Goal: Task Accomplishment & Management: Use online tool/utility

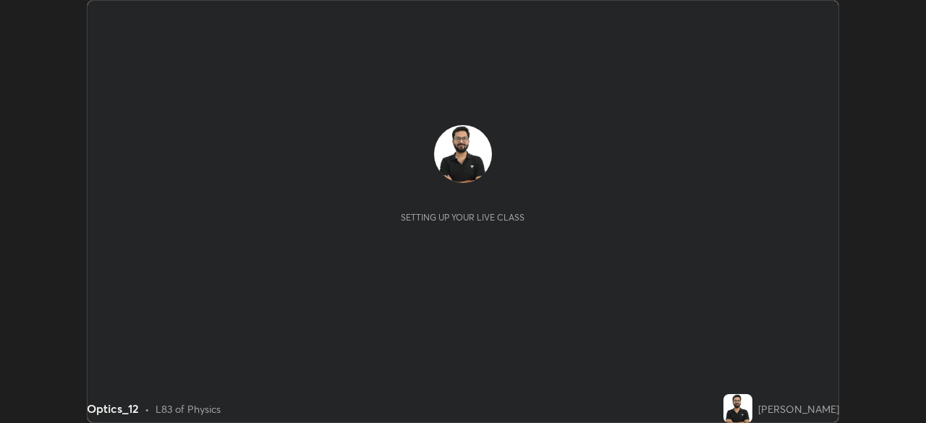
scroll to position [423, 925]
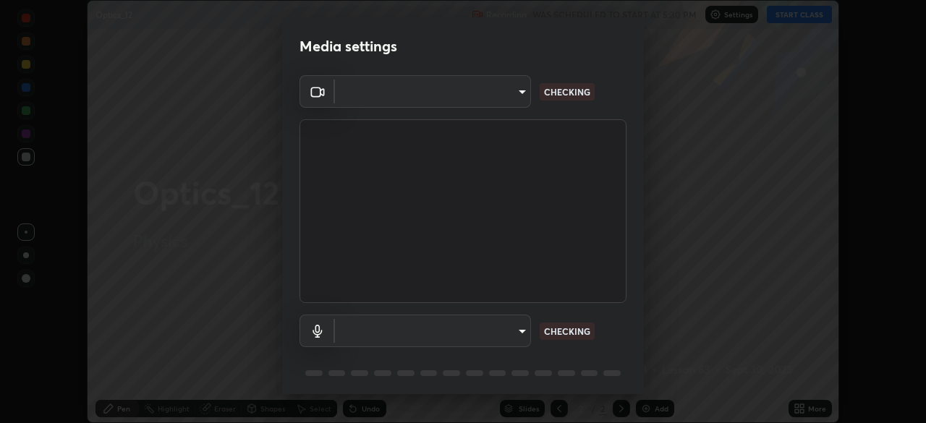
type input "e2b4cb918b4400ba02a0192ae9998b18c1f09d36479f8a70bd3f64f4de27a966"
type input "fcf889a92cdb4716546fc8b38466bc8cf3e9fbe76a520ef1cf8ac5a5d9d737d1"
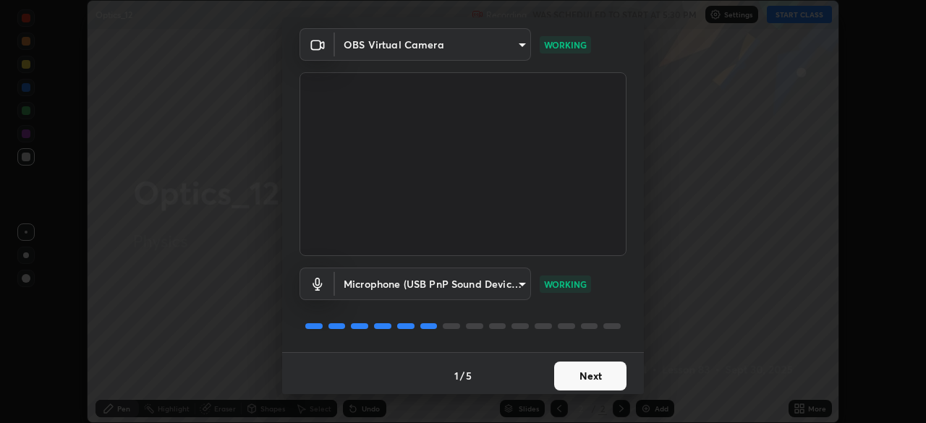
scroll to position [51, 0]
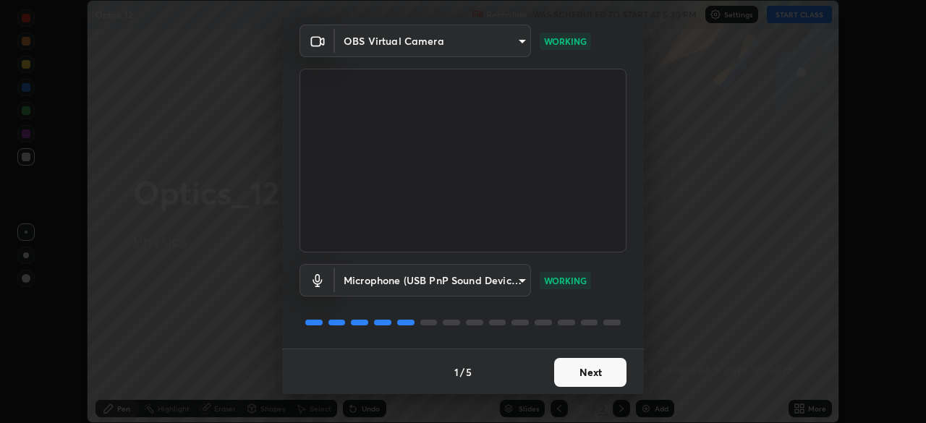
click at [586, 372] on button "Next" at bounding box center [590, 372] width 72 height 29
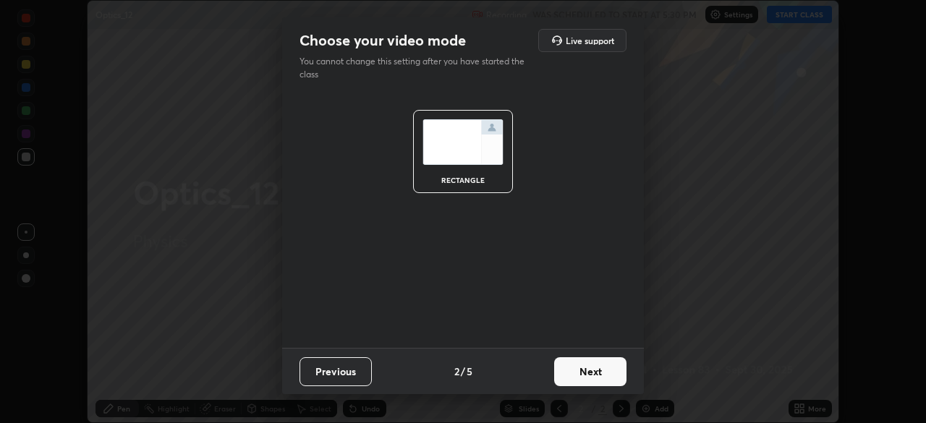
click at [583, 375] on button "Next" at bounding box center [590, 371] width 72 height 29
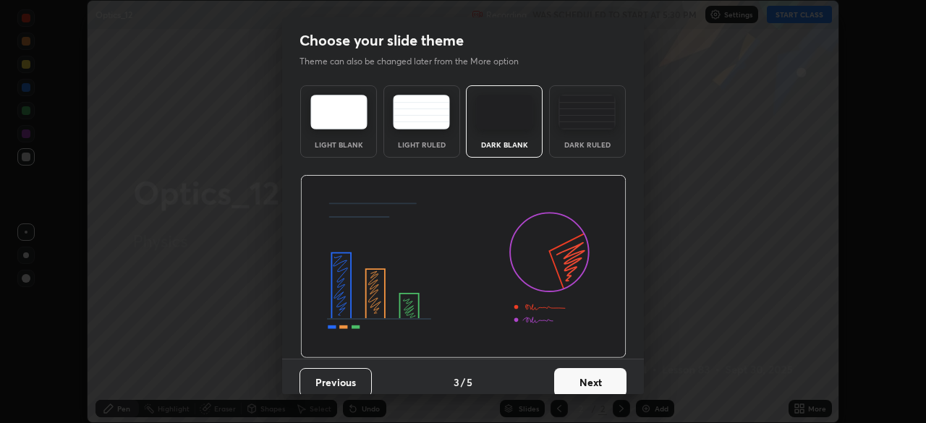
click at [595, 139] on div "Dark Ruled" at bounding box center [587, 121] width 77 height 72
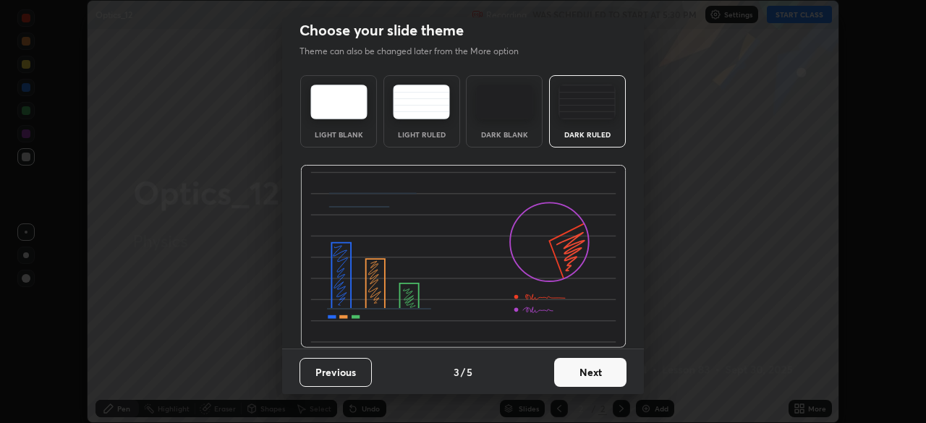
click at [583, 375] on button "Next" at bounding box center [590, 372] width 72 height 29
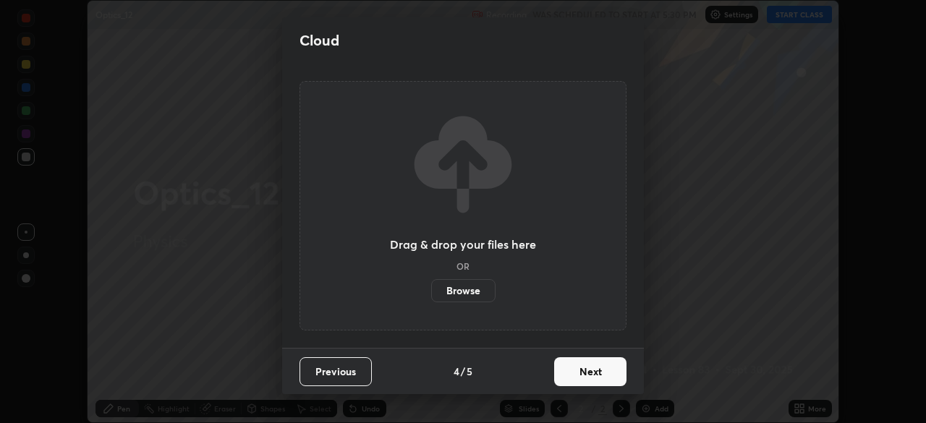
click at [585, 373] on button "Next" at bounding box center [590, 371] width 72 height 29
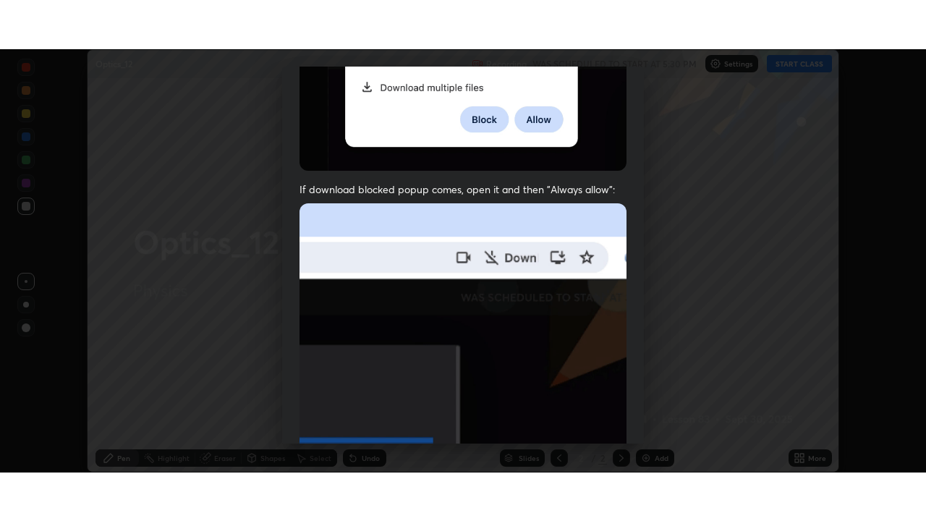
scroll to position [346, 0]
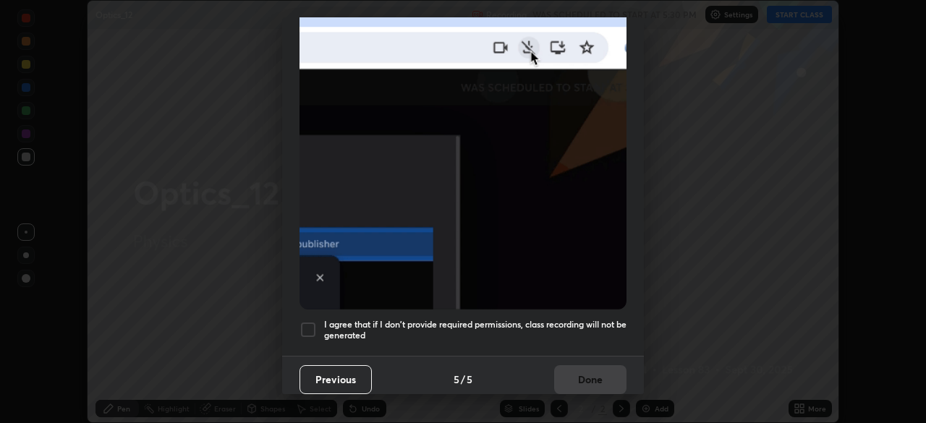
click at [546, 328] on h5 "I agree that if I don't provide required permissions, class recording will not …" at bounding box center [475, 330] width 302 height 22
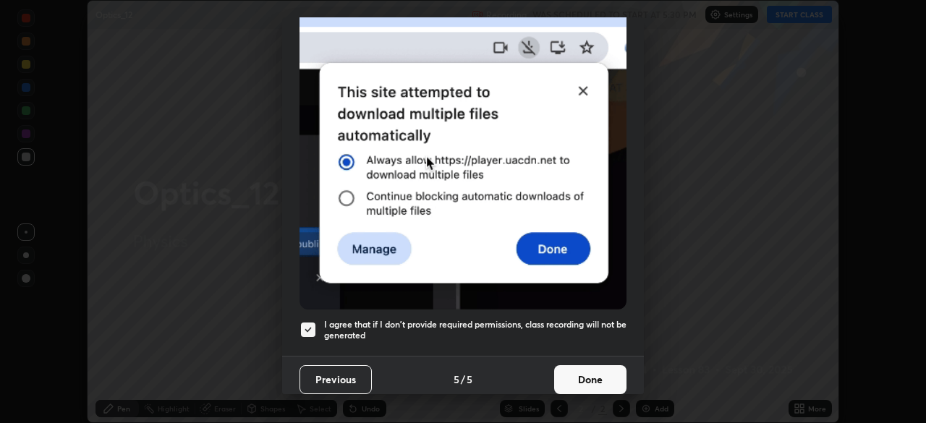
click at [579, 381] on button "Done" at bounding box center [590, 379] width 72 height 29
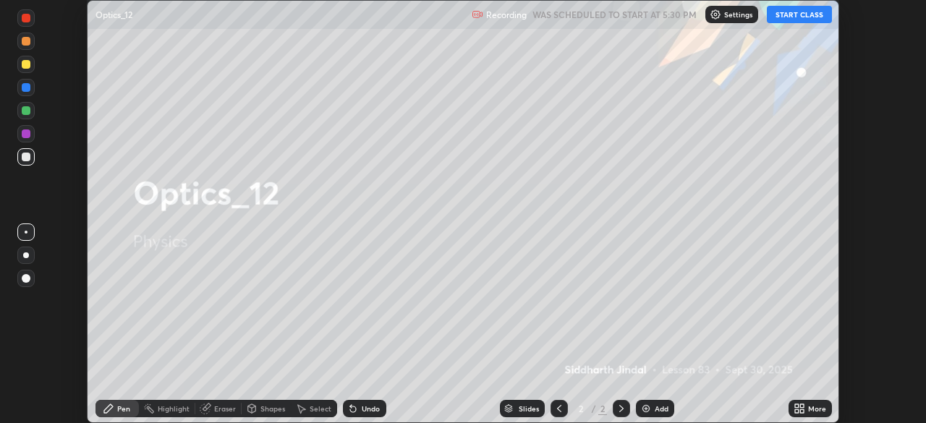
click at [802, 411] on icon at bounding box center [802, 411] width 4 height 4
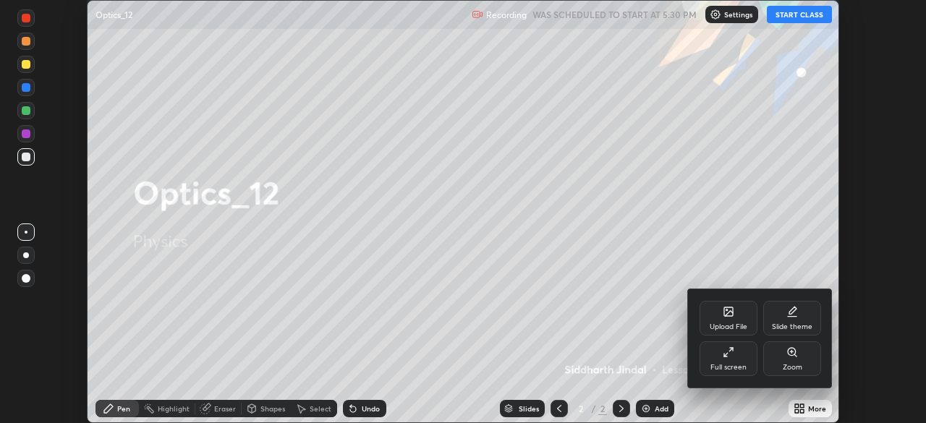
click at [739, 369] on div "Full screen" at bounding box center [728, 367] width 36 height 7
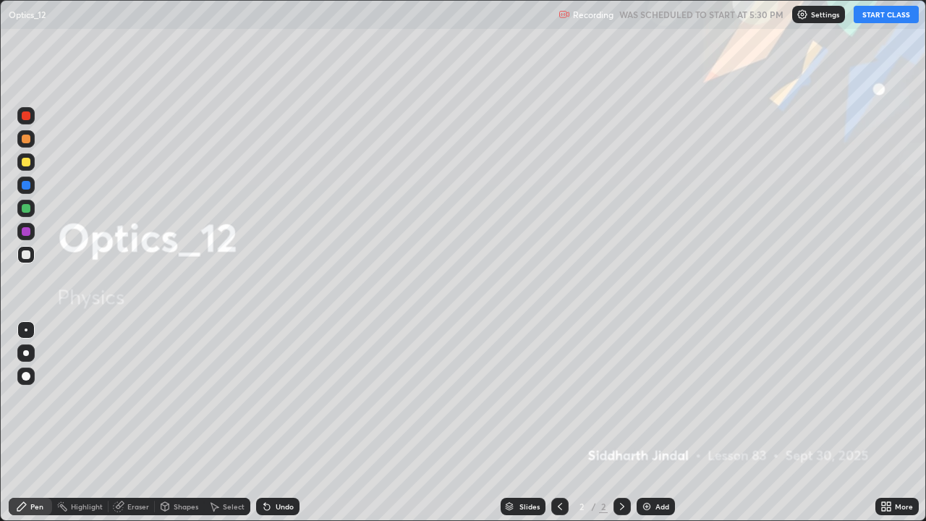
click at [880, 19] on button "START CLASS" at bounding box center [886, 14] width 65 height 17
click at [26, 353] on div at bounding box center [26, 353] width 6 height 6
click at [629, 423] on div at bounding box center [622, 506] width 17 height 17
click at [621, 423] on icon at bounding box center [622, 507] width 12 height 12
click at [653, 423] on div "Add" at bounding box center [656, 506] width 38 height 17
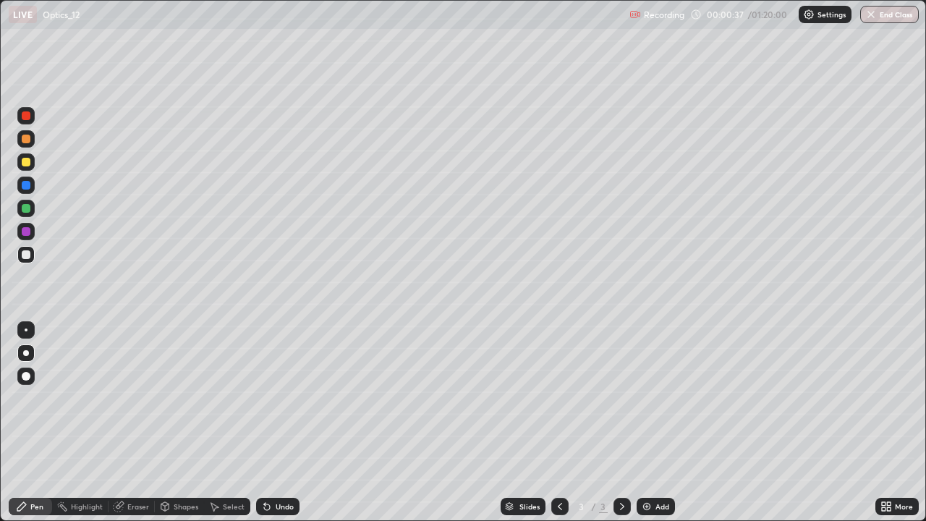
click at [287, 423] on div "Undo" at bounding box center [285, 506] width 18 height 7
click at [227, 423] on div "Select" at bounding box center [234, 506] width 22 height 7
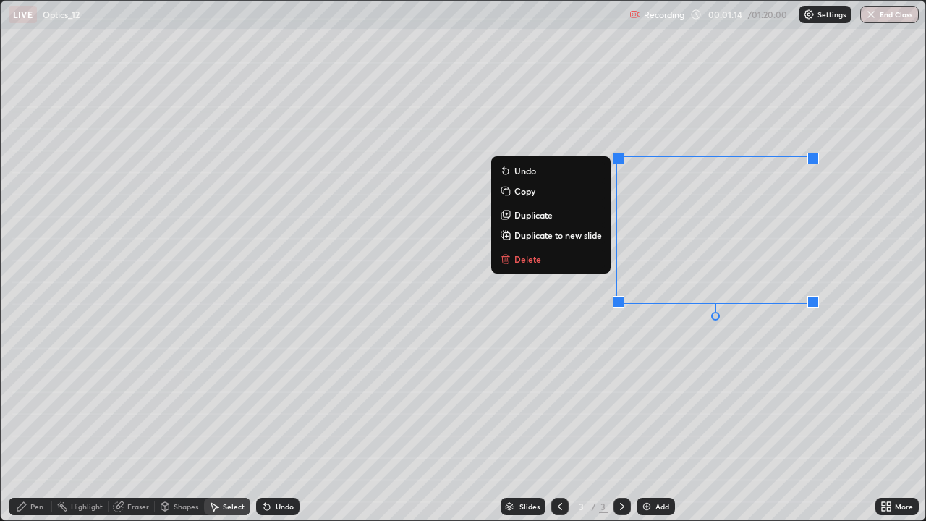
click at [540, 266] on button "Delete" at bounding box center [551, 258] width 108 height 17
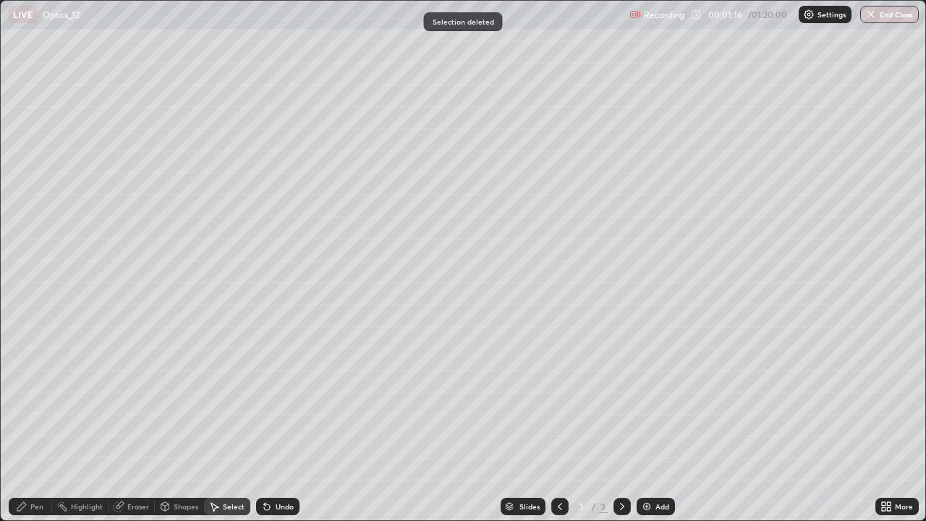
click at [36, 423] on div "Pen" at bounding box center [36, 506] width 13 height 7
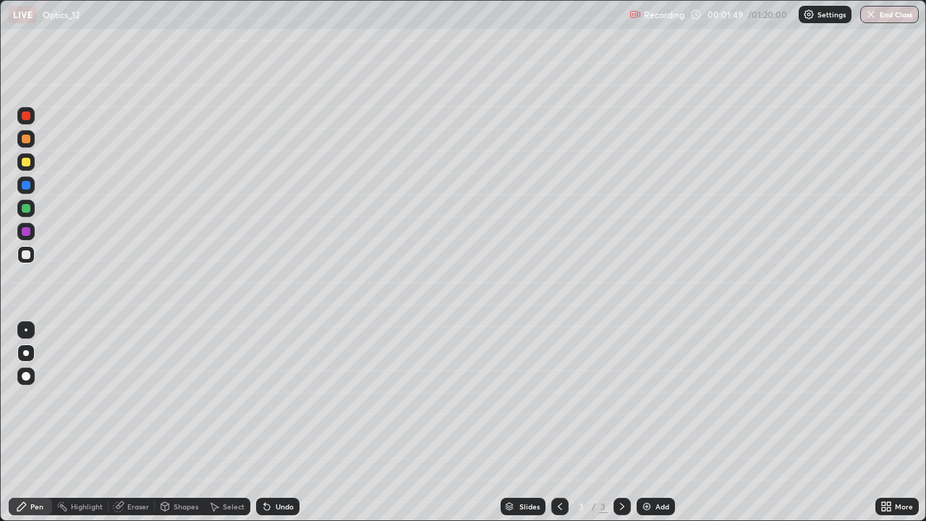
click at [142, 423] on div "Eraser" at bounding box center [138, 506] width 22 height 7
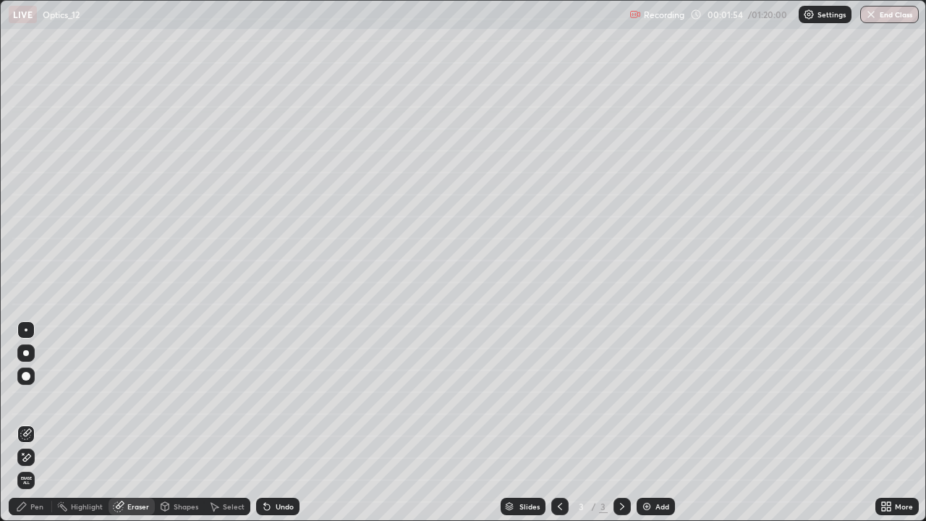
click at [39, 423] on div "Pen" at bounding box center [36, 506] width 13 height 7
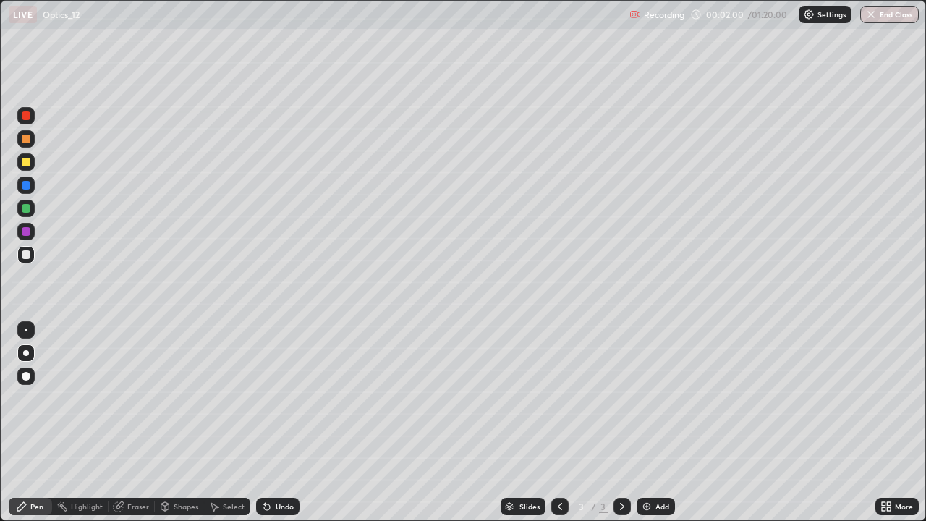
click at [276, 423] on div "Undo" at bounding box center [277, 506] width 43 height 17
click at [142, 423] on div "Eraser" at bounding box center [138, 506] width 22 height 7
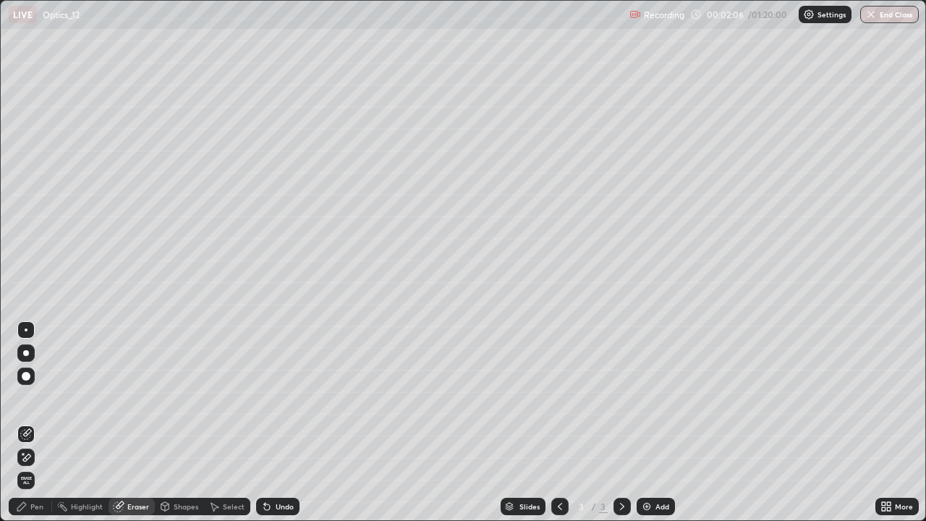
click at [42, 423] on div "Pen" at bounding box center [36, 506] width 13 height 7
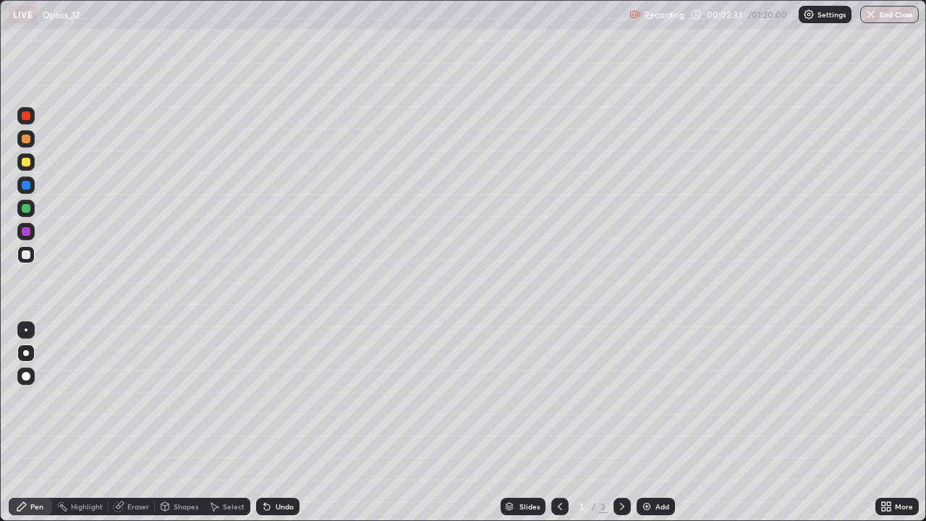
click at [239, 423] on div "Select" at bounding box center [234, 506] width 22 height 7
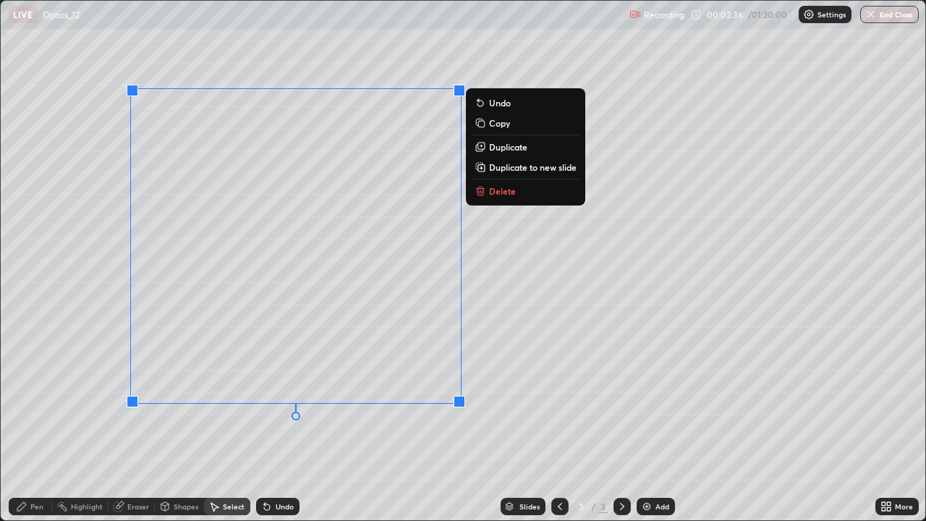
click at [498, 195] on p "Delete" at bounding box center [502, 191] width 27 height 12
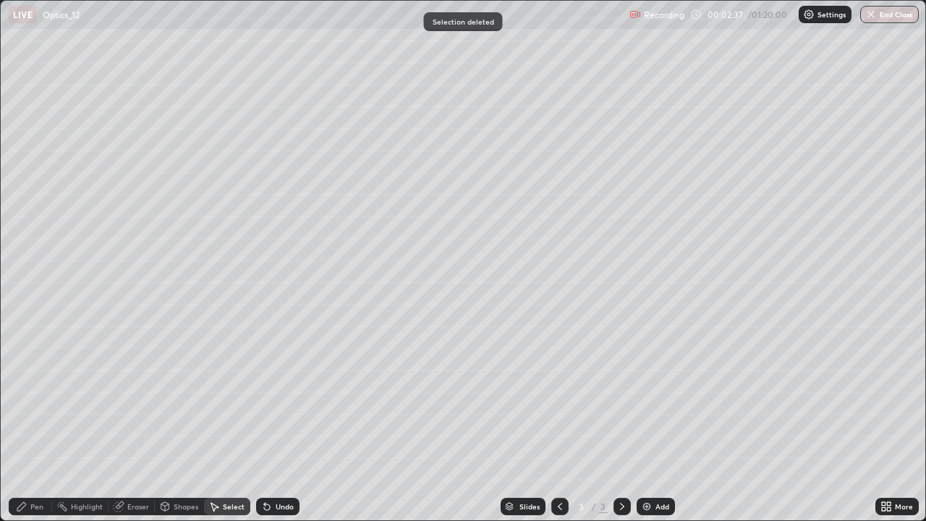
click at [38, 423] on div "Pen" at bounding box center [36, 506] width 13 height 7
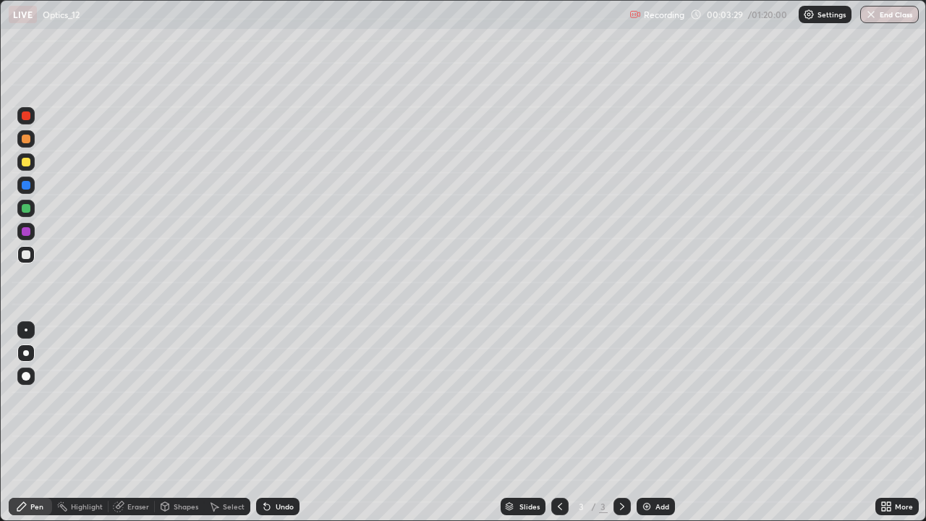
click at [279, 423] on div "Undo" at bounding box center [285, 506] width 18 height 7
click at [281, 423] on div "Undo" at bounding box center [285, 506] width 18 height 7
click at [182, 423] on div "Shapes" at bounding box center [179, 506] width 49 height 17
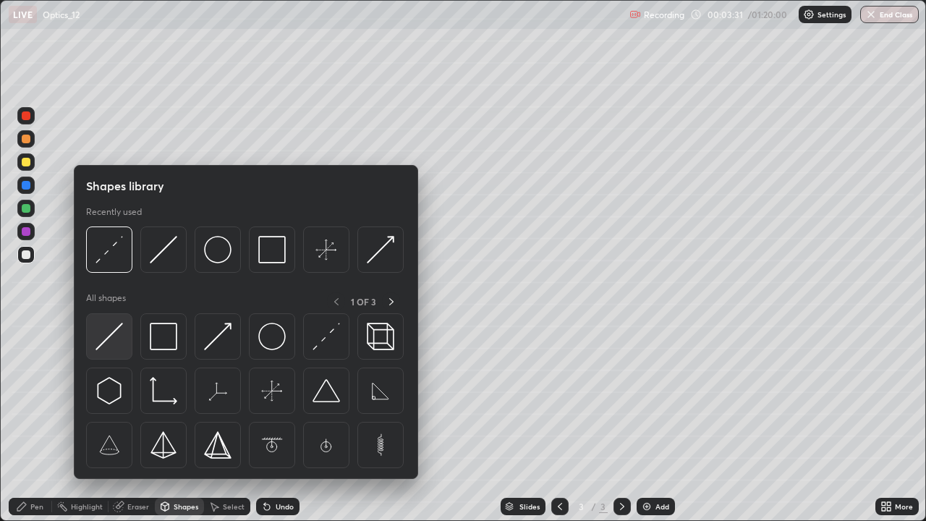
click at [111, 346] on img at bounding box center [108, 336] width 27 height 27
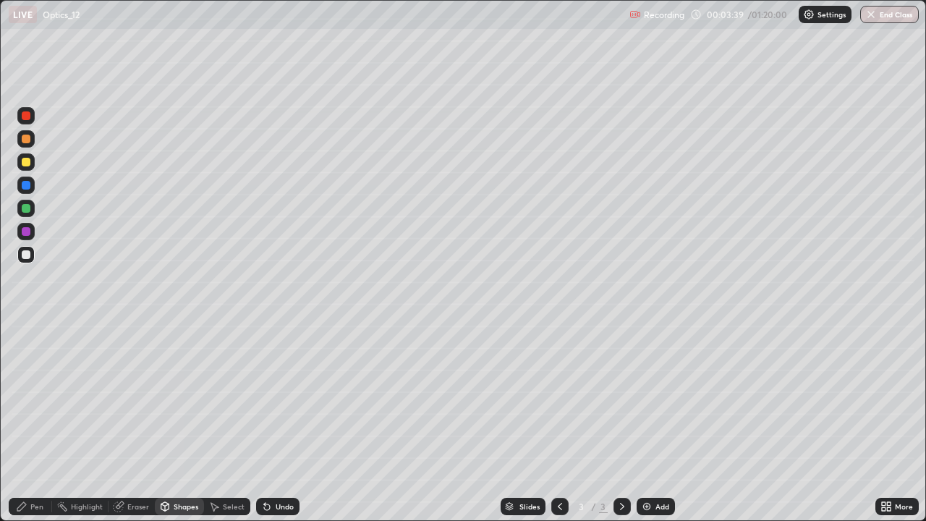
click at [281, 423] on div "Undo" at bounding box center [285, 506] width 18 height 7
click at [279, 423] on div "Undo" at bounding box center [277, 506] width 43 height 17
click at [172, 423] on div "Shapes" at bounding box center [179, 506] width 49 height 17
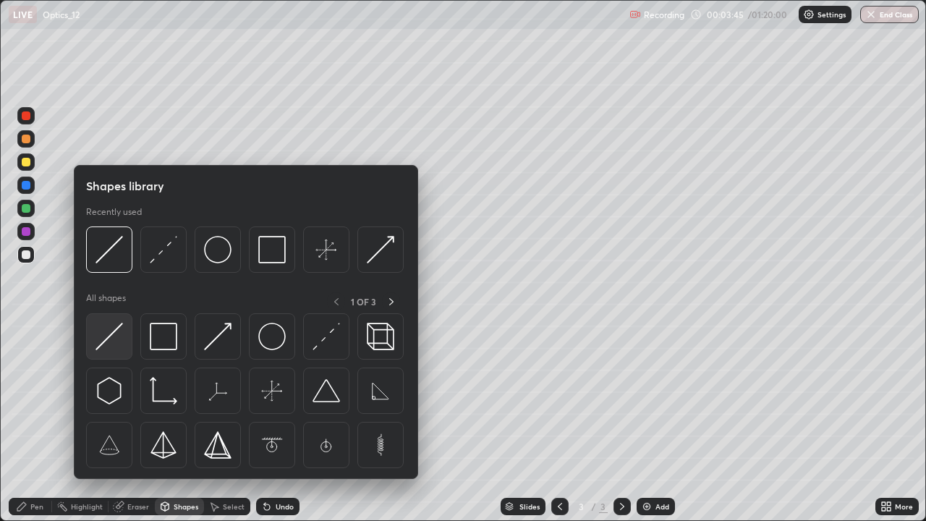
click at [109, 344] on img at bounding box center [108, 336] width 27 height 27
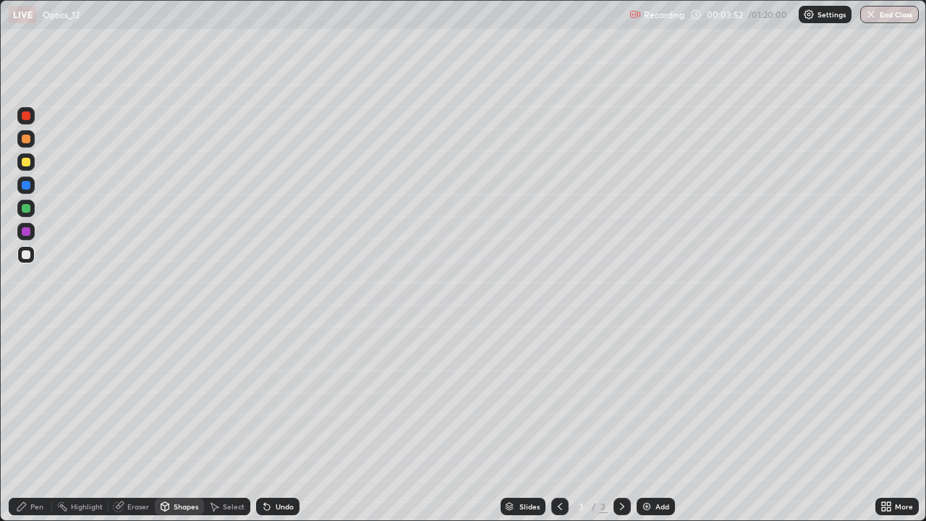
click at [273, 423] on div "Undo" at bounding box center [277, 506] width 43 height 17
click at [182, 423] on div "Shapes" at bounding box center [186, 506] width 25 height 7
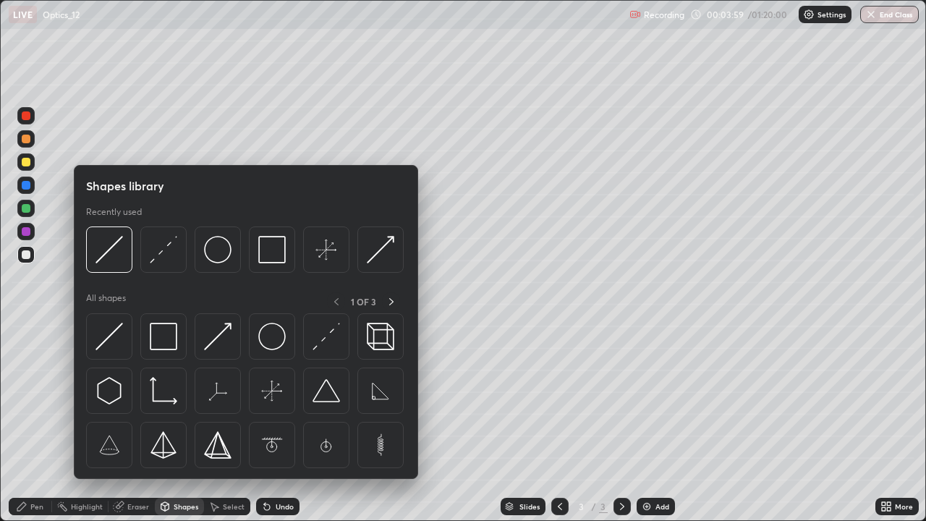
click at [330, 343] on img at bounding box center [326, 336] width 27 height 27
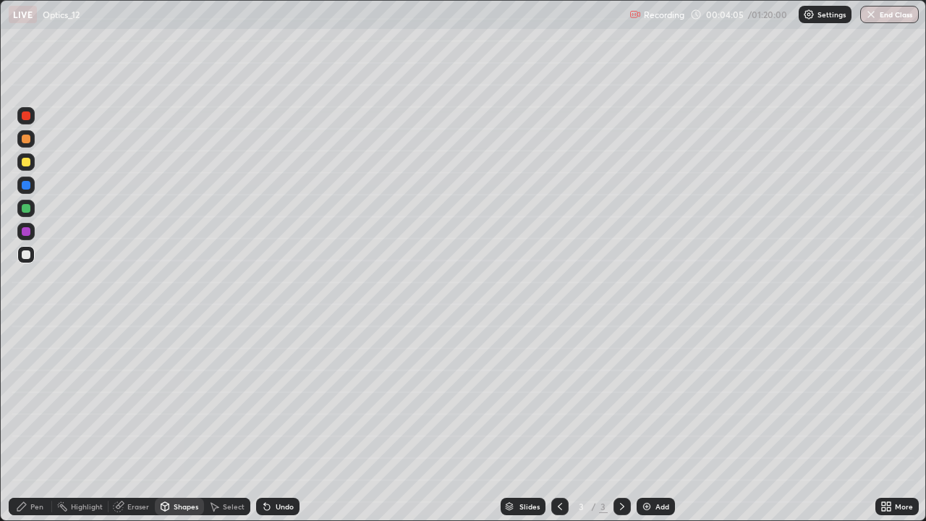
click at [26, 423] on icon at bounding box center [22, 507] width 12 height 12
click at [224, 423] on div "Select" at bounding box center [234, 506] width 22 height 7
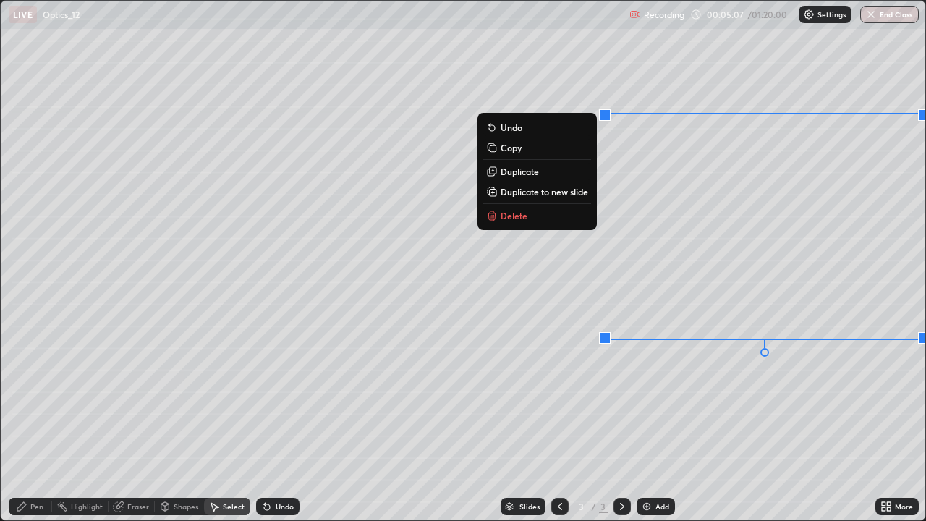
click at [538, 221] on button "Delete" at bounding box center [537, 215] width 108 height 17
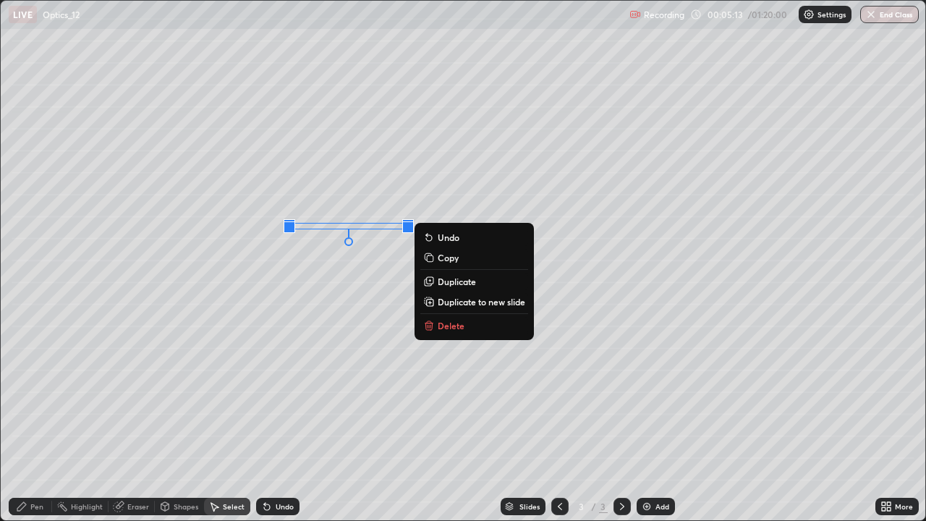
click at [41, 423] on div "Pen" at bounding box center [36, 506] width 13 height 7
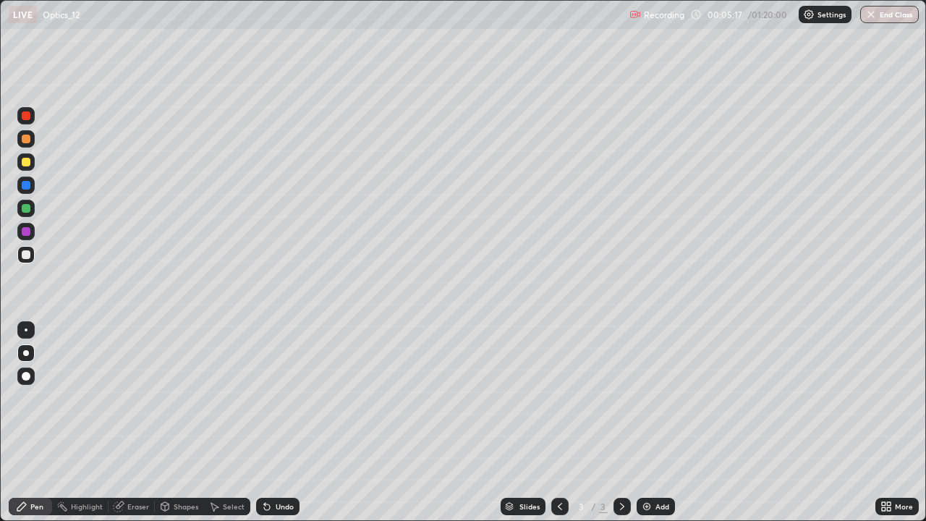
click at [279, 423] on div "Undo" at bounding box center [285, 506] width 18 height 7
click at [31, 209] on div at bounding box center [25, 208] width 17 height 17
click at [276, 423] on div "Undo" at bounding box center [277, 506] width 43 height 17
click at [276, 423] on div "Undo" at bounding box center [285, 506] width 18 height 7
click at [280, 423] on div "Undo" at bounding box center [285, 506] width 18 height 7
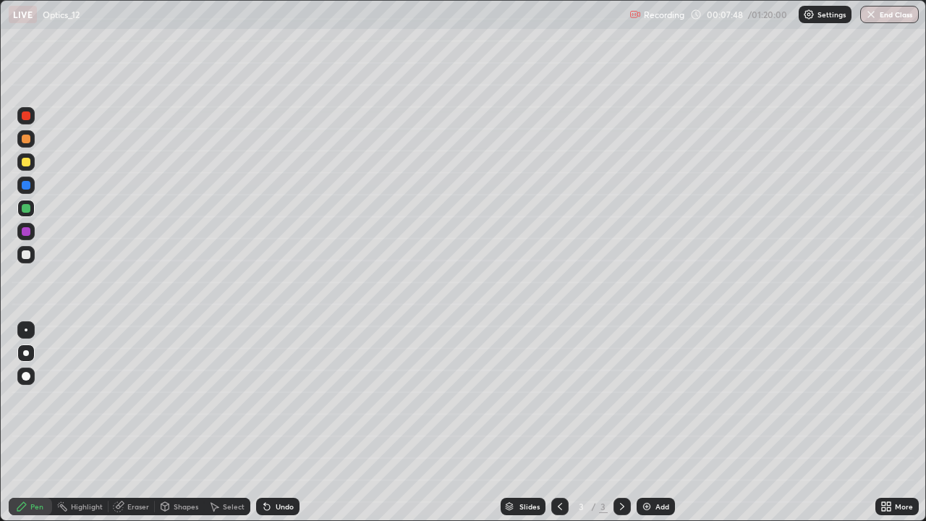
click at [282, 423] on div "Undo" at bounding box center [285, 506] width 18 height 7
click at [282, 423] on div "Undo" at bounding box center [277, 506] width 43 height 17
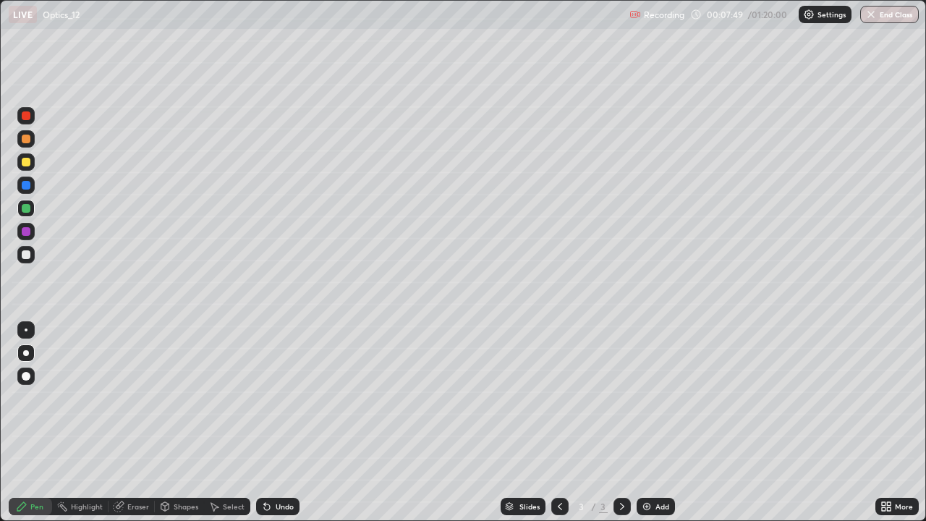
click at [279, 423] on div "Undo" at bounding box center [277, 506] width 43 height 17
click at [281, 423] on div "Undo" at bounding box center [277, 506] width 43 height 17
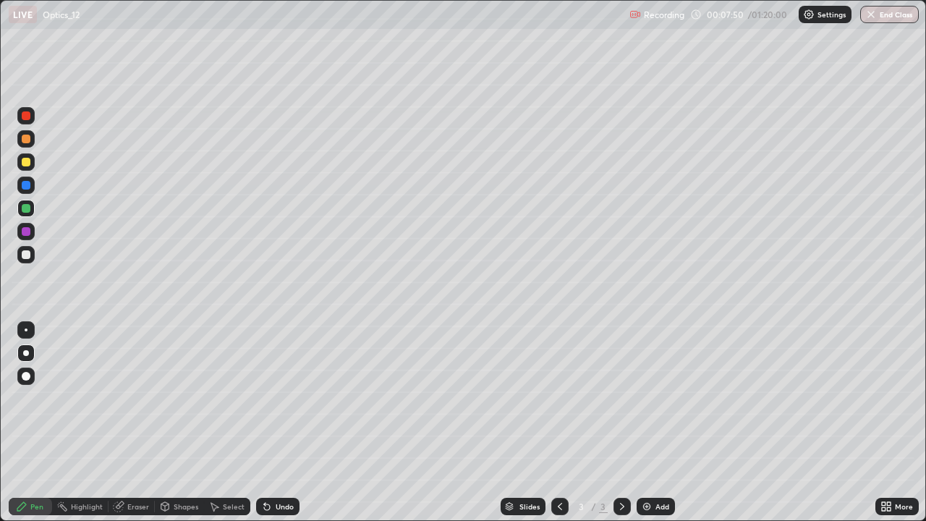
click at [282, 423] on div "Undo" at bounding box center [277, 506] width 43 height 17
click at [31, 255] on div at bounding box center [25, 254] width 17 height 17
click at [182, 423] on div "Shapes" at bounding box center [186, 506] width 25 height 7
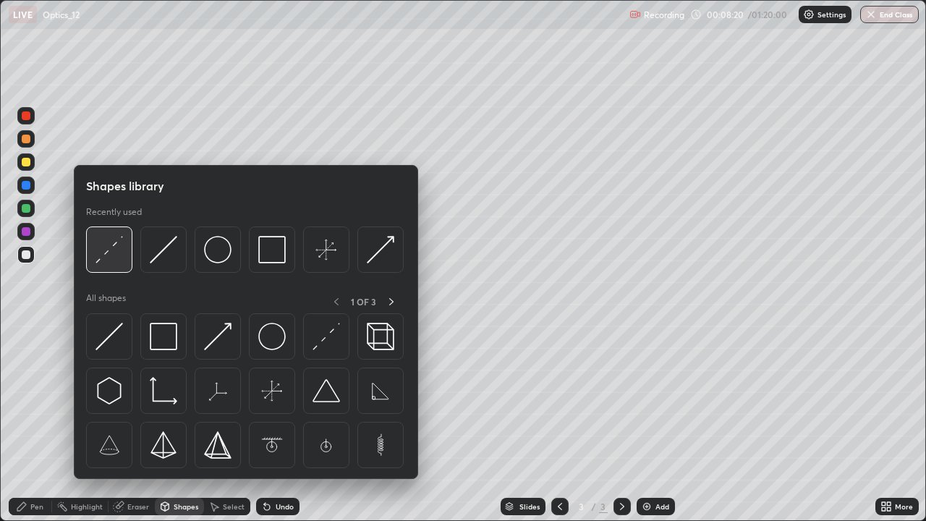
click at [107, 259] on img at bounding box center [108, 249] width 27 height 27
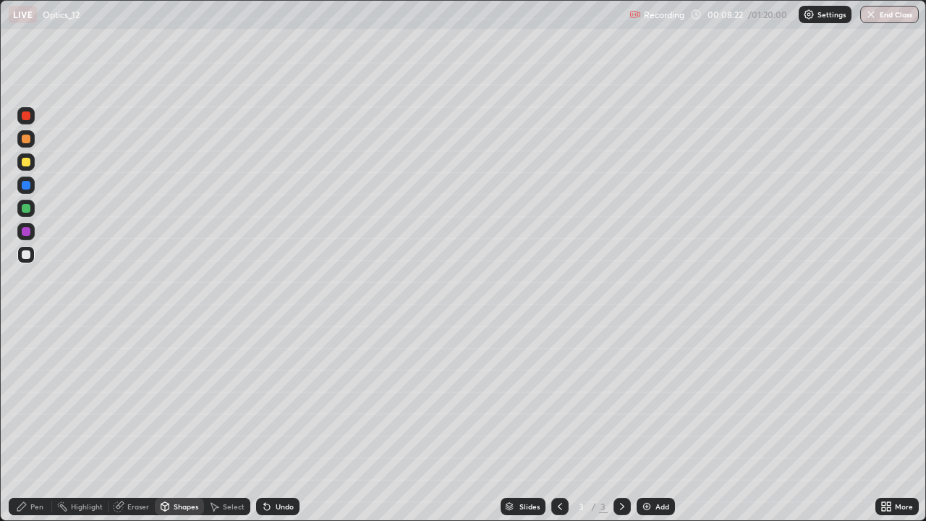
click at [25, 208] on div at bounding box center [26, 208] width 9 height 9
click at [265, 423] on icon at bounding box center [267, 507] width 6 height 6
click at [33, 423] on div "Pen" at bounding box center [36, 506] width 13 height 7
click at [285, 423] on div "Undo" at bounding box center [285, 506] width 18 height 7
click at [282, 423] on div "Undo" at bounding box center [285, 506] width 18 height 7
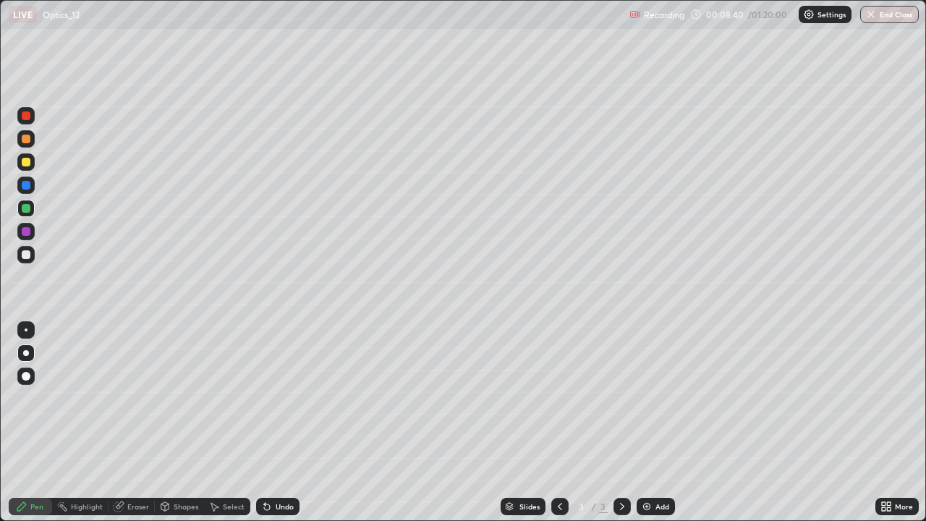
click at [282, 423] on div "Undo" at bounding box center [285, 506] width 18 height 7
click at [223, 423] on div "Select" at bounding box center [234, 506] width 22 height 7
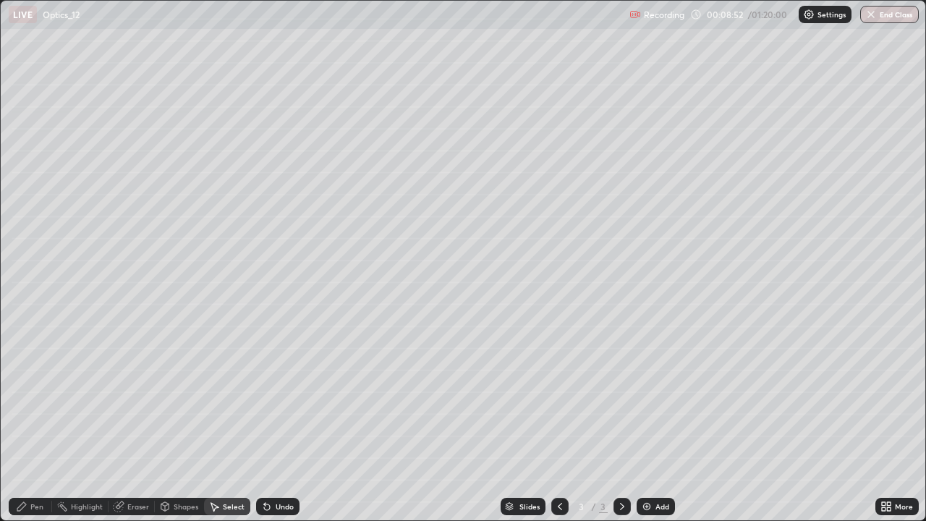
click at [165, 423] on icon at bounding box center [165, 508] width 0 height 5
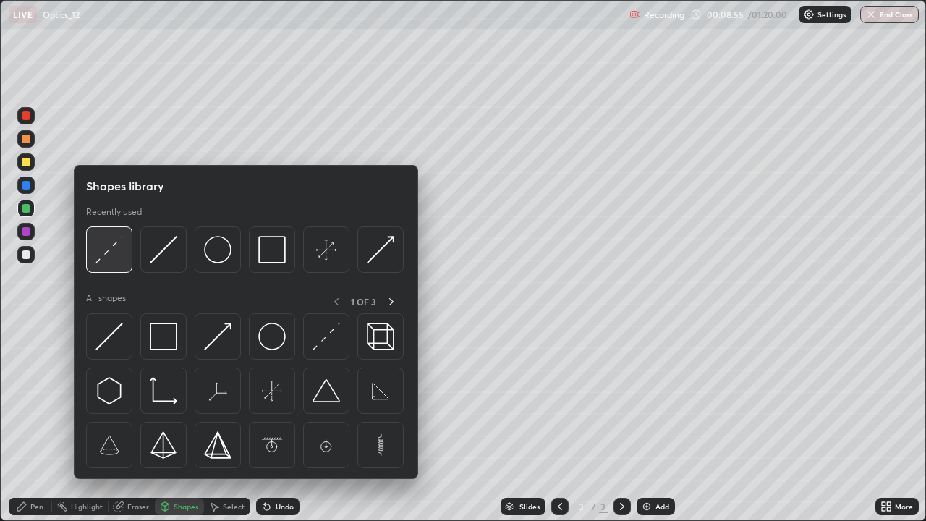
click at [103, 253] on img at bounding box center [108, 249] width 27 height 27
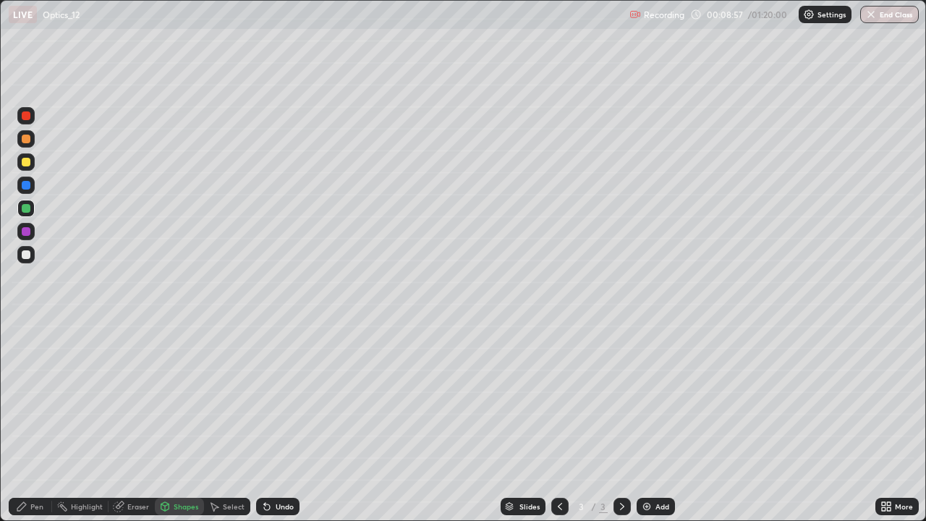
click at [279, 423] on div "Undo" at bounding box center [277, 506] width 43 height 17
click at [33, 423] on div "Pen" at bounding box center [36, 506] width 13 height 7
click at [279, 423] on div "Undo" at bounding box center [285, 506] width 18 height 7
click at [278, 423] on div "Undo" at bounding box center [285, 506] width 18 height 7
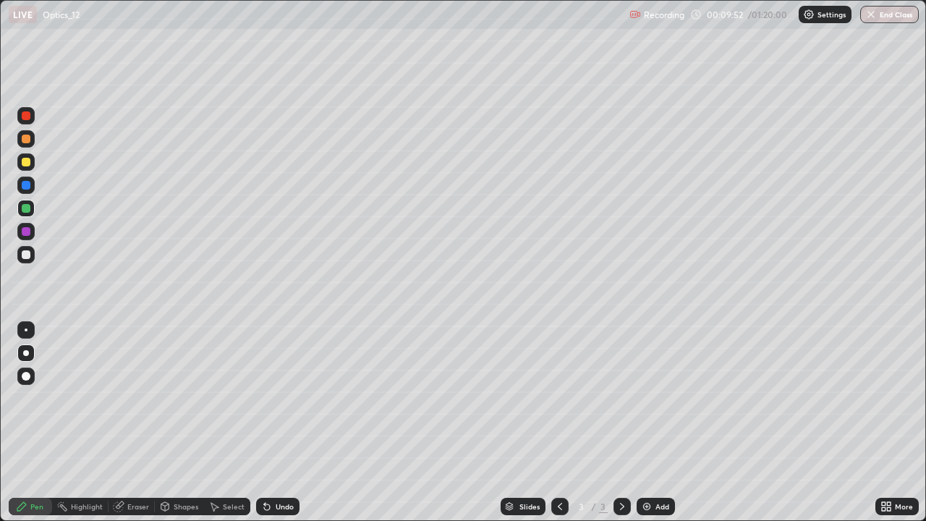
click at [282, 423] on div "Undo" at bounding box center [285, 506] width 18 height 7
click at [280, 423] on div "Undo" at bounding box center [285, 506] width 18 height 7
click at [278, 423] on div "Undo" at bounding box center [285, 506] width 18 height 7
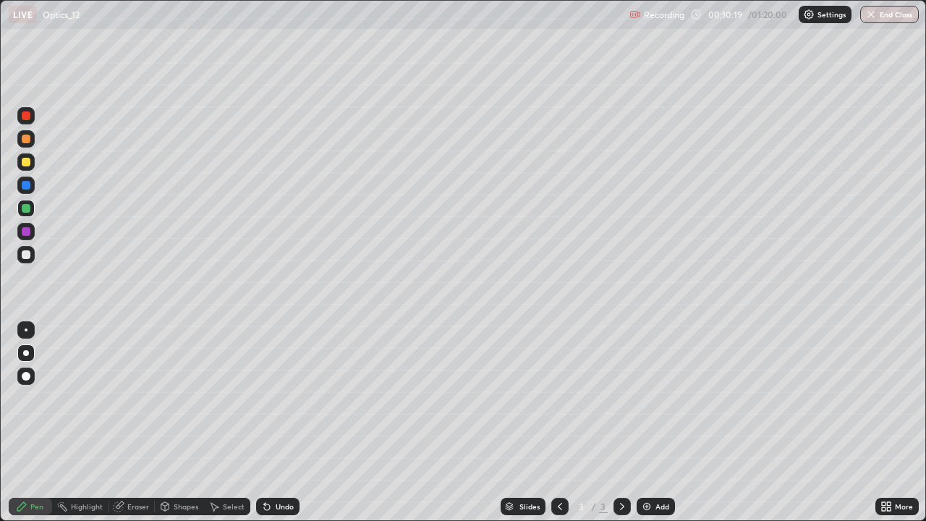
click at [278, 423] on div "Undo" at bounding box center [285, 506] width 18 height 7
click at [278, 423] on div "Undo" at bounding box center [277, 506] width 43 height 17
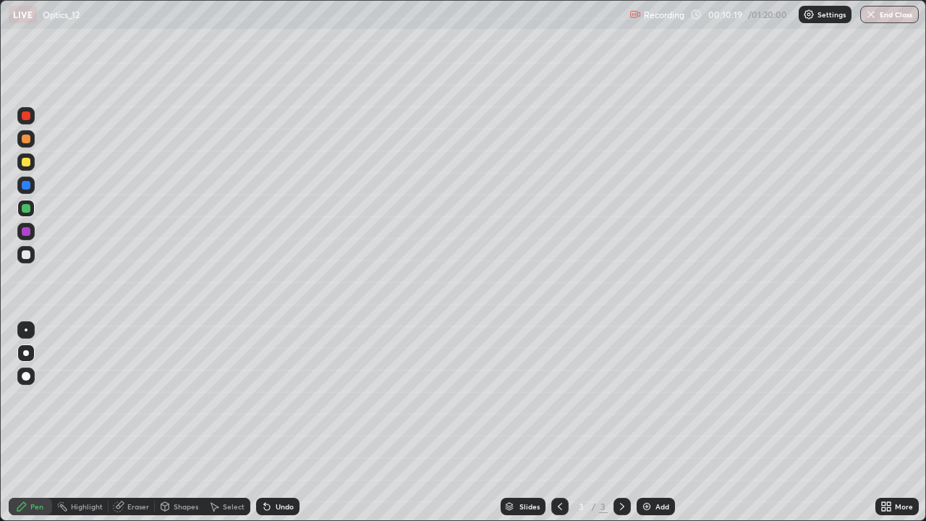
click at [278, 423] on div "Undo" at bounding box center [277, 506] width 43 height 17
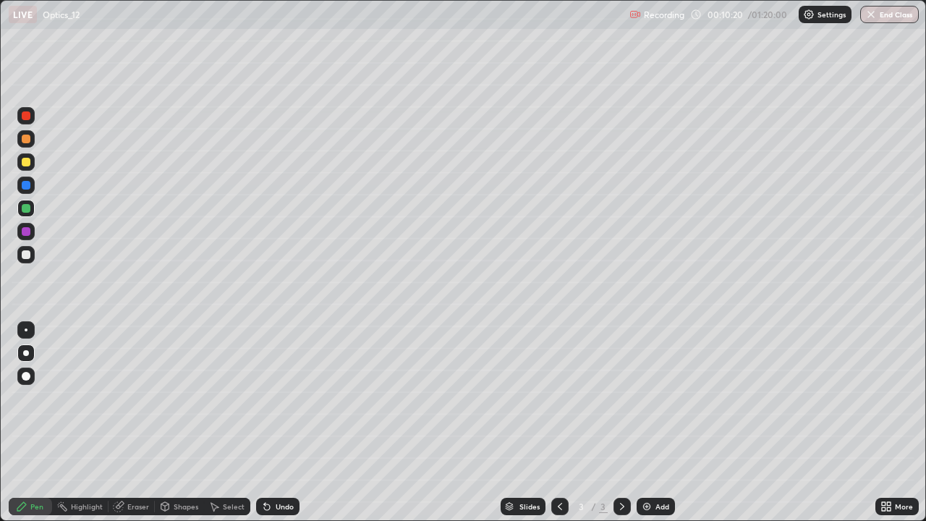
click at [278, 423] on div "Undo" at bounding box center [277, 506] width 43 height 17
click at [279, 423] on div "Undo" at bounding box center [277, 506] width 43 height 17
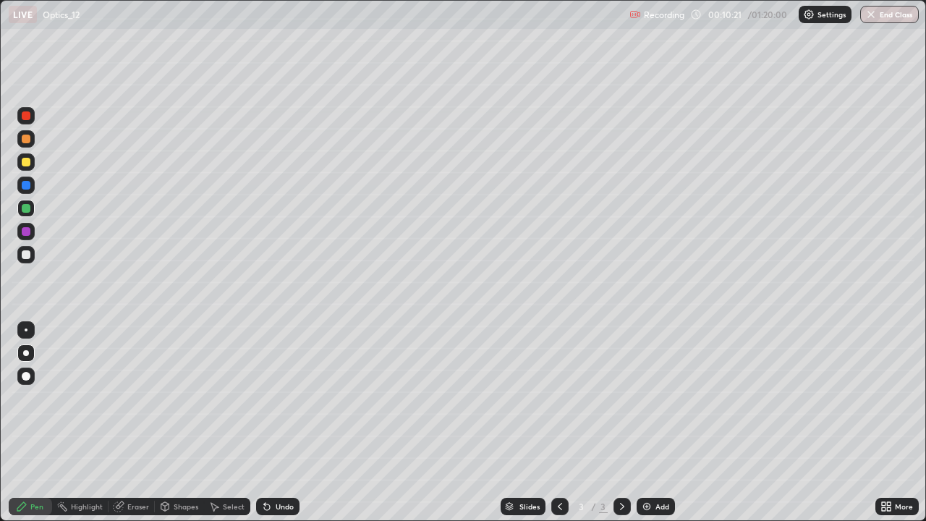
click at [279, 423] on div "Undo" at bounding box center [277, 506] width 43 height 17
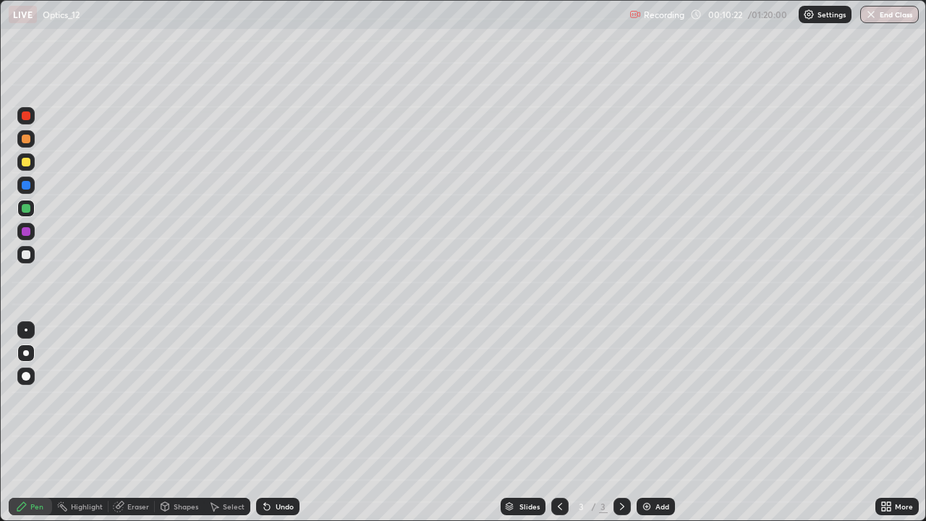
click at [279, 423] on div "Undo" at bounding box center [277, 506] width 43 height 17
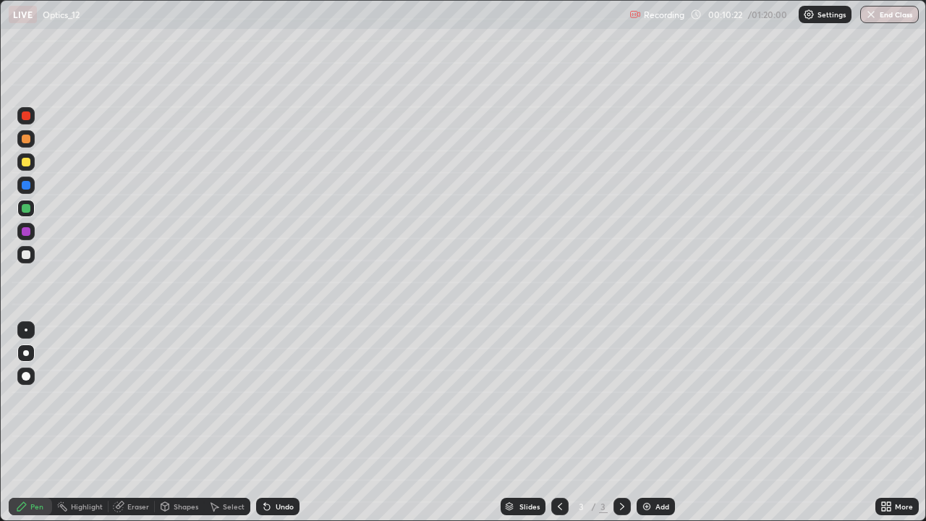
click at [279, 423] on div "Undo" at bounding box center [277, 506] width 43 height 17
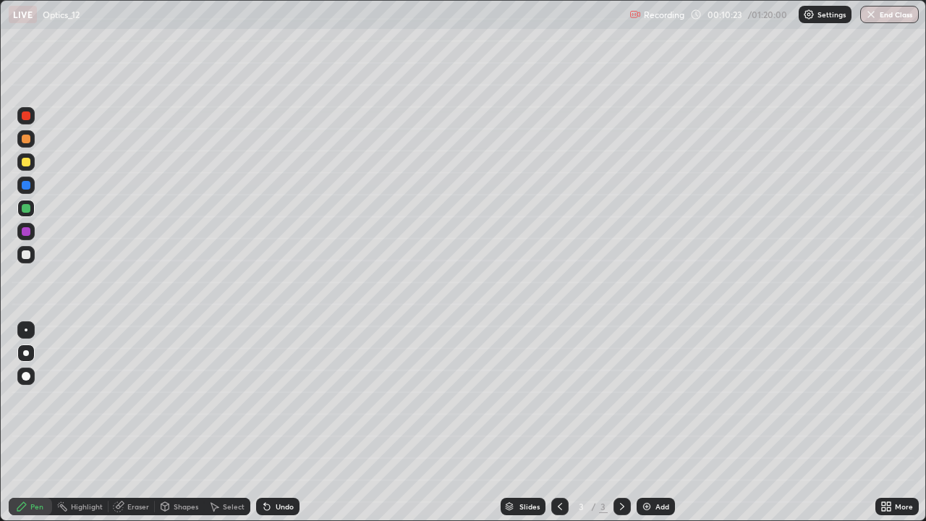
click at [279, 423] on div "Undo" at bounding box center [277, 506] width 43 height 17
click at [278, 423] on div "Undo" at bounding box center [277, 506] width 43 height 17
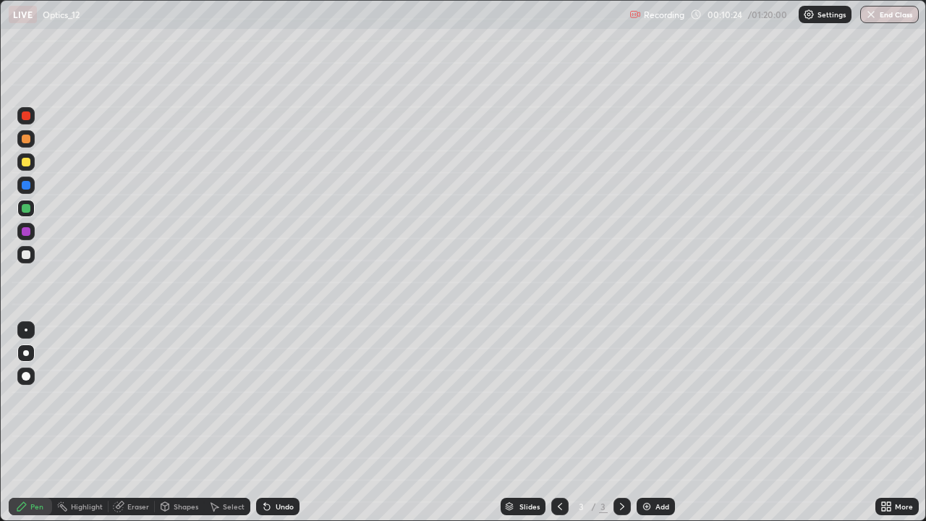
click at [278, 423] on div "Undo" at bounding box center [277, 506] width 43 height 17
click at [282, 423] on div "Undo" at bounding box center [285, 506] width 18 height 7
click at [284, 423] on div "Undo" at bounding box center [285, 506] width 18 height 7
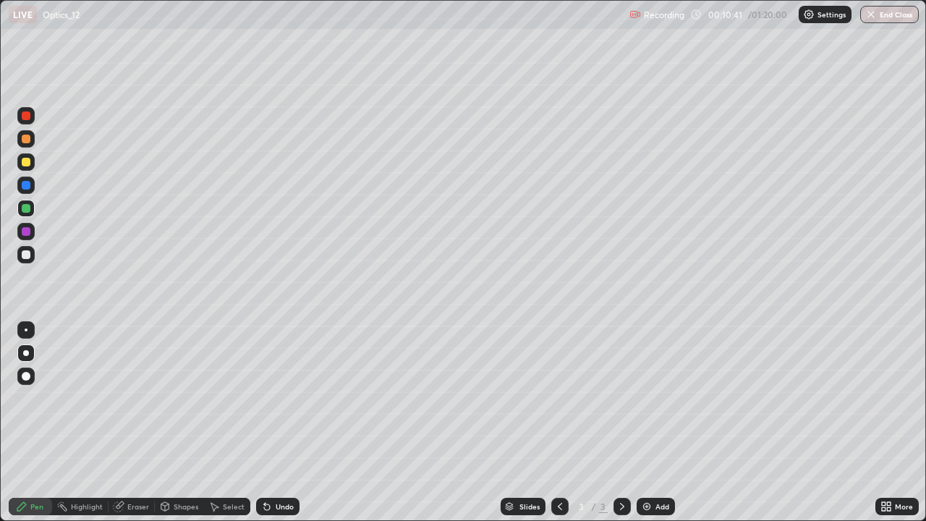
click at [284, 423] on div "Undo" at bounding box center [285, 506] width 18 height 7
click at [288, 423] on div "Undo" at bounding box center [277, 506] width 43 height 17
click at [290, 423] on div "Undo" at bounding box center [277, 506] width 43 height 17
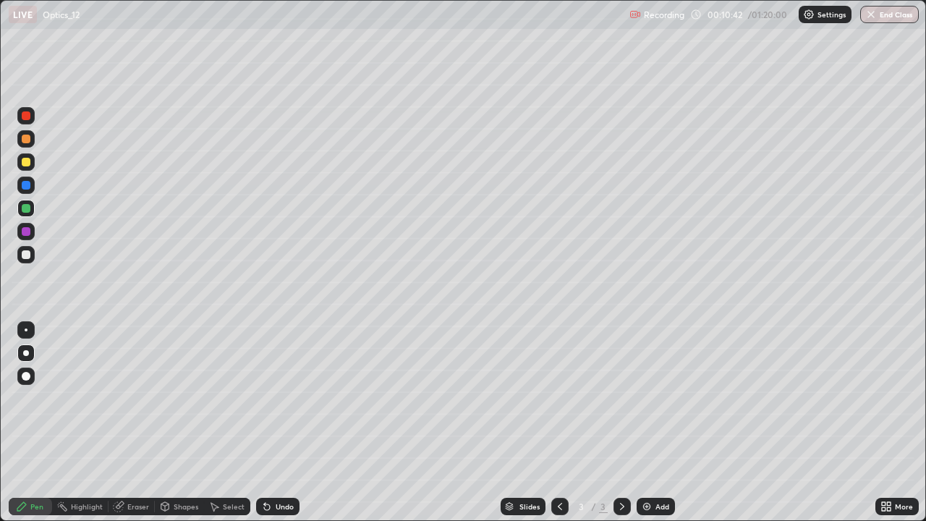
click at [290, 423] on div "Undo" at bounding box center [277, 506] width 43 height 17
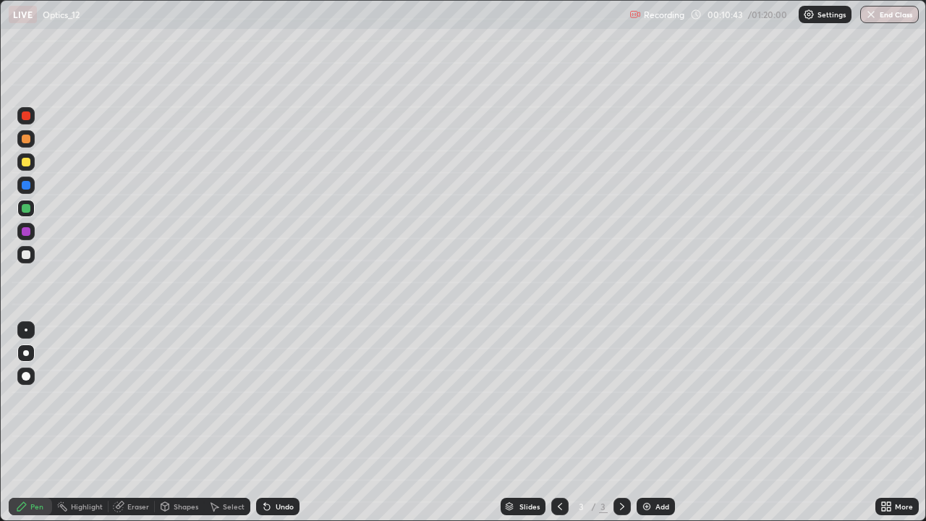
click at [291, 423] on div "Undo" at bounding box center [277, 506] width 43 height 17
click at [622, 423] on icon at bounding box center [622, 507] width 12 height 12
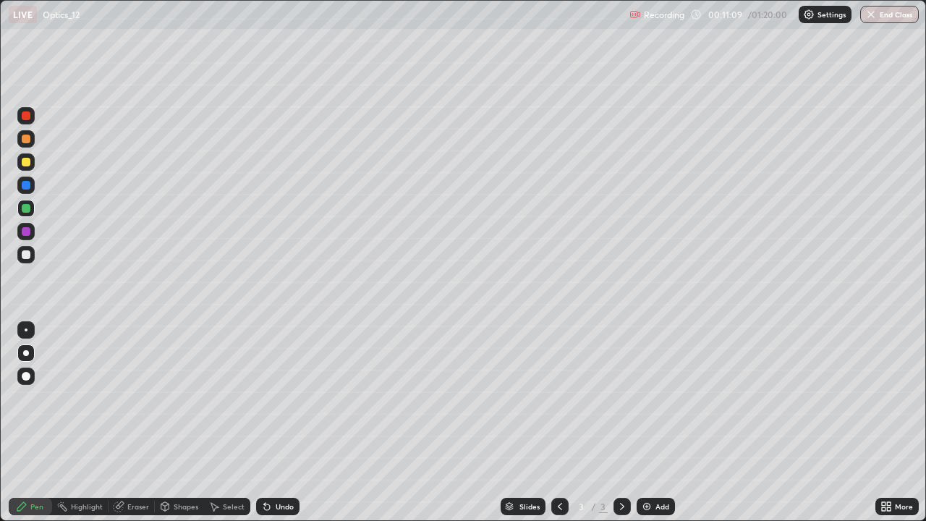
click at [654, 423] on div "Add" at bounding box center [656, 506] width 38 height 17
click at [30, 258] on div at bounding box center [25, 254] width 17 height 17
click at [269, 423] on icon at bounding box center [267, 507] width 12 height 12
click at [266, 423] on icon at bounding box center [267, 507] width 6 height 6
click at [184, 423] on div "Shapes" at bounding box center [186, 506] width 25 height 7
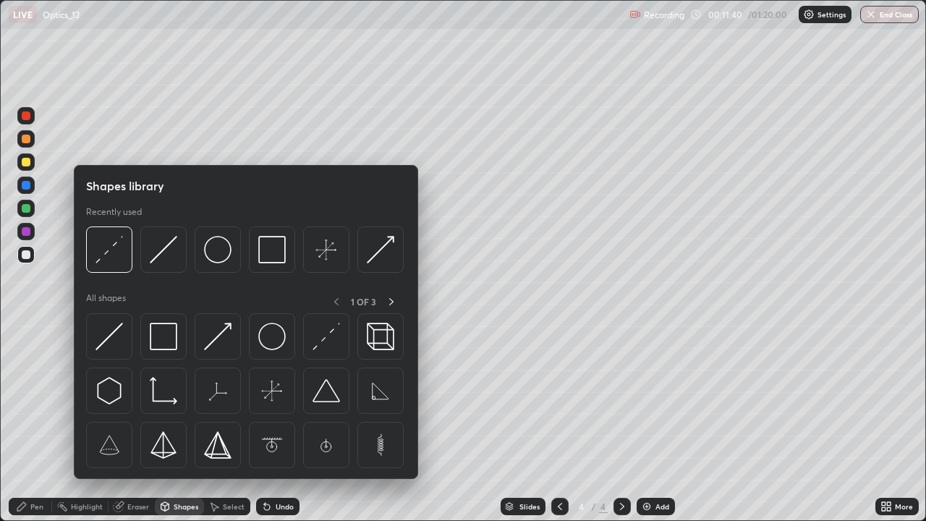
click at [116, 345] on img at bounding box center [108, 336] width 27 height 27
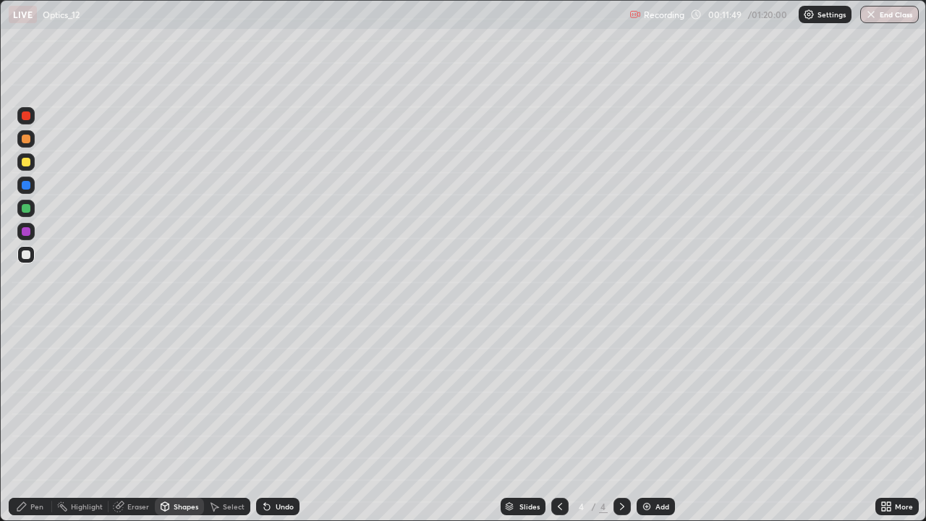
click at [184, 423] on div "Shapes" at bounding box center [186, 506] width 25 height 7
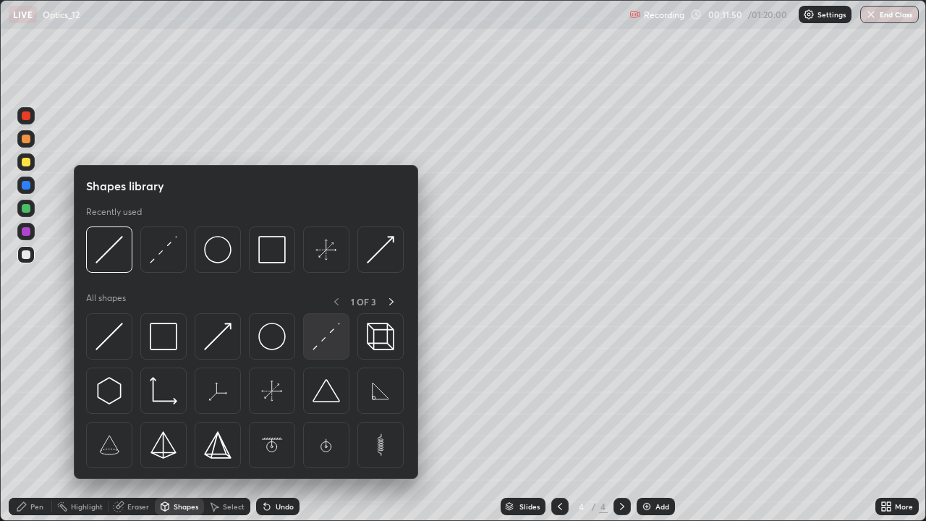
click at [323, 339] on img at bounding box center [326, 336] width 27 height 27
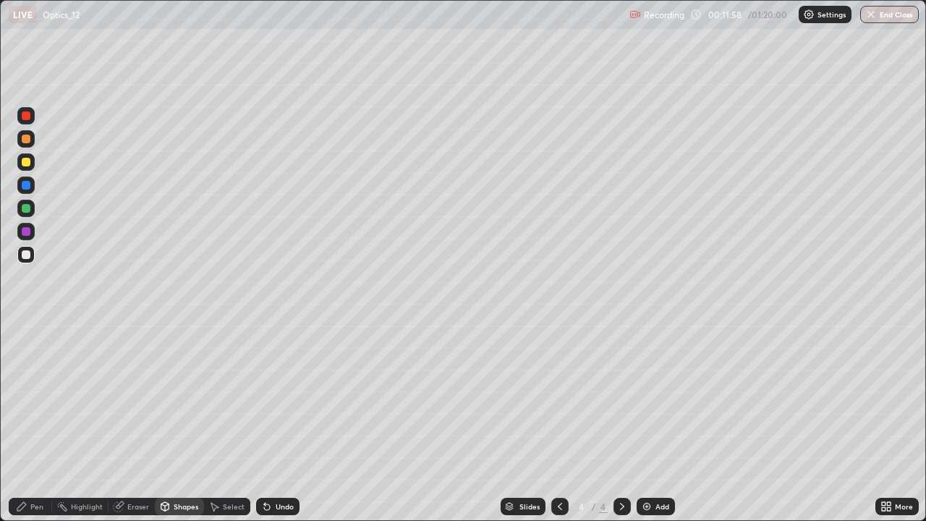
click at [35, 423] on div "Pen" at bounding box center [36, 506] width 13 height 7
click at [276, 423] on div "Undo" at bounding box center [285, 506] width 18 height 7
click at [278, 423] on div "Undo" at bounding box center [285, 506] width 18 height 7
click at [279, 423] on div "Undo" at bounding box center [285, 506] width 18 height 7
click at [276, 423] on div "Undo" at bounding box center [285, 506] width 18 height 7
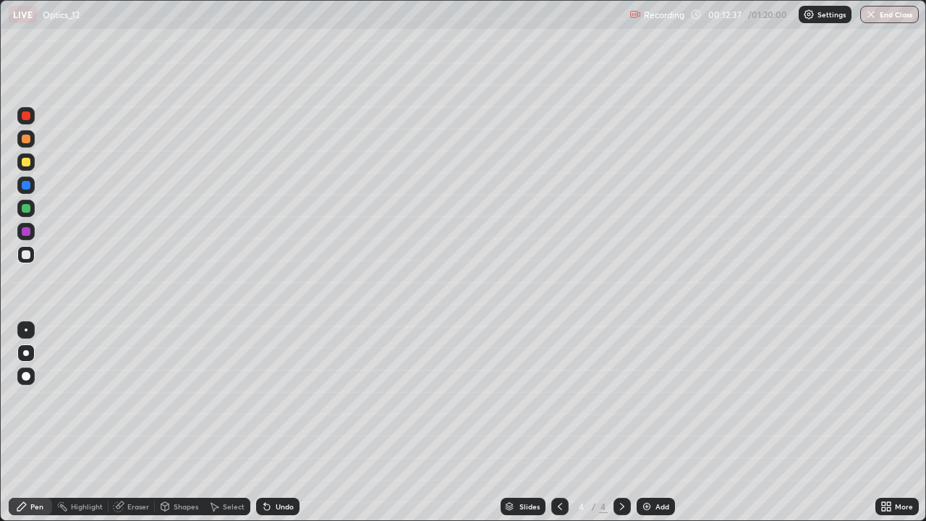
click at [185, 423] on div "Shapes" at bounding box center [186, 506] width 25 height 7
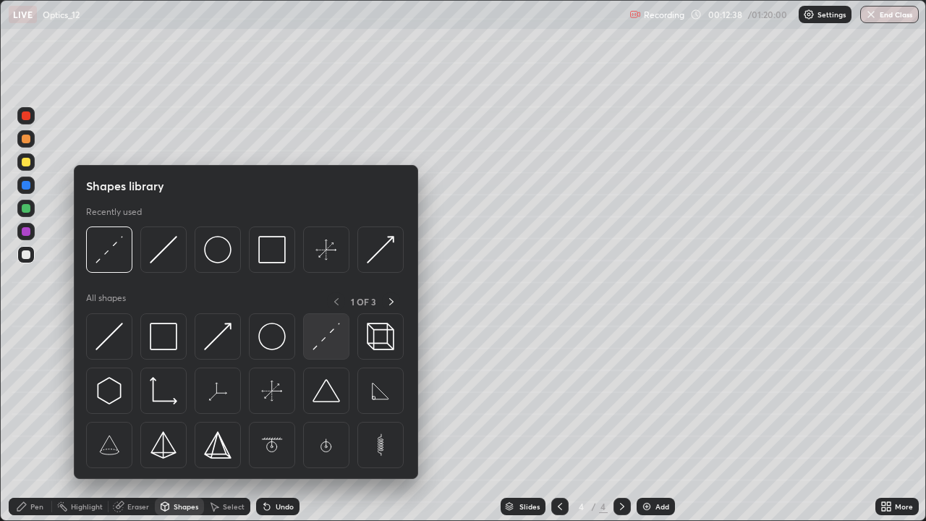
click at [324, 341] on img at bounding box center [326, 336] width 27 height 27
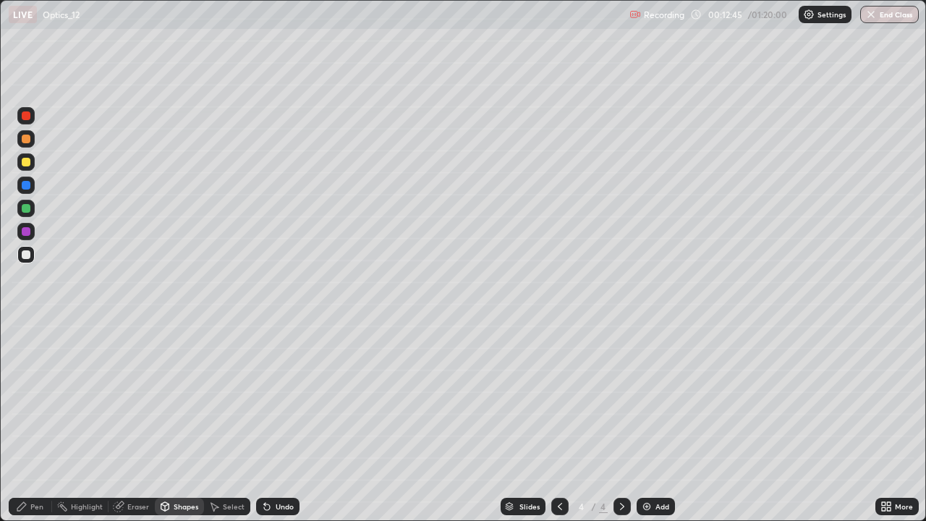
click at [27, 423] on div "Pen" at bounding box center [30, 506] width 43 height 17
click at [143, 423] on div "Eraser" at bounding box center [138, 506] width 22 height 7
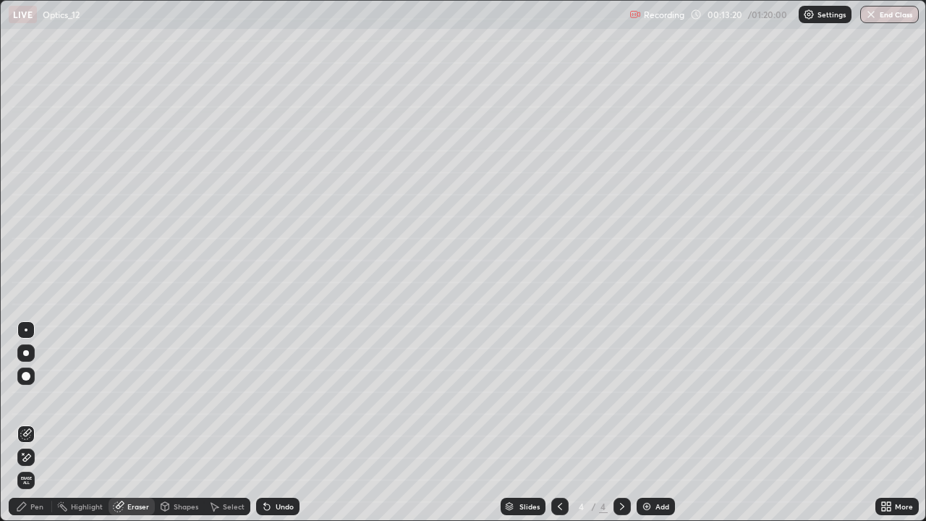
click at [38, 423] on div "Pen" at bounding box center [36, 506] width 13 height 7
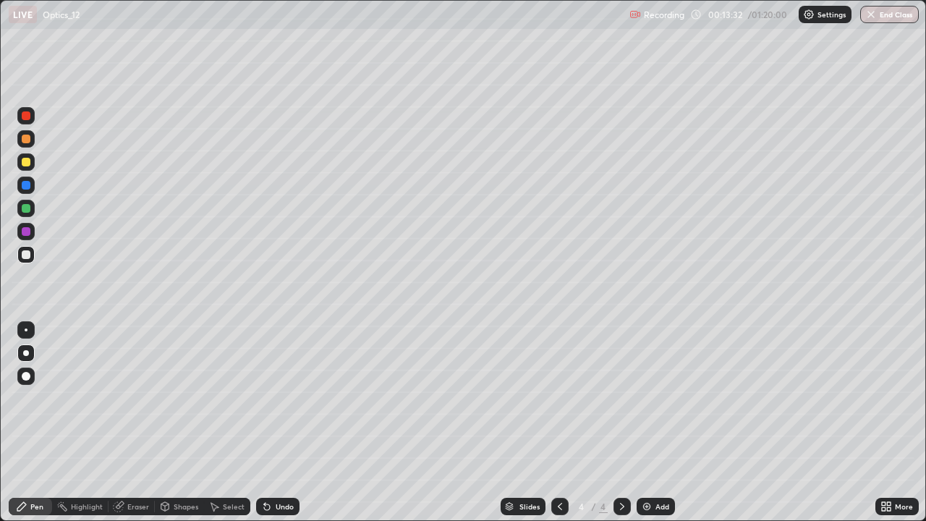
click at [230, 423] on div "Select" at bounding box center [227, 506] width 46 height 17
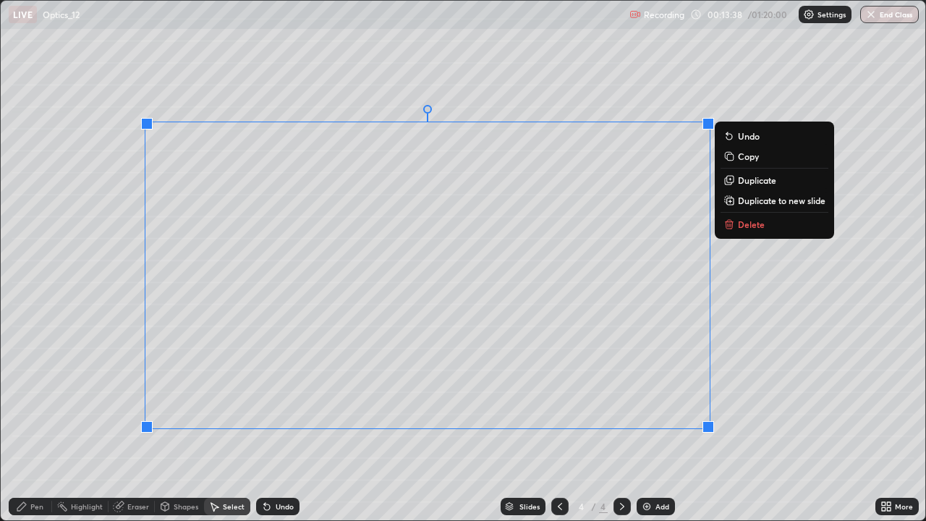
click at [38, 423] on div "Pen" at bounding box center [36, 506] width 13 height 7
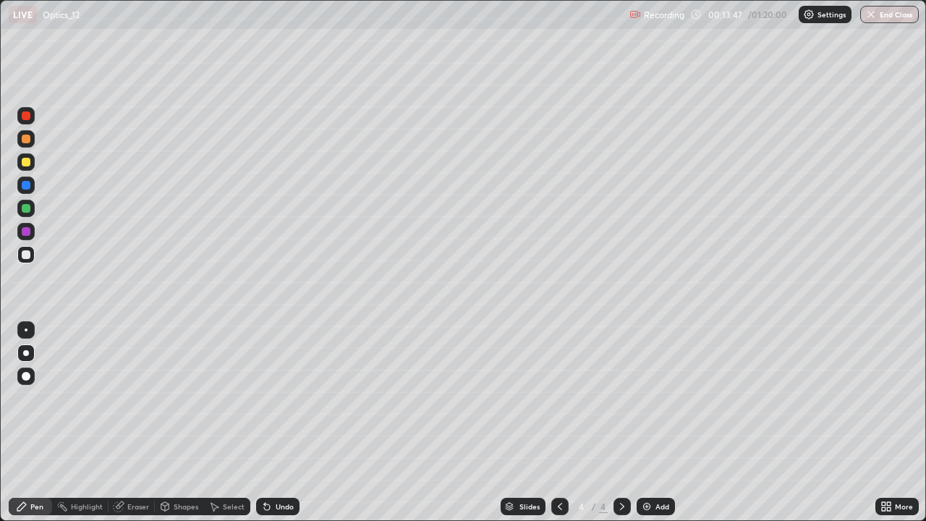
click at [281, 423] on div "Undo" at bounding box center [285, 506] width 18 height 7
click at [184, 423] on div "Shapes" at bounding box center [186, 506] width 25 height 7
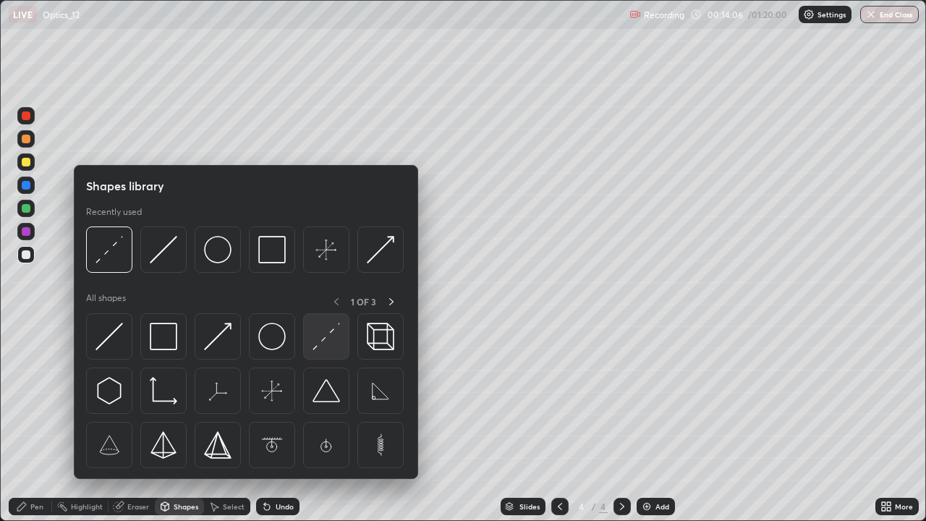
click at [317, 339] on img at bounding box center [326, 336] width 27 height 27
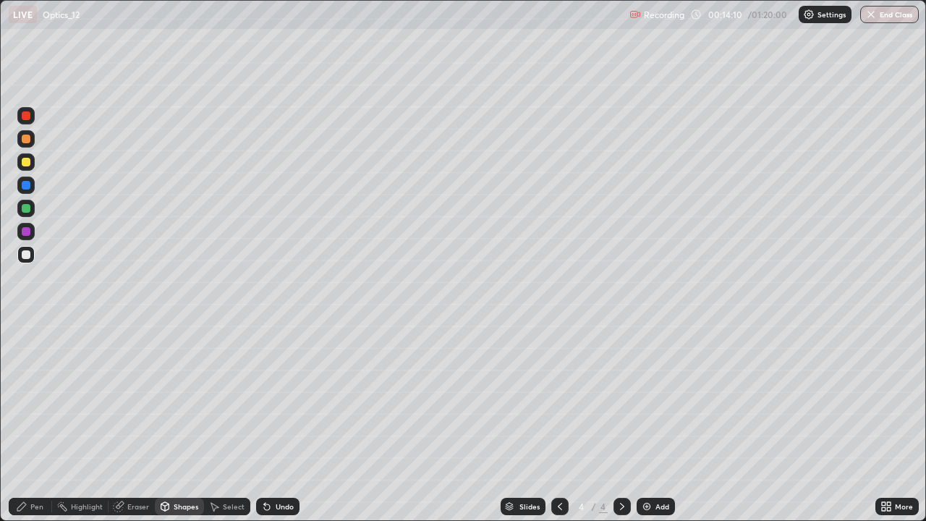
click at [40, 423] on div "Pen" at bounding box center [30, 506] width 43 height 17
click at [620, 423] on icon at bounding box center [622, 507] width 12 height 12
click at [559, 423] on icon at bounding box center [560, 506] width 4 height 7
click at [622, 423] on icon at bounding box center [622, 507] width 12 height 12
click at [620, 423] on icon at bounding box center [622, 506] width 4 height 7
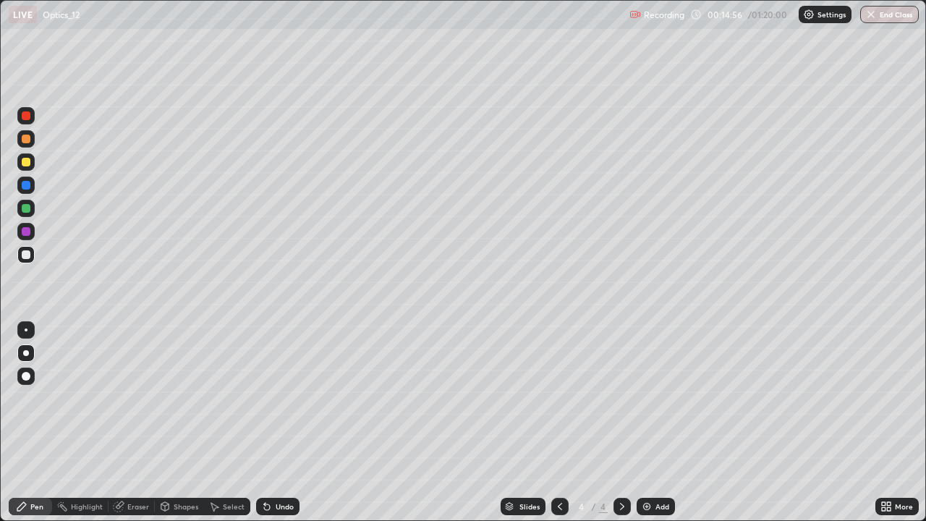
click at [644, 423] on img at bounding box center [647, 507] width 12 height 12
click at [266, 423] on icon at bounding box center [267, 507] width 6 height 6
click at [268, 423] on icon at bounding box center [267, 507] width 12 height 12
click at [264, 423] on icon at bounding box center [267, 507] width 6 height 6
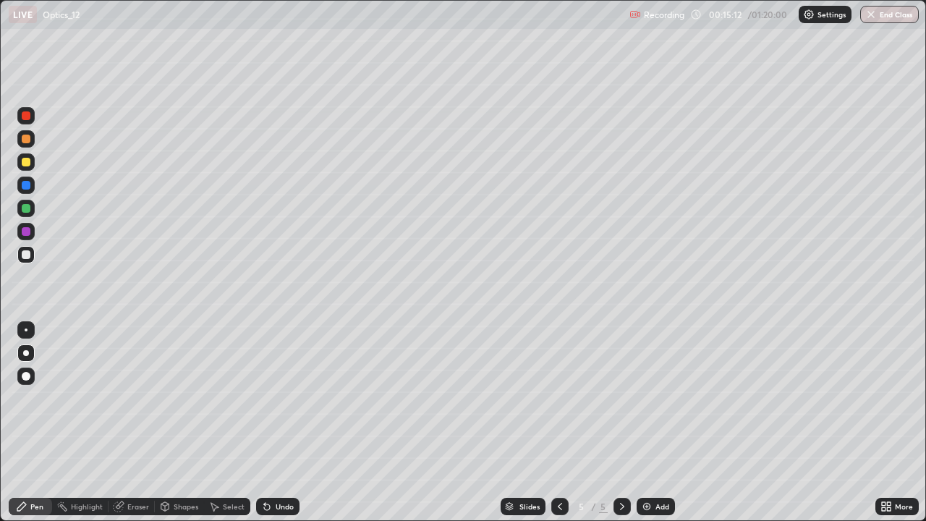
click at [264, 423] on icon at bounding box center [267, 507] width 6 height 6
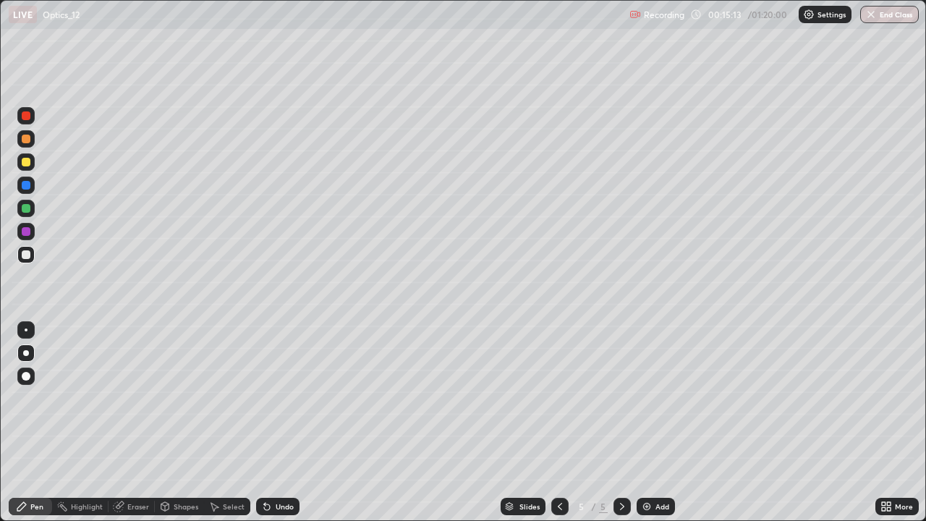
click at [264, 423] on icon at bounding box center [267, 507] width 6 height 6
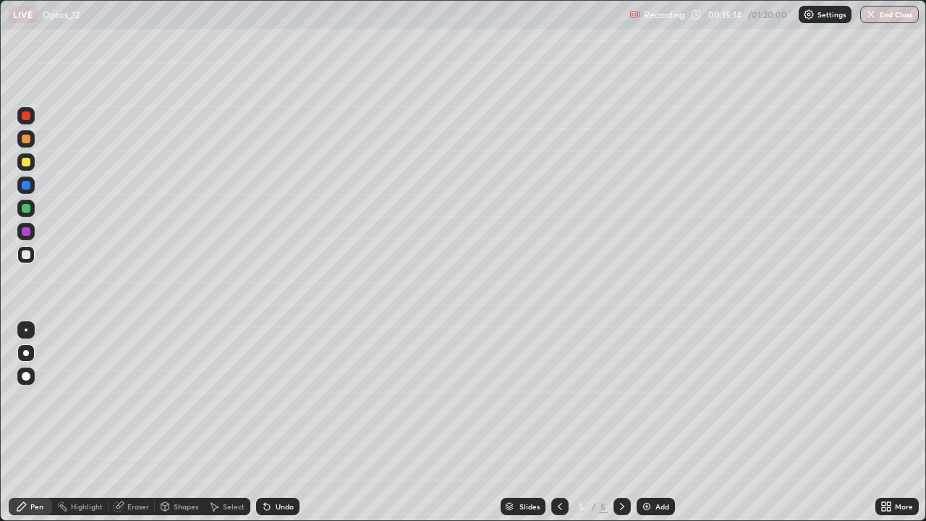
click at [264, 423] on icon at bounding box center [267, 507] width 6 height 6
click at [273, 423] on div "Undo" at bounding box center [277, 506] width 43 height 17
click at [174, 423] on div "Shapes" at bounding box center [186, 506] width 25 height 7
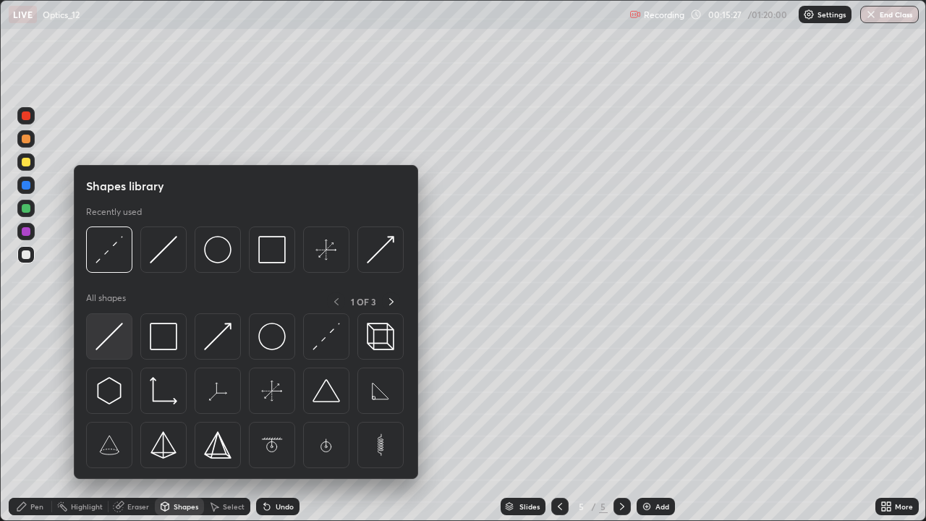
click at [114, 336] on img at bounding box center [108, 336] width 27 height 27
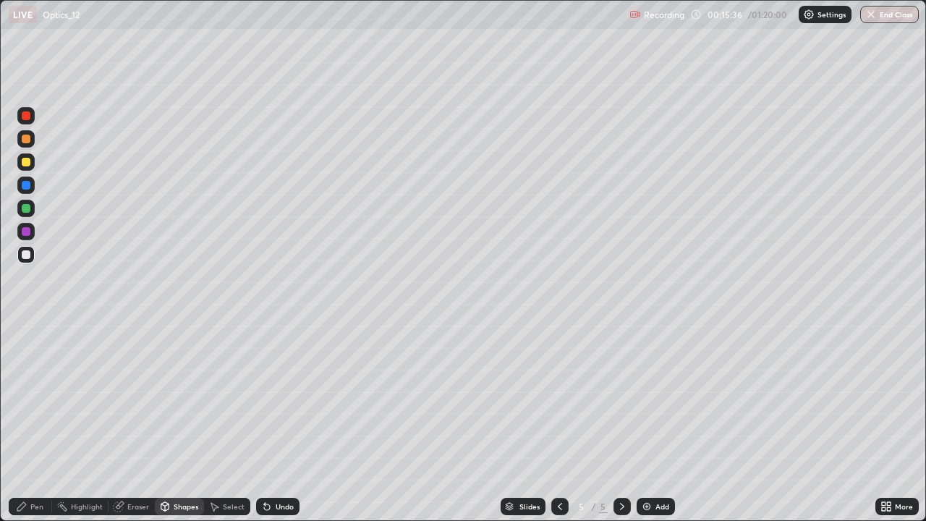
click at [169, 423] on icon at bounding box center [165, 507] width 12 height 12
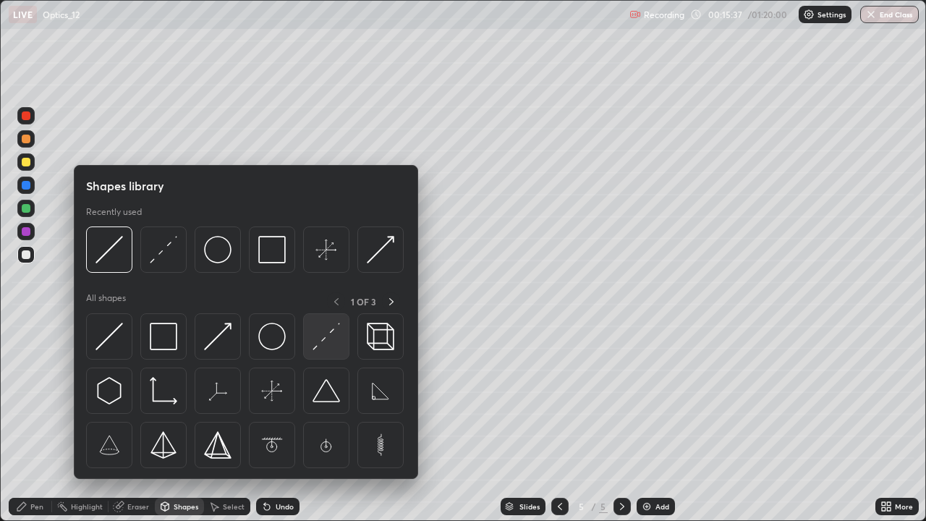
click at [326, 336] on img at bounding box center [326, 336] width 27 height 27
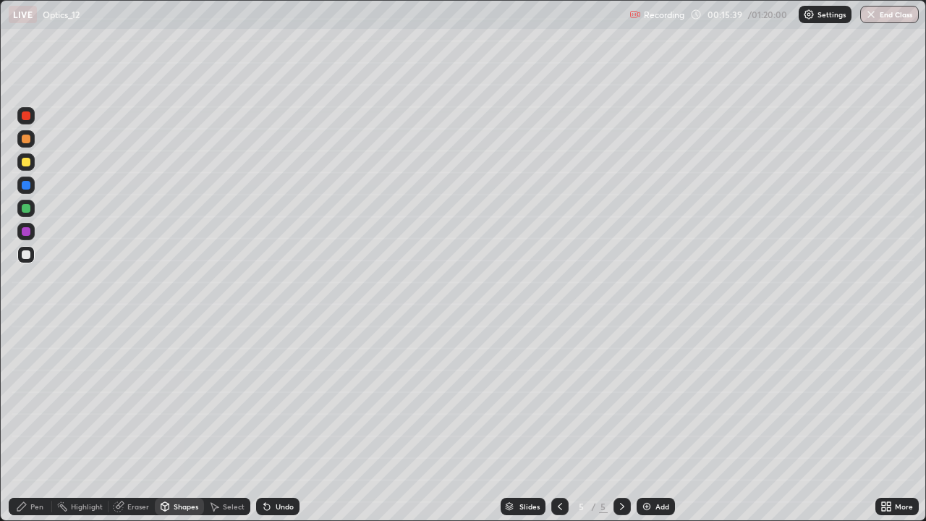
click at [183, 423] on div "Shapes" at bounding box center [186, 506] width 25 height 7
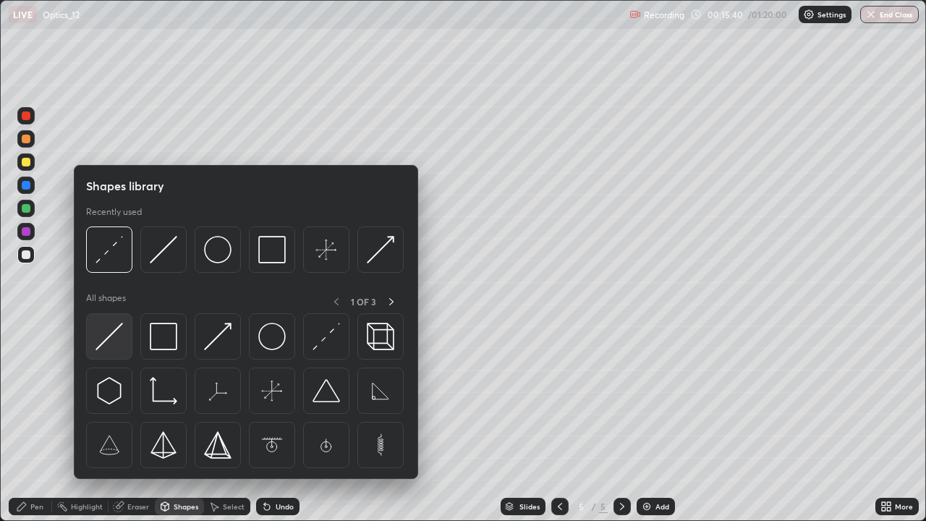
click at [113, 340] on img at bounding box center [108, 336] width 27 height 27
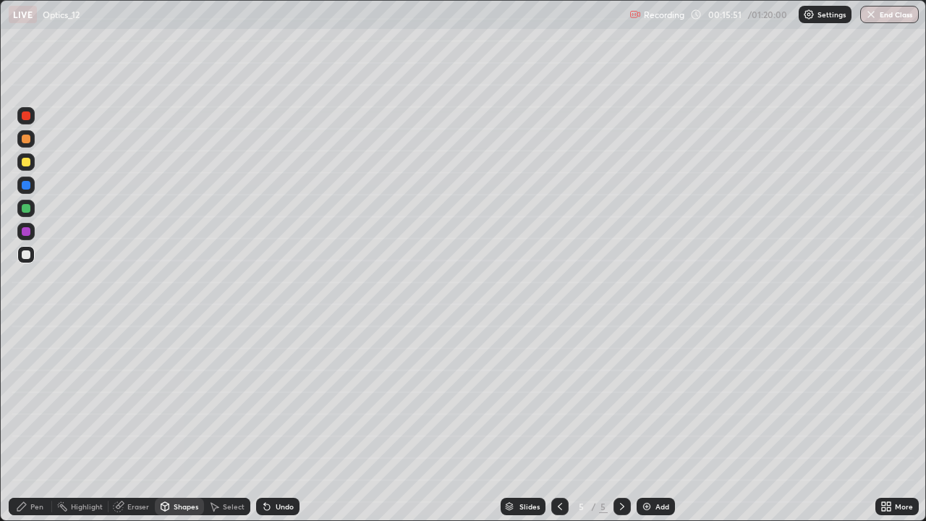
click at [177, 423] on div "Shapes" at bounding box center [186, 506] width 25 height 7
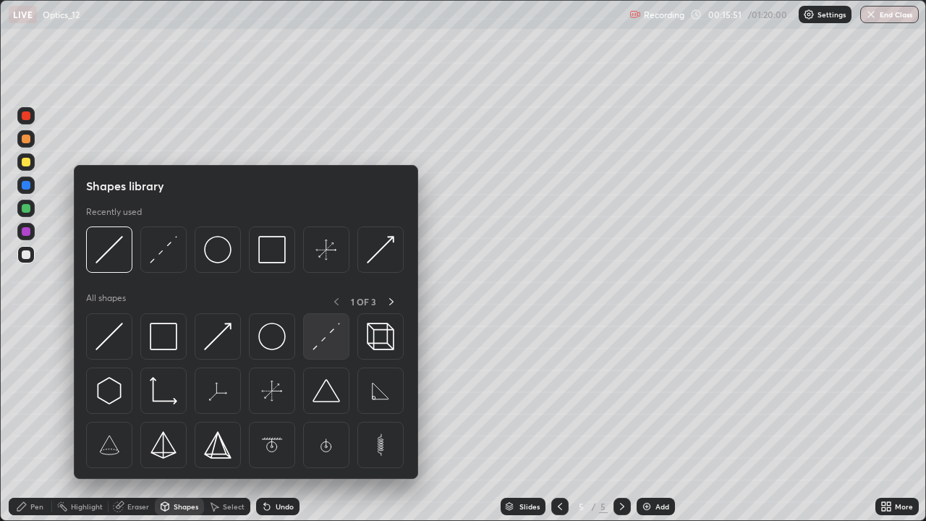
click at [321, 339] on img at bounding box center [326, 336] width 27 height 27
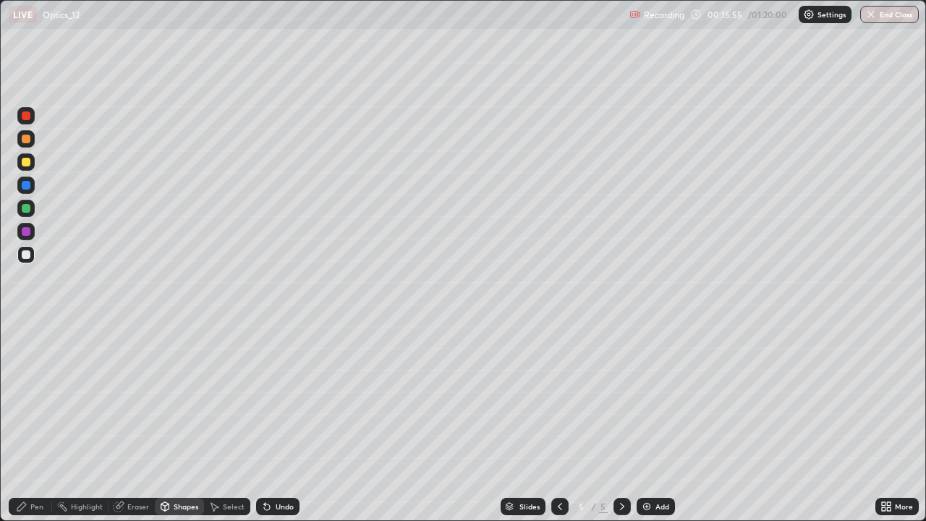
click at [224, 423] on div "Select" at bounding box center [234, 506] width 22 height 7
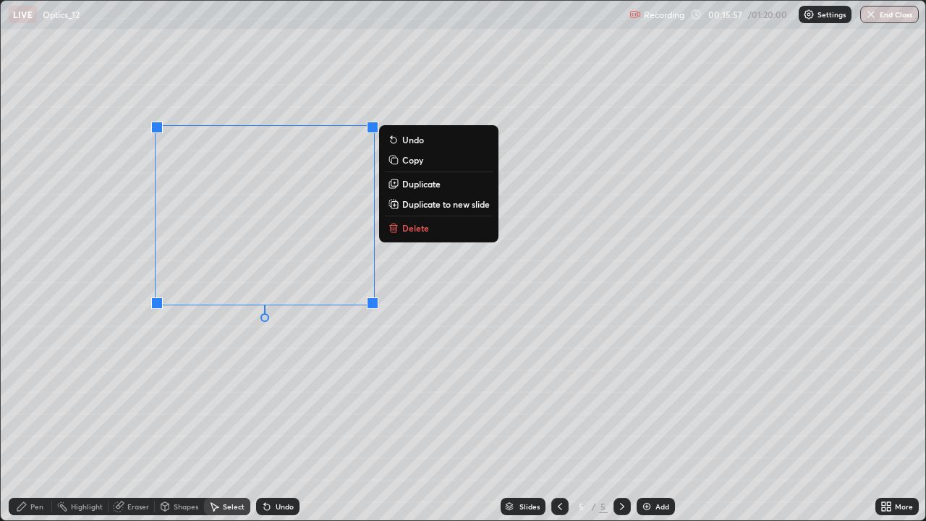
click at [424, 202] on p "Duplicate to new slide" at bounding box center [446, 204] width 88 height 12
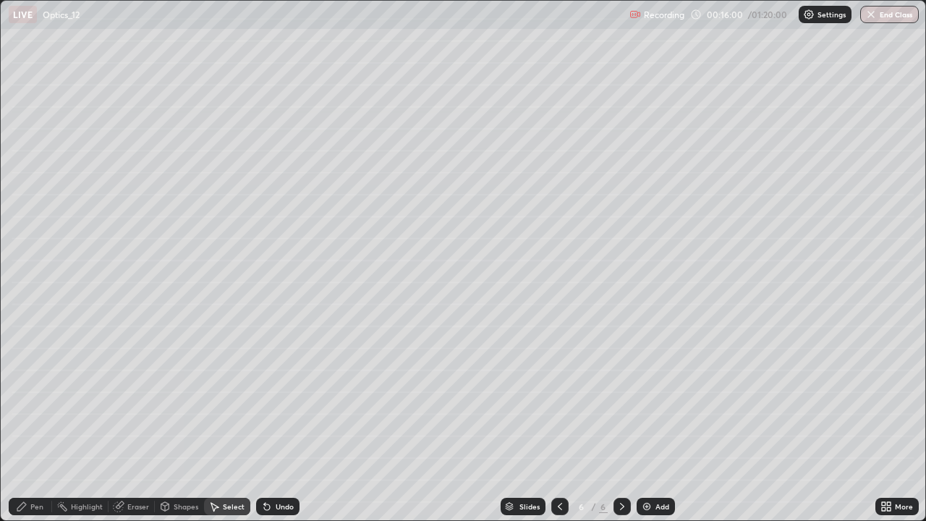
click at [559, 423] on icon at bounding box center [560, 507] width 12 height 12
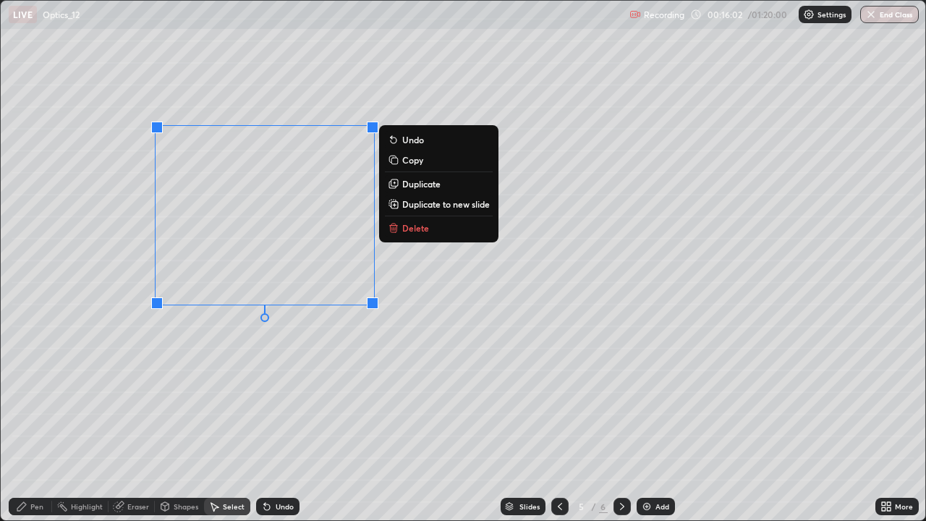
click at [421, 184] on p "Duplicate" at bounding box center [421, 184] width 38 height 12
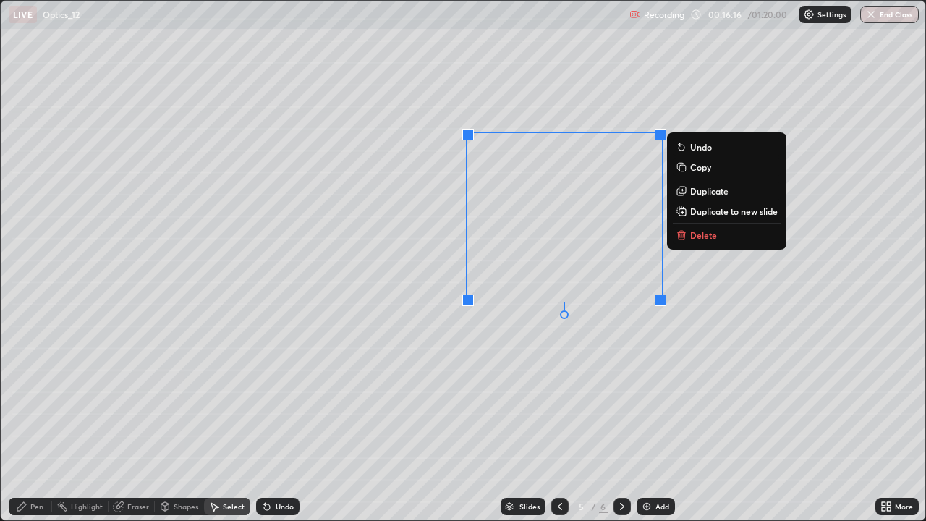
click at [36, 423] on div "Pen" at bounding box center [36, 506] width 13 height 7
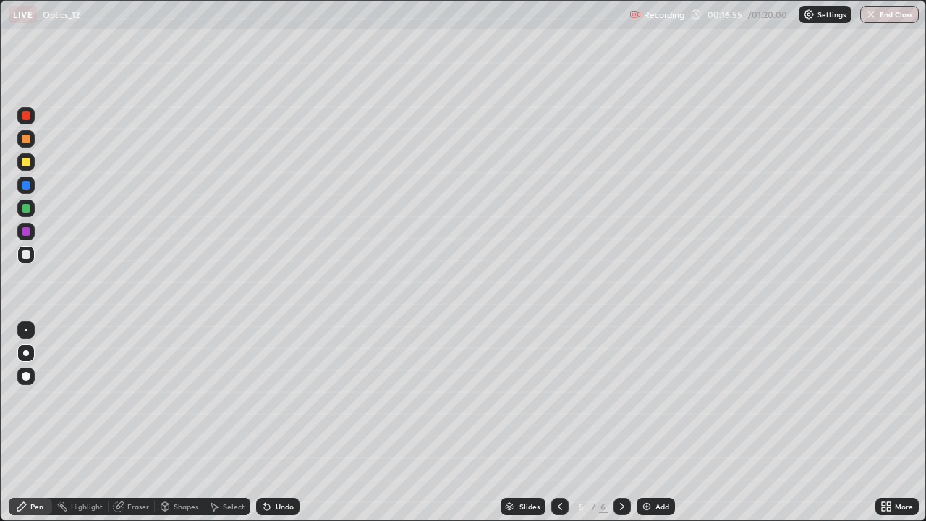
click at [560, 423] on icon at bounding box center [560, 507] width 12 height 12
click at [557, 423] on icon at bounding box center [560, 507] width 12 height 12
click at [560, 423] on icon at bounding box center [560, 507] width 12 height 12
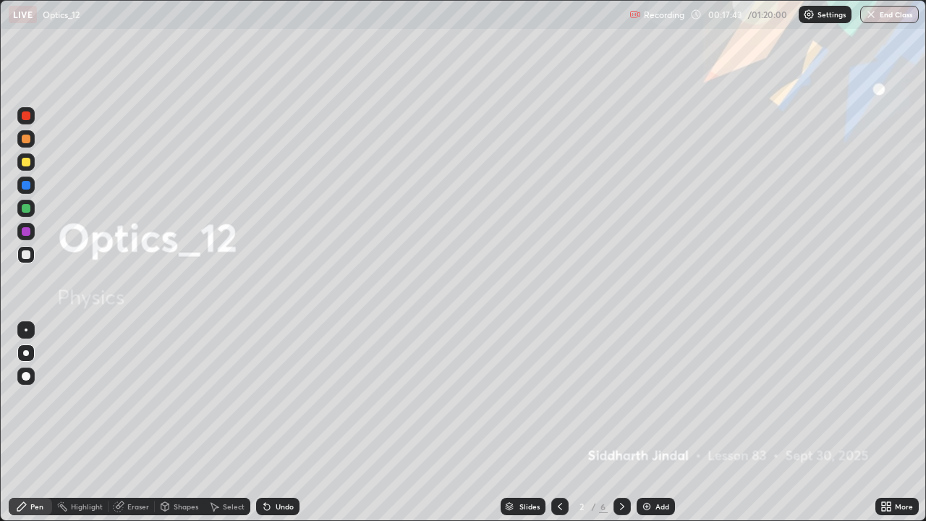
click at [621, 423] on icon at bounding box center [622, 507] width 12 height 12
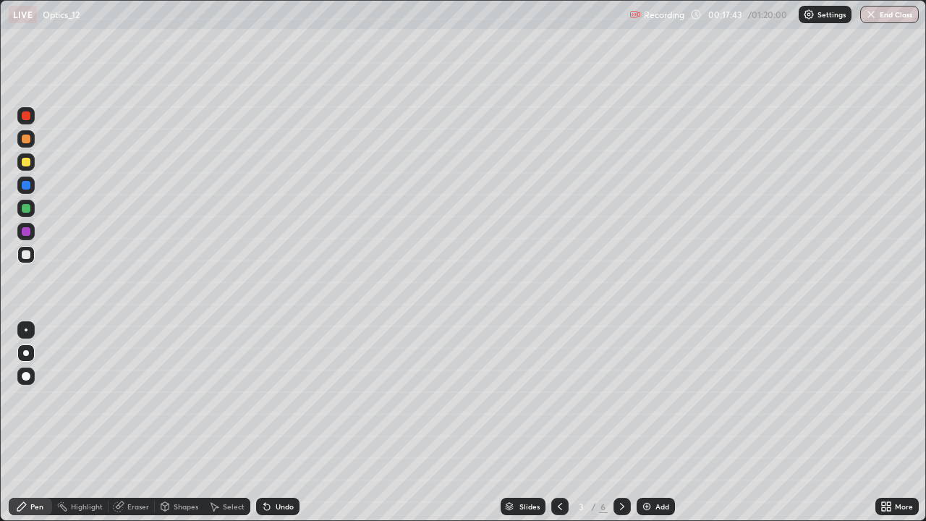
click at [621, 423] on icon at bounding box center [622, 507] width 12 height 12
click at [134, 423] on div "Eraser" at bounding box center [138, 506] width 22 height 7
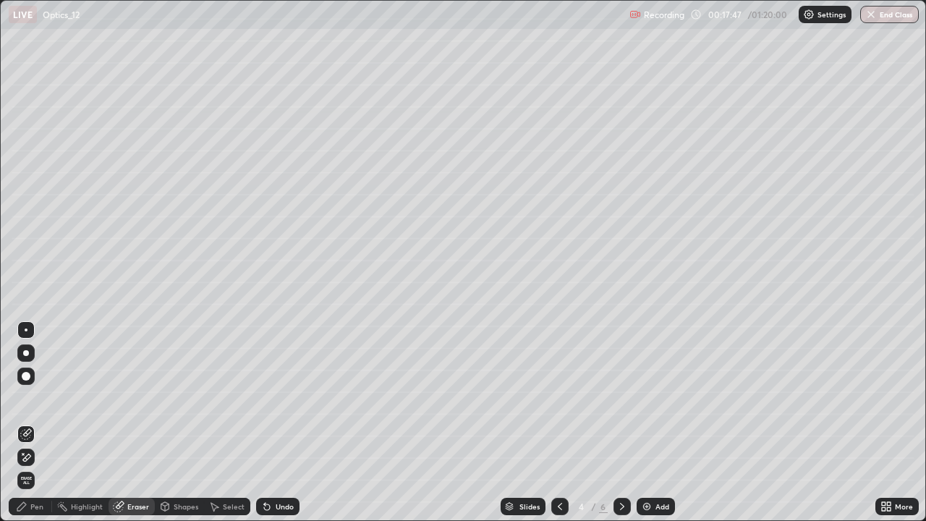
click at [179, 423] on div "Shapes" at bounding box center [186, 506] width 25 height 7
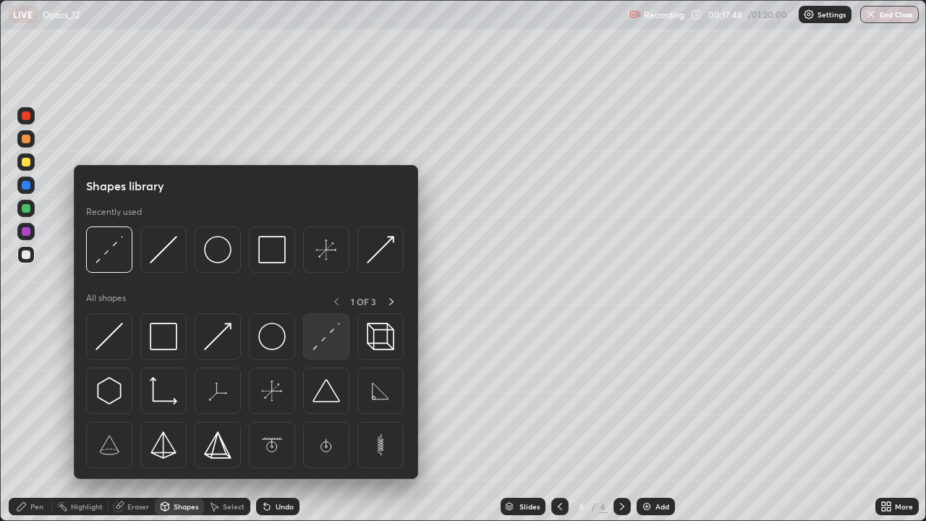
click at [322, 340] on img at bounding box center [326, 336] width 27 height 27
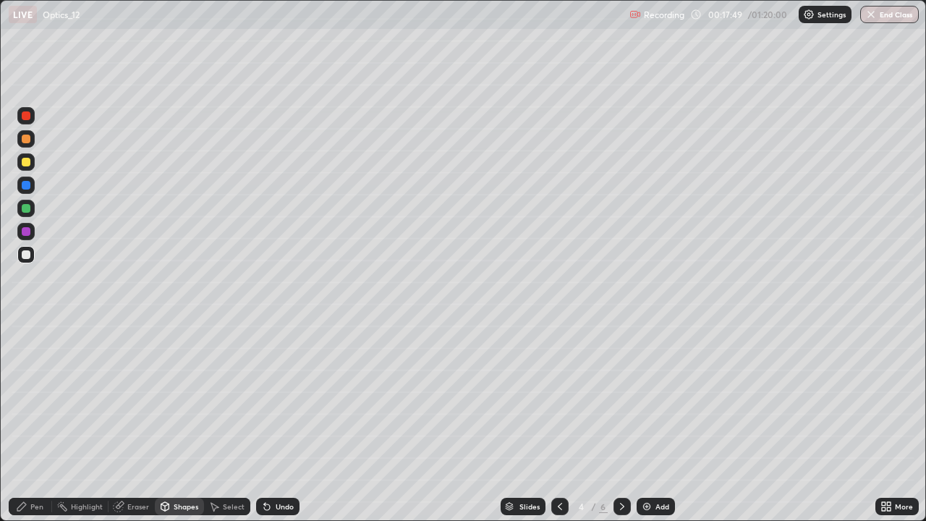
click at [30, 185] on div at bounding box center [26, 185] width 9 height 9
click at [279, 423] on div "Undo" at bounding box center [285, 506] width 18 height 7
click at [276, 423] on div "Undo" at bounding box center [285, 506] width 18 height 7
click at [277, 423] on div "Undo" at bounding box center [285, 506] width 18 height 7
click at [619, 423] on icon at bounding box center [622, 507] width 12 height 12
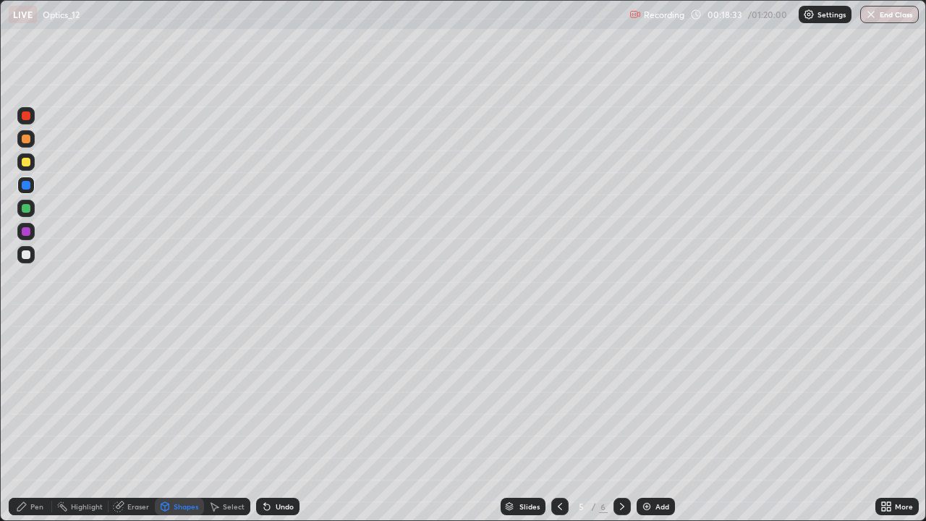
click at [621, 423] on icon at bounding box center [622, 507] width 12 height 12
click at [624, 423] on icon at bounding box center [622, 507] width 12 height 12
click at [623, 423] on icon at bounding box center [622, 507] width 12 height 12
click at [558, 423] on icon at bounding box center [560, 506] width 4 height 7
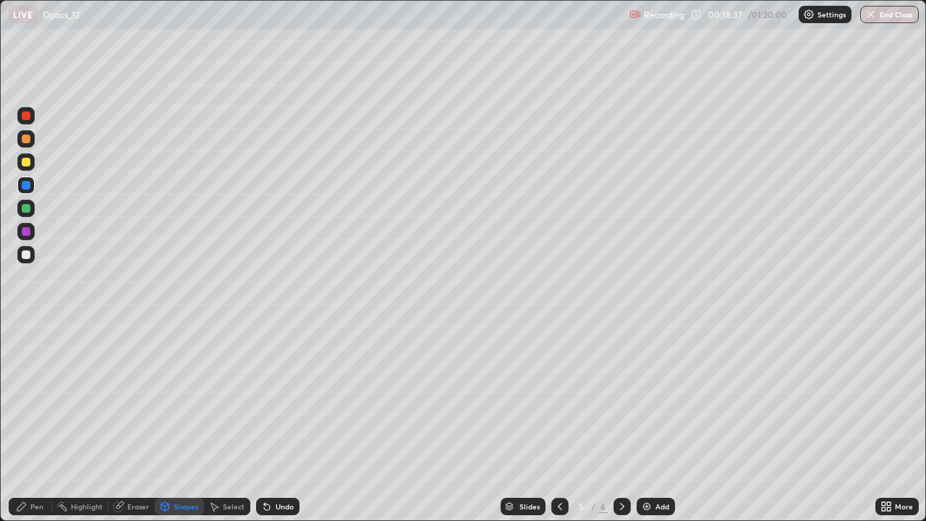
click at [35, 423] on div "Pen" at bounding box center [36, 506] width 13 height 7
click at [27, 256] on div at bounding box center [26, 254] width 9 height 9
click at [271, 423] on div "Undo" at bounding box center [277, 506] width 43 height 17
click at [276, 423] on div "Undo" at bounding box center [285, 506] width 18 height 7
click at [559, 423] on icon at bounding box center [560, 507] width 12 height 12
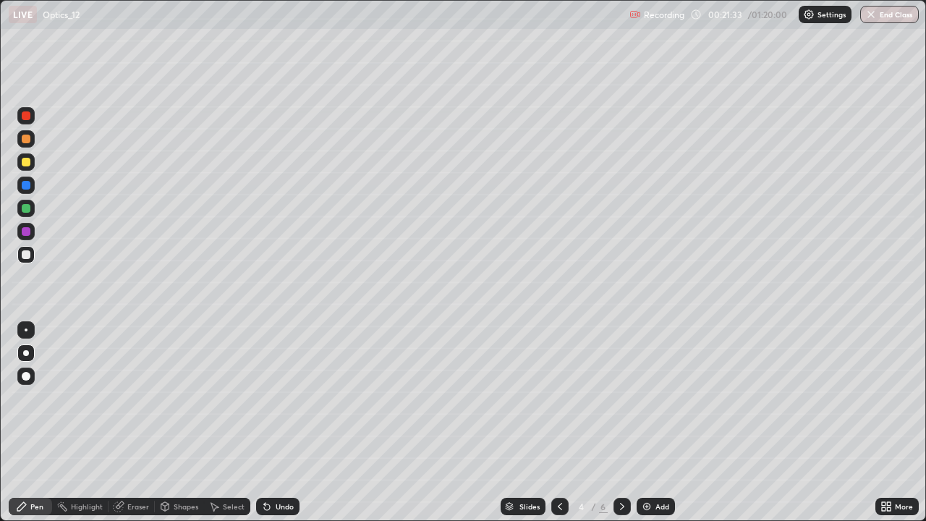
click at [621, 423] on icon at bounding box center [622, 507] width 12 height 12
click at [559, 423] on icon at bounding box center [560, 507] width 12 height 12
click at [619, 423] on icon at bounding box center [622, 507] width 12 height 12
click at [622, 423] on icon at bounding box center [622, 507] width 12 height 12
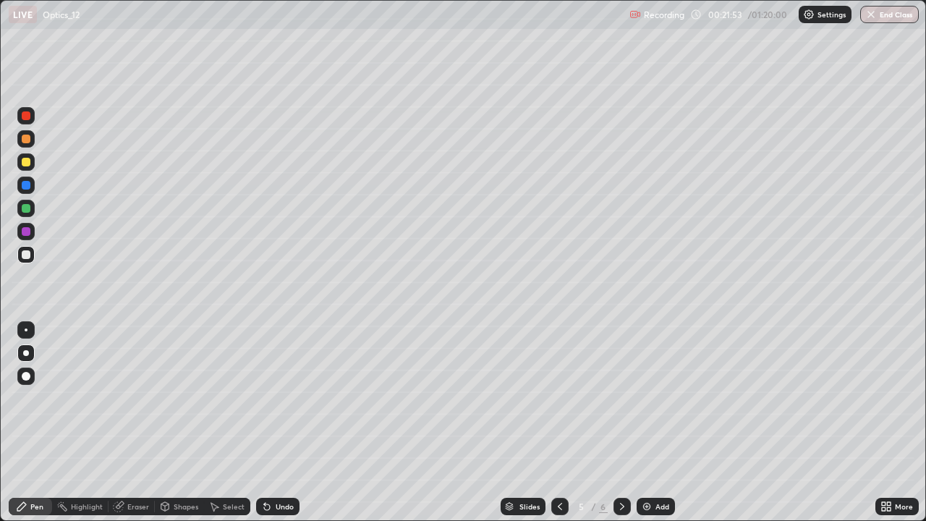
click at [559, 423] on icon at bounding box center [560, 507] width 12 height 12
click at [619, 423] on icon at bounding box center [622, 507] width 12 height 12
click at [557, 423] on icon at bounding box center [560, 507] width 12 height 12
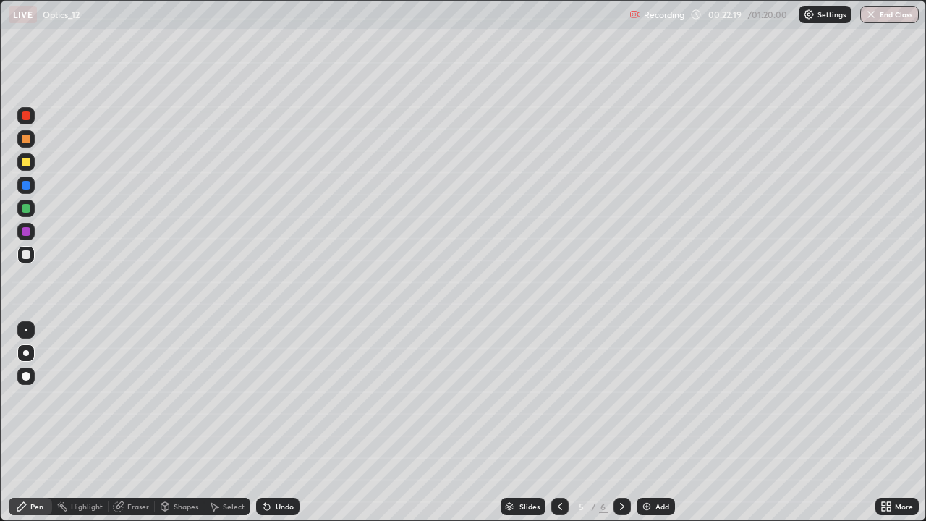
click at [626, 423] on icon at bounding box center [622, 507] width 12 height 12
click at [229, 423] on div "Select" at bounding box center [234, 506] width 22 height 7
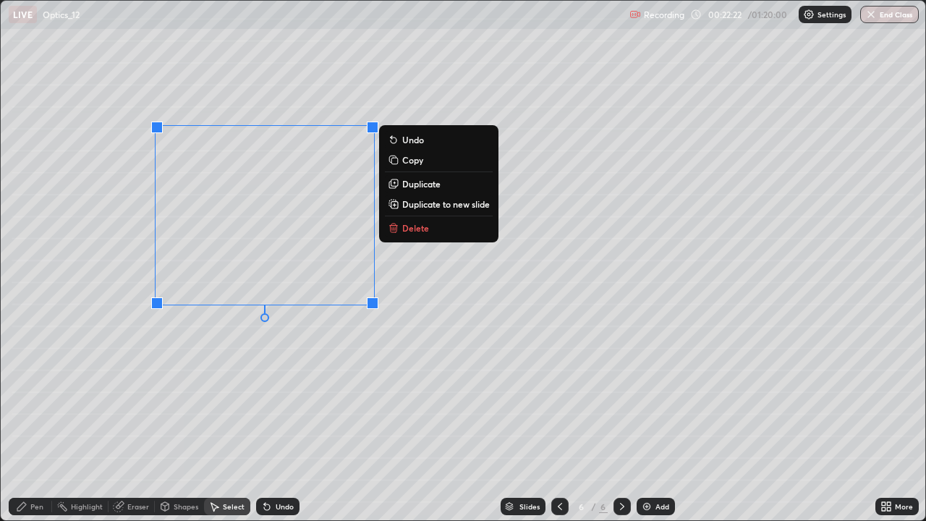
click at [412, 230] on p "Delete" at bounding box center [415, 228] width 27 height 12
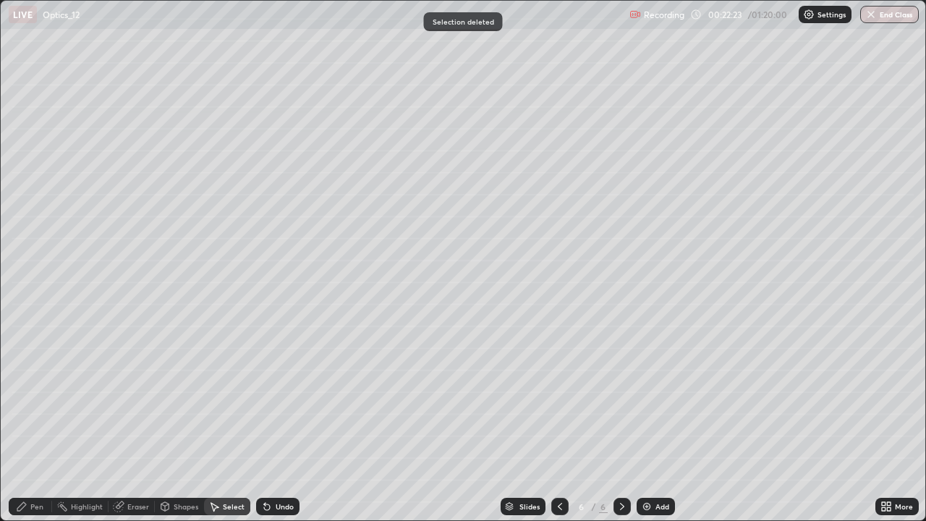
click at [33, 423] on div "Pen" at bounding box center [36, 506] width 13 height 7
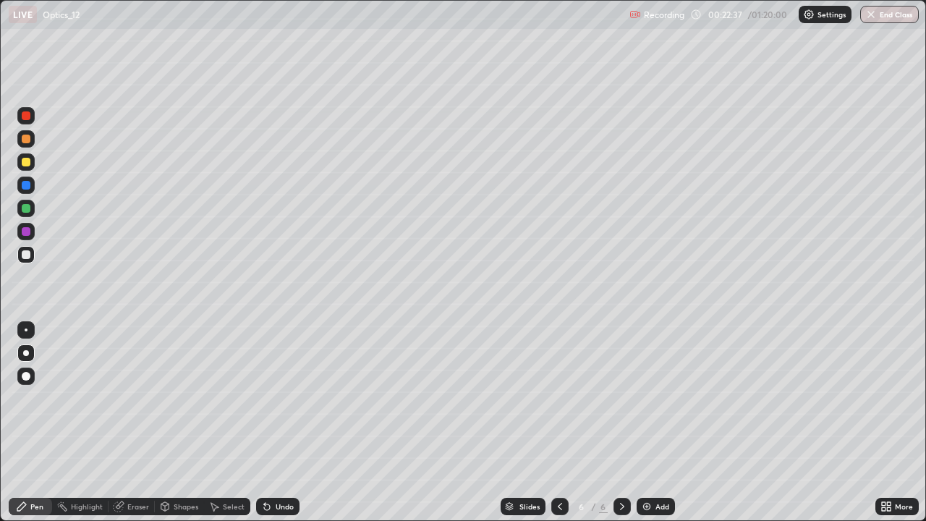
click at [181, 423] on div "Shapes" at bounding box center [186, 506] width 25 height 7
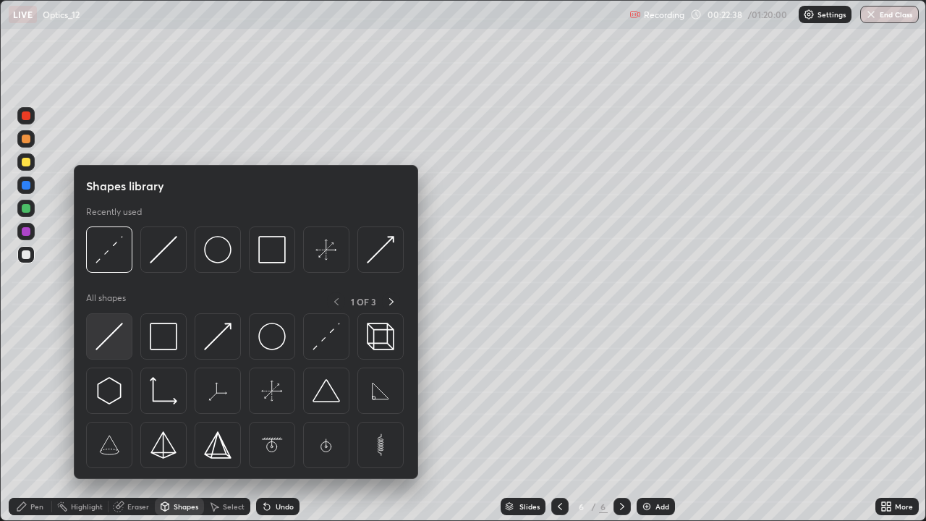
click at [116, 353] on div at bounding box center [109, 336] width 46 height 46
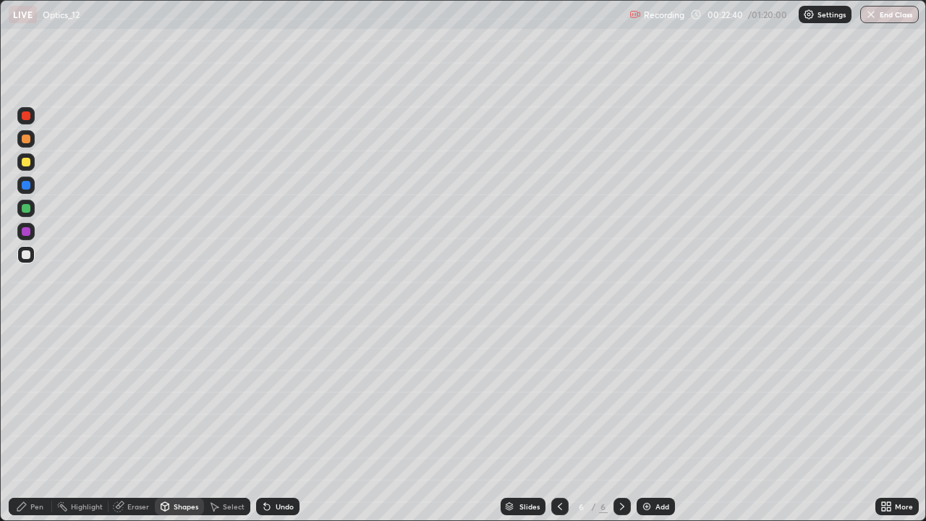
click at [269, 423] on div "Undo" at bounding box center [277, 506] width 43 height 17
click at [44, 423] on div "Pen" at bounding box center [30, 506] width 43 height 17
click at [178, 423] on div "Shapes" at bounding box center [186, 506] width 25 height 7
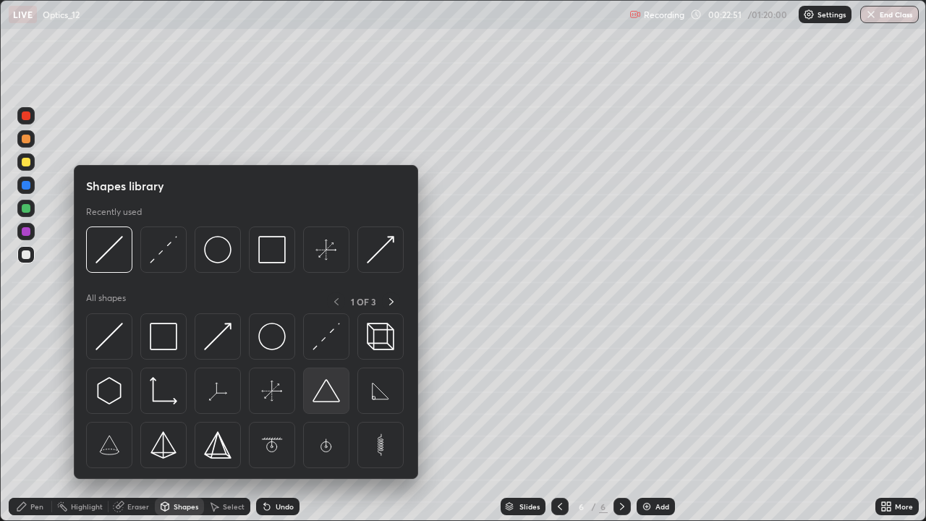
click at [320, 392] on img at bounding box center [326, 390] width 27 height 27
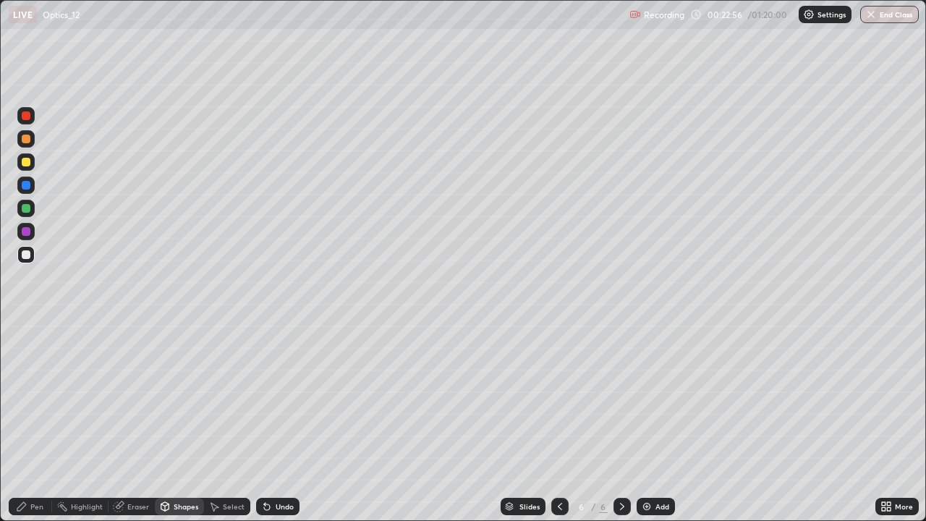
click at [184, 423] on div "Shapes" at bounding box center [186, 506] width 25 height 7
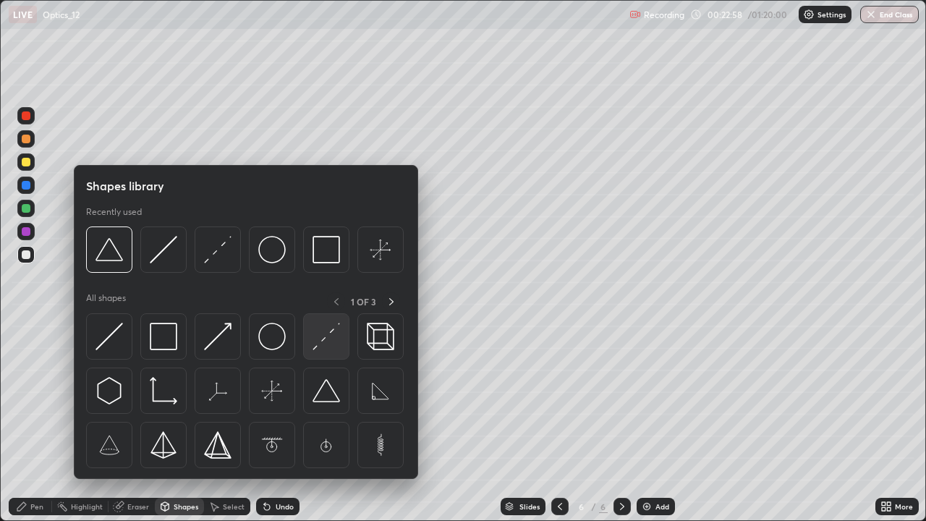
click at [320, 347] on img at bounding box center [326, 336] width 27 height 27
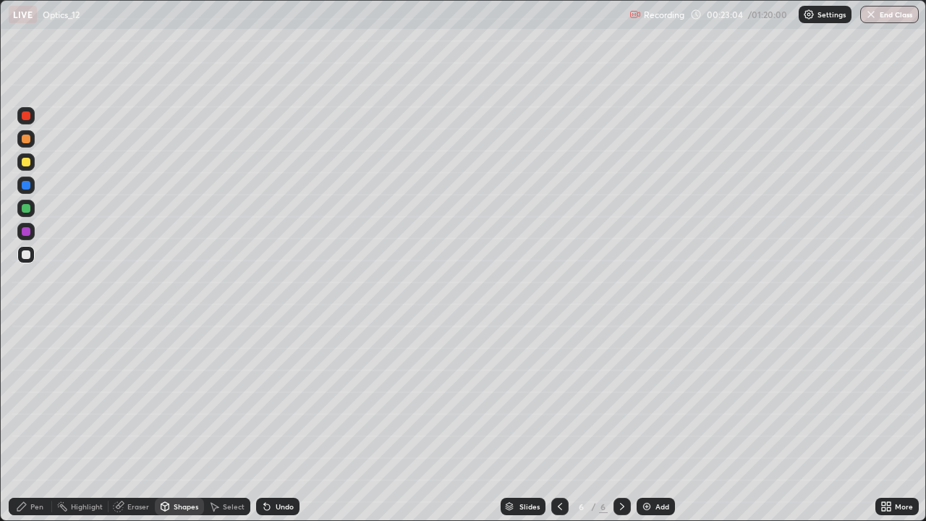
click at [171, 423] on div "Shapes" at bounding box center [179, 506] width 49 height 17
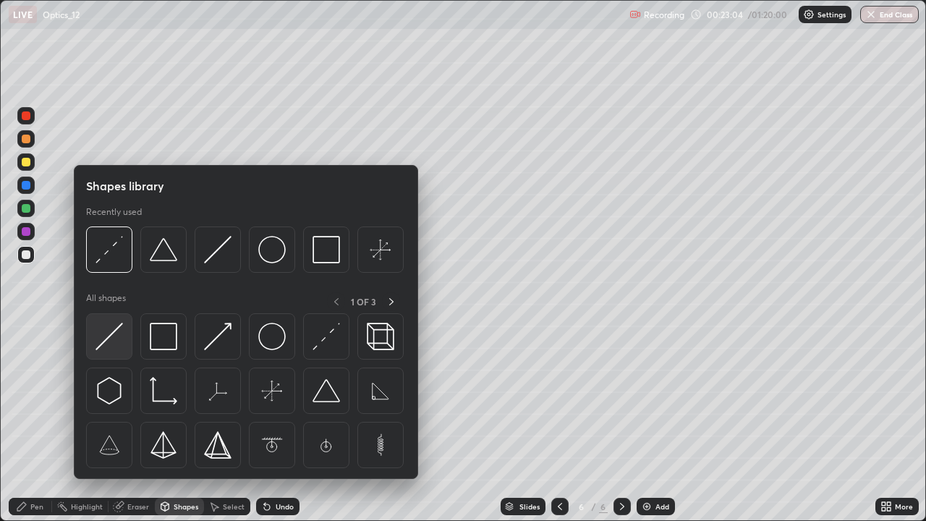
click at [104, 347] on img at bounding box center [108, 336] width 27 height 27
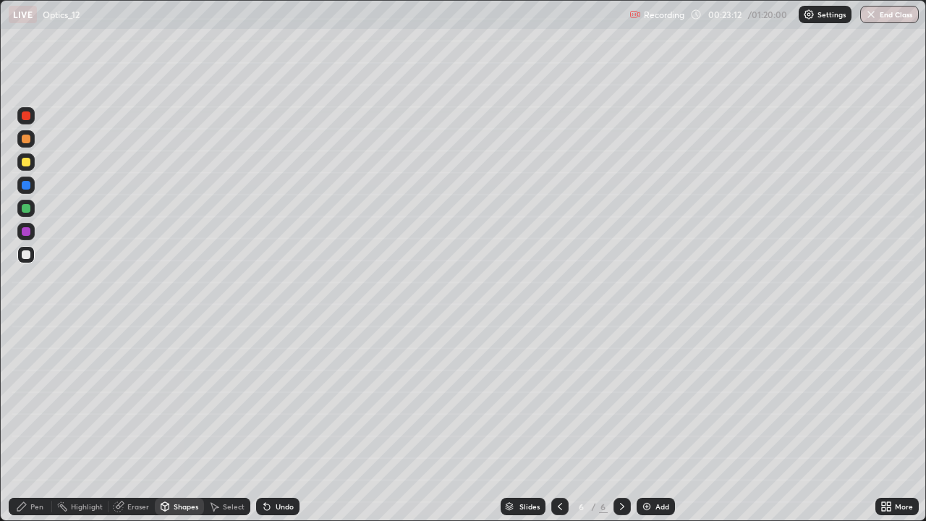
click at [33, 423] on div "Pen" at bounding box center [36, 506] width 13 height 7
click at [233, 423] on div "Select" at bounding box center [234, 506] width 22 height 7
click at [34, 423] on div "Pen" at bounding box center [36, 506] width 13 height 7
click at [135, 423] on div "Eraser" at bounding box center [132, 506] width 46 height 17
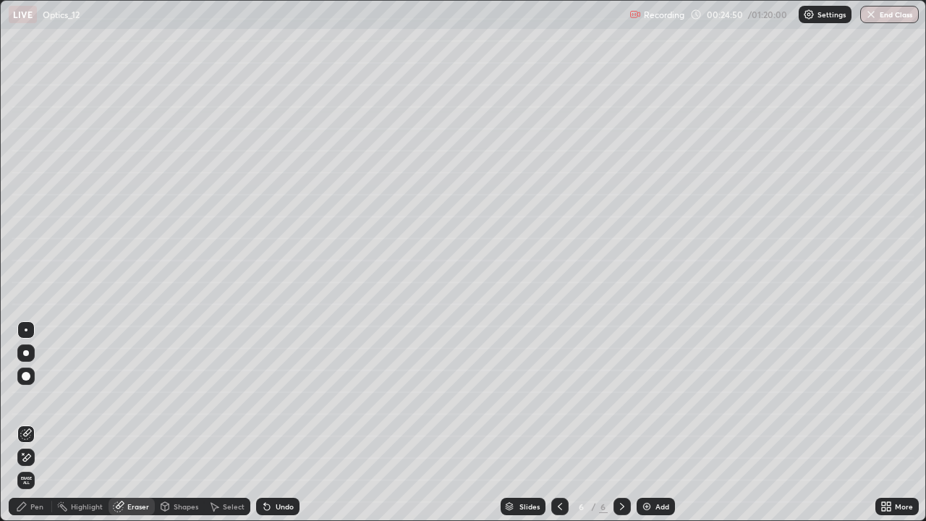
click at [26, 423] on div "Pen" at bounding box center [30, 506] width 43 height 17
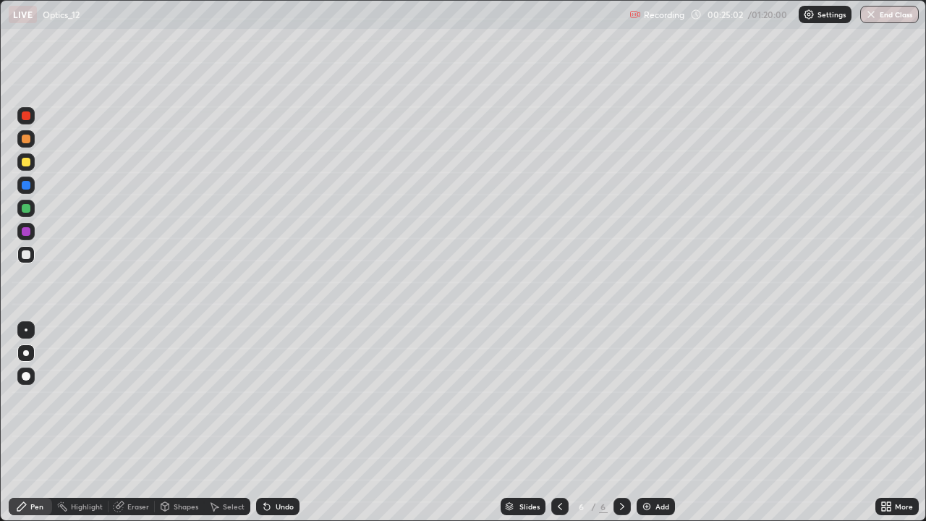
click at [279, 423] on div "Undo" at bounding box center [285, 506] width 18 height 7
click at [276, 423] on div "Undo" at bounding box center [277, 506] width 43 height 17
click at [279, 423] on div "Undo" at bounding box center [277, 506] width 43 height 17
click at [281, 423] on div "Undo" at bounding box center [285, 506] width 18 height 7
click at [284, 423] on div "Undo" at bounding box center [285, 506] width 18 height 7
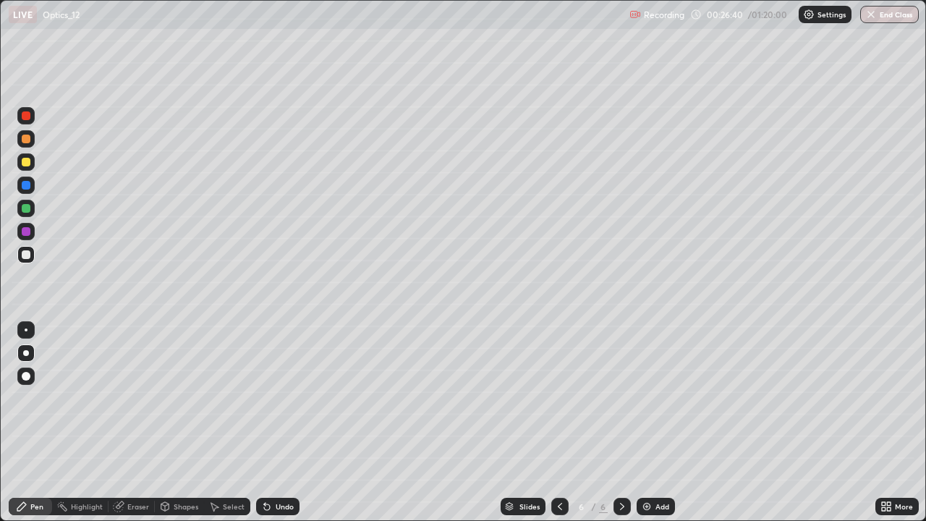
click at [223, 423] on div "Select" at bounding box center [234, 506] width 22 height 7
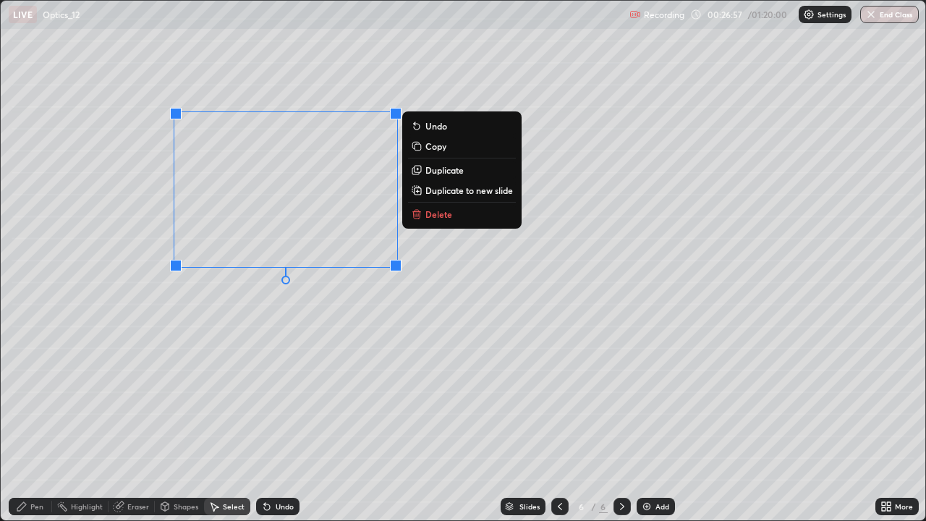
click at [27, 423] on div "Pen" at bounding box center [30, 506] width 43 height 17
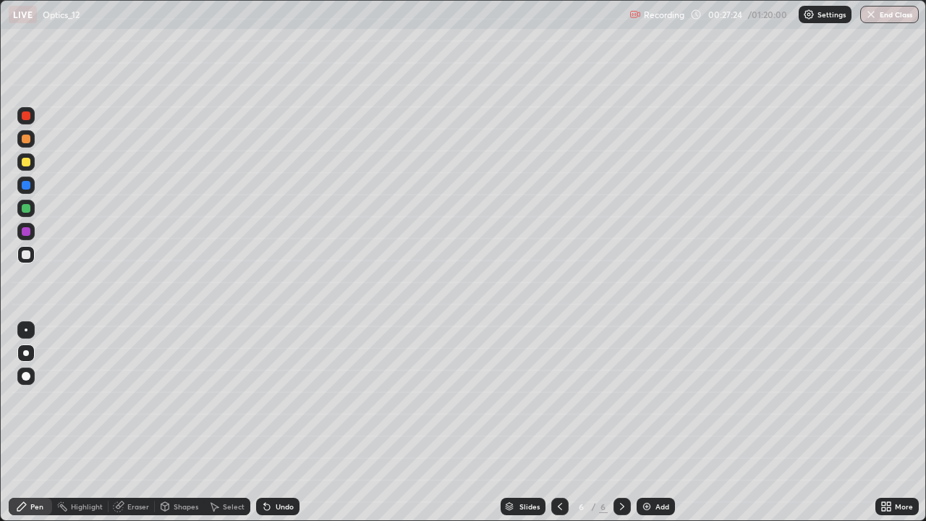
click at [281, 423] on div "Undo" at bounding box center [285, 506] width 18 height 7
click at [622, 423] on icon at bounding box center [622, 507] width 12 height 12
click at [620, 423] on icon at bounding box center [622, 507] width 12 height 12
click at [641, 423] on img at bounding box center [647, 507] width 12 height 12
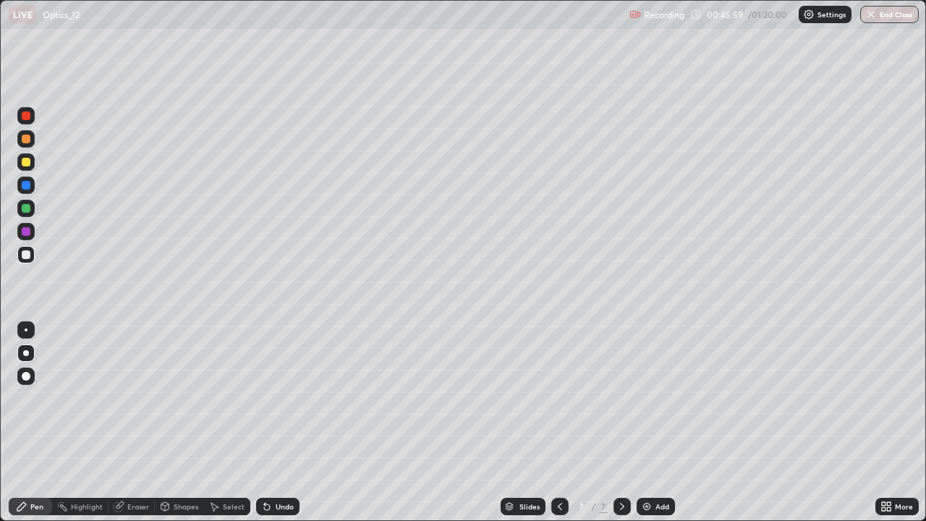
click at [281, 423] on div "Undo" at bounding box center [277, 506] width 43 height 17
click at [276, 423] on div "Undo" at bounding box center [277, 506] width 43 height 17
click at [272, 423] on div "Undo" at bounding box center [277, 506] width 43 height 17
click at [271, 423] on div "Undo" at bounding box center [277, 506] width 43 height 17
click at [622, 423] on icon at bounding box center [622, 506] width 4 height 7
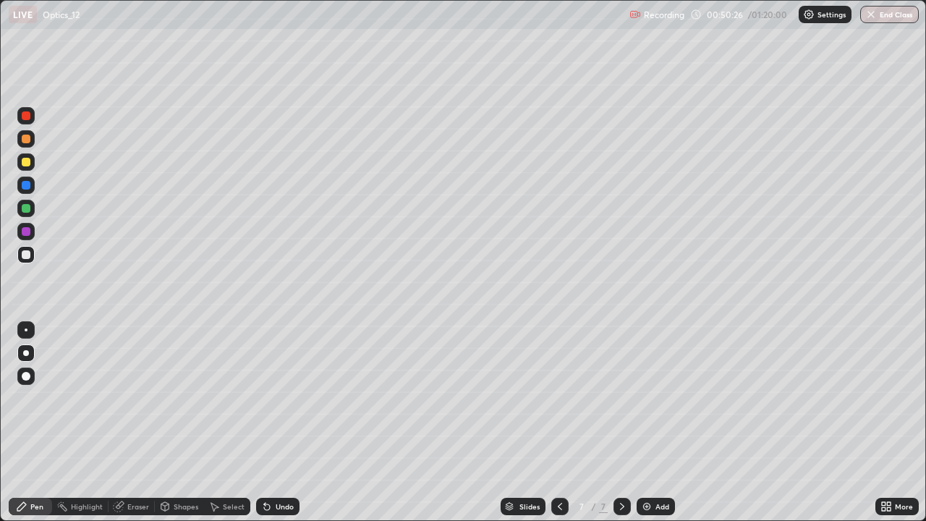
click at [621, 423] on icon at bounding box center [622, 507] width 12 height 12
click at [621, 423] on icon at bounding box center [622, 506] width 4 height 7
click at [622, 423] on icon at bounding box center [622, 507] width 12 height 12
click at [649, 423] on img at bounding box center [647, 507] width 12 height 12
click at [272, 423] on div "Undo" at bounding box center [277, 506] width 43 height 17
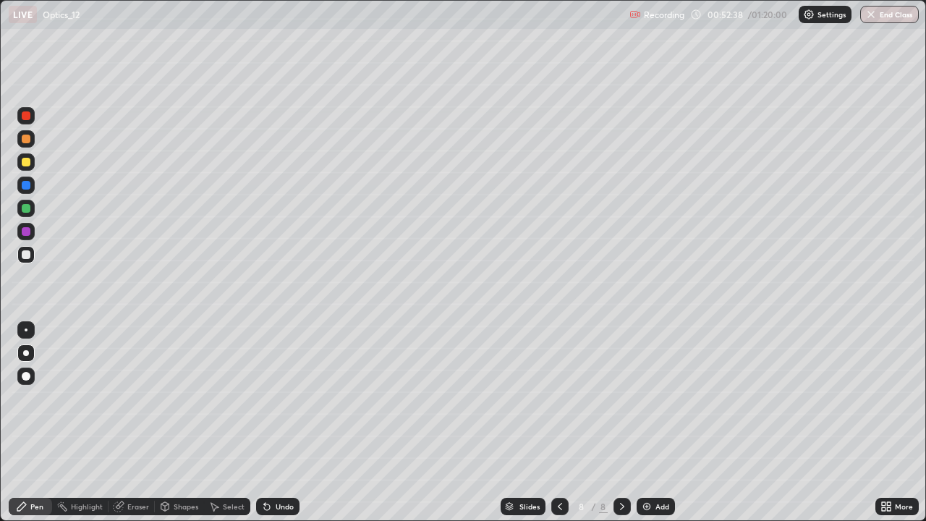
click at [271, 423] on div "Undo" at bounding box center [277, 506] width 43 height 17
click at [174, 423] on div "Shapes" at bounding box center [186, 506] width 25 height 7
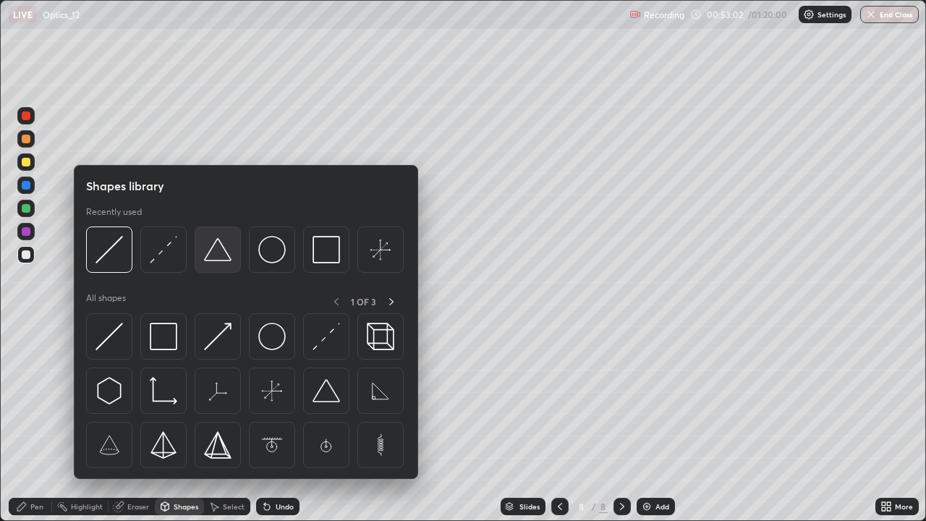
click at [217, 260] on img at bounding box center [217, 249] width 27 height 27
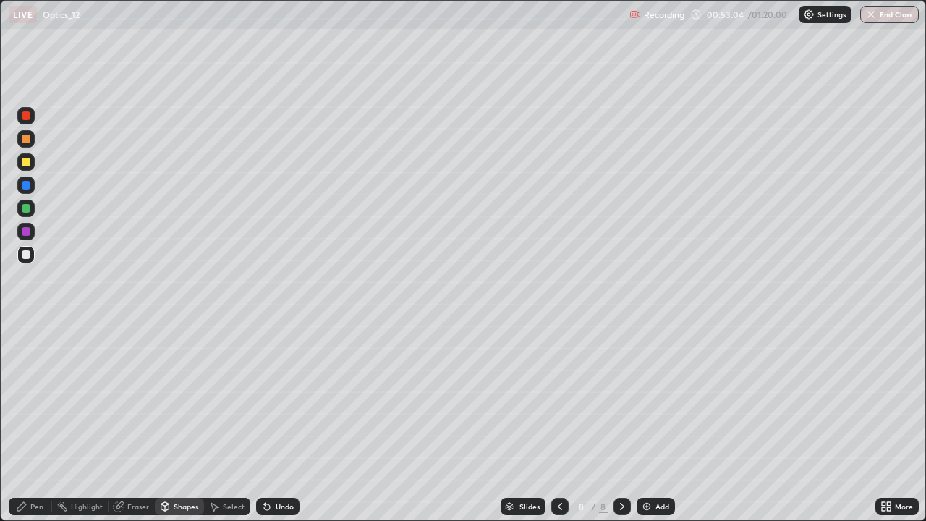
click at [34, 423] on div "Pen" at bounding box center [36, 506] width 13 height 7
click at [26, 116] on div at bounding box center [26, 115] width 9 height 9
click at [271, 423] on div "Undo" at bounding box center [277, 506] width 43 height 17
click at [26, 185] on div at bounding box center [26, 185] width 9 height 9
click at [31, 161] on div at bounding box center [25, 161] width 17 height 17
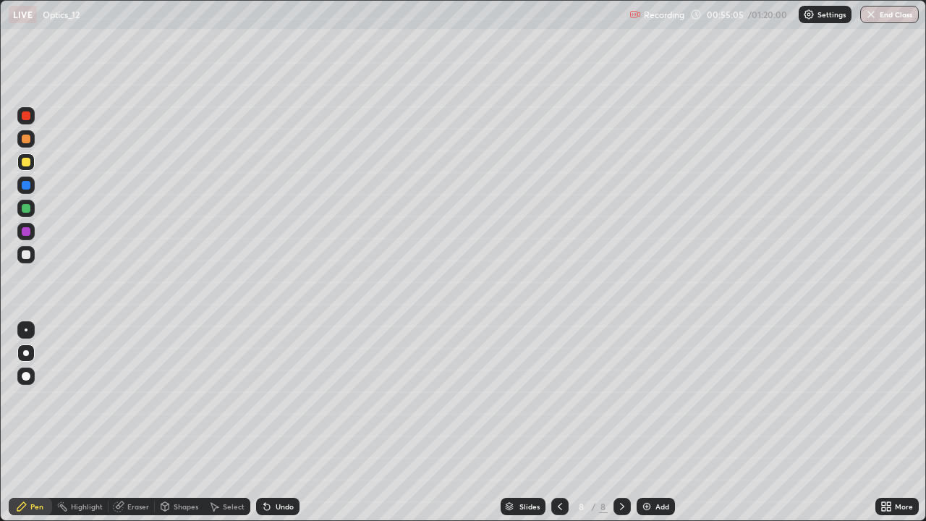
click at [29, 255] on div at bounding box center [26, 254] width 9 height 9
click at [227, 423] on div "Select" at bounding box center [234, 506] width 22 height 7
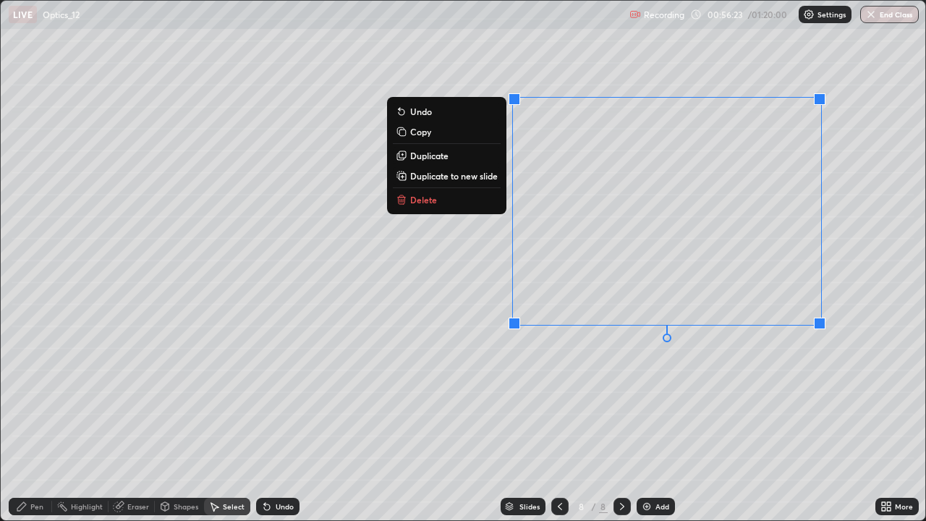
click at [430, 201] on p "Delete" at bounding box center [423, 200] width 27 height 12
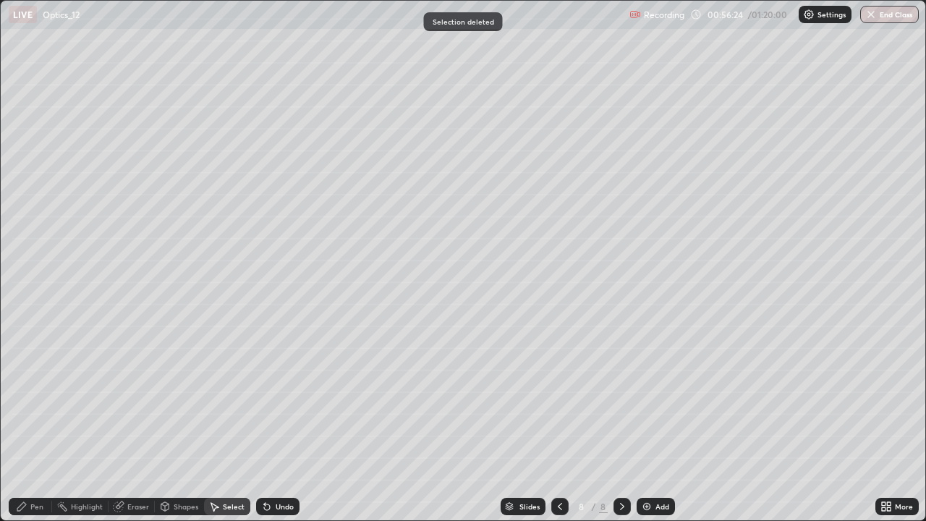
click at [36, 423] on div "Pen" at bounding box center [36, 506] width 13 height 7
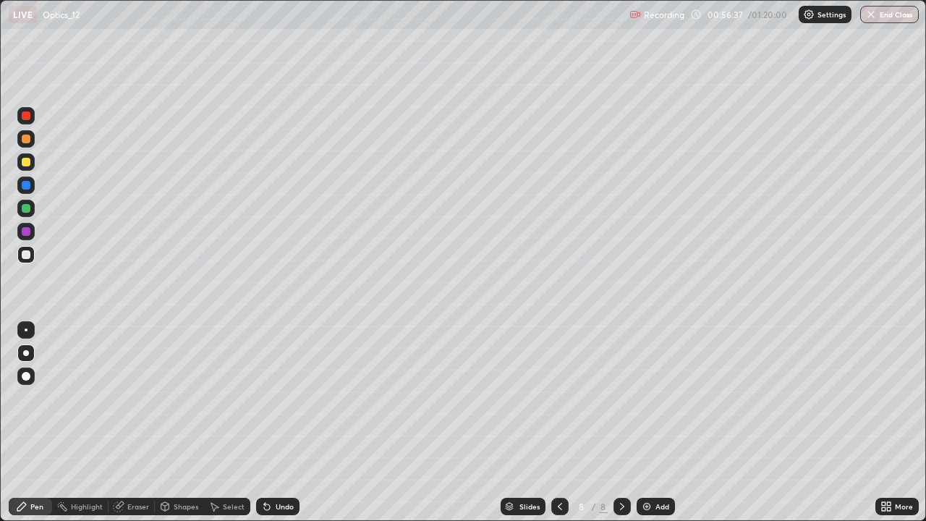
click at [27, 116] on div at bounding box center [26, 115] width 9 height 9
click at [27, 184] on div at bounding box center [26, 185] width 9 height 9
click at [26, 161] on div at bounding box center [26, 162] width 9 height 9
click at [23, 204] on div at bounding box center [26, 208] width 9 height 9
click at [621, 423] on icon at bounding box center [622, 507] width 12 height 12
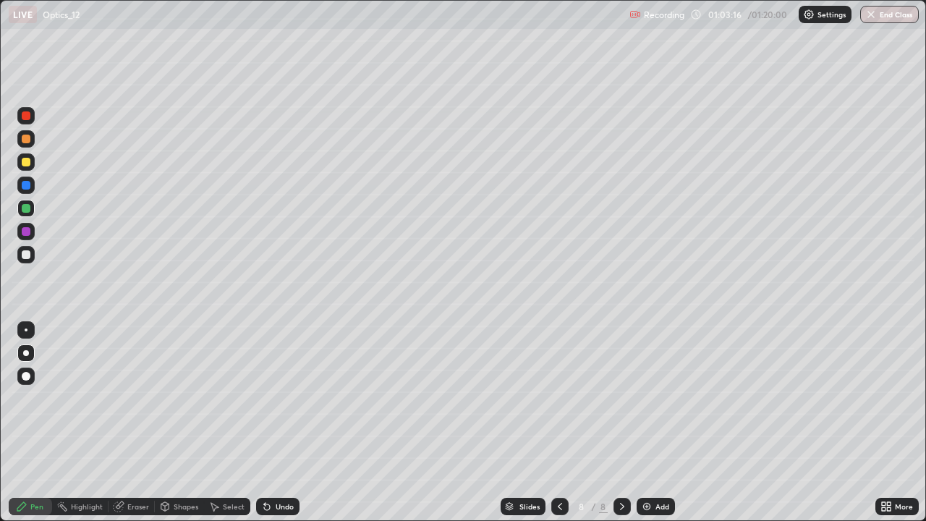
click at [663, 423] on div "Add" at bounding box center [662, 506] width 14 height 7
click at [271, 423] on div "Undo" at bounding box center [277, 506] width 43 height 17
click at [266, 423] on icon at bounding box center [267, 507] width 6 height 6
click at [25, 255] on div at bounding box center [26, 254] width 9 height 9
click at [883, 12] on button "End Class" at bounding box center [889, 14] width 59 height 17
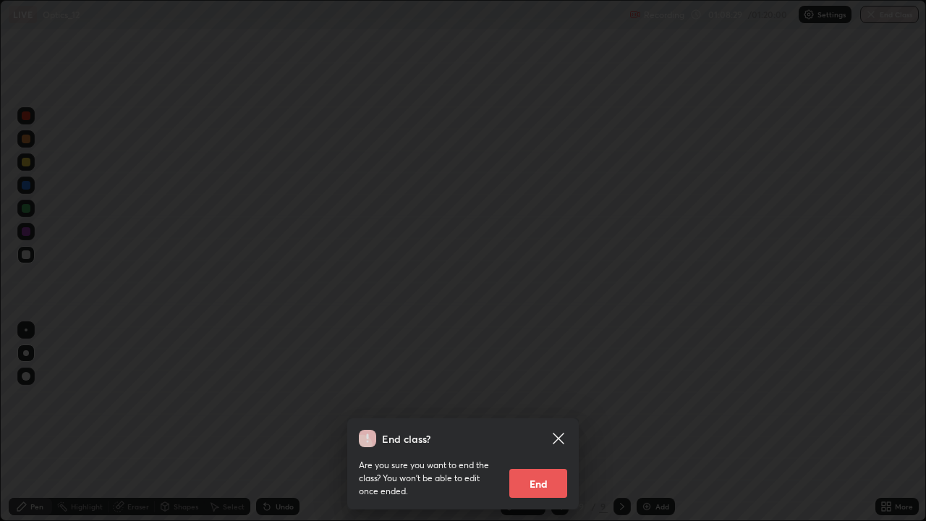
click at [535, 423] on button "End" at bounding box center [538, 483] width 58 height 29
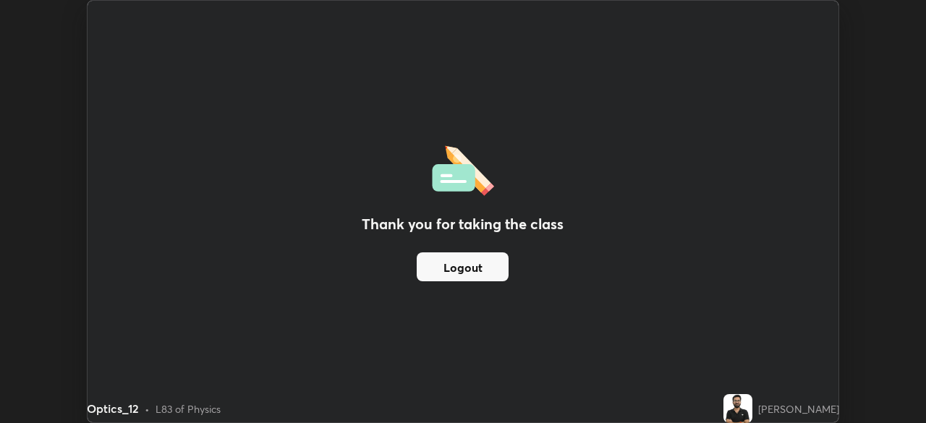
scroll to position [71924, 71422]
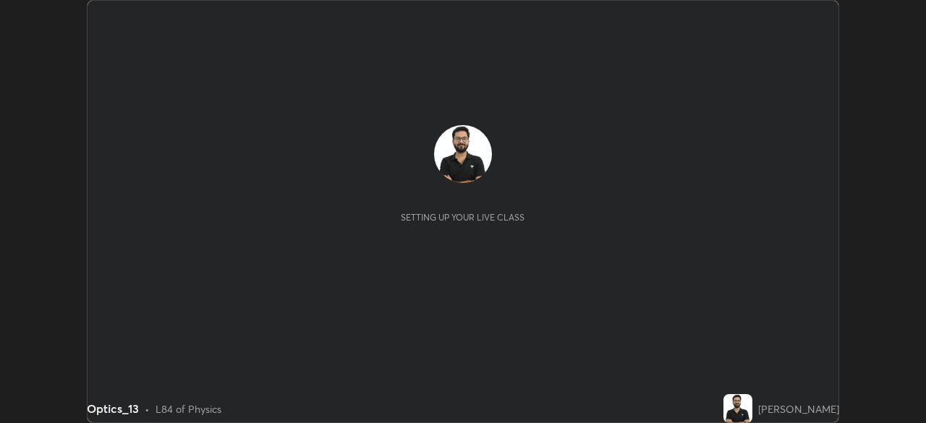
scroll to position [423, 925]
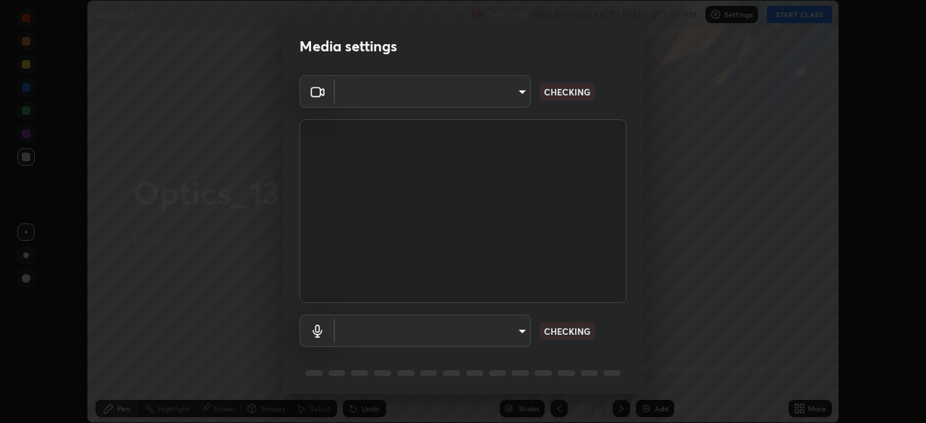
type input "e2b4cb918b4400ba02a0192ae9998b18c1f09d36479f8a70bd3f64f4de27a966"
type input "fcf889a92cdb4716546fc8b38466bc8cf3e9fbe76a520ef1cf8ac5a5d9d737d1"
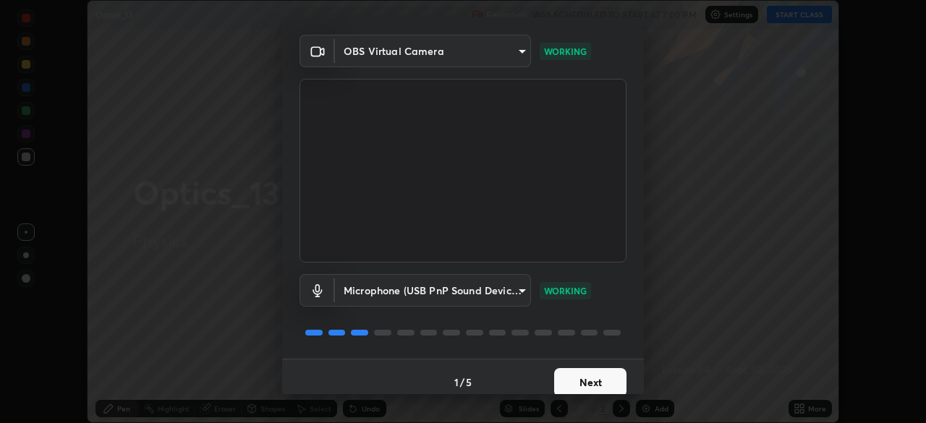
scroll to position [51, 0]
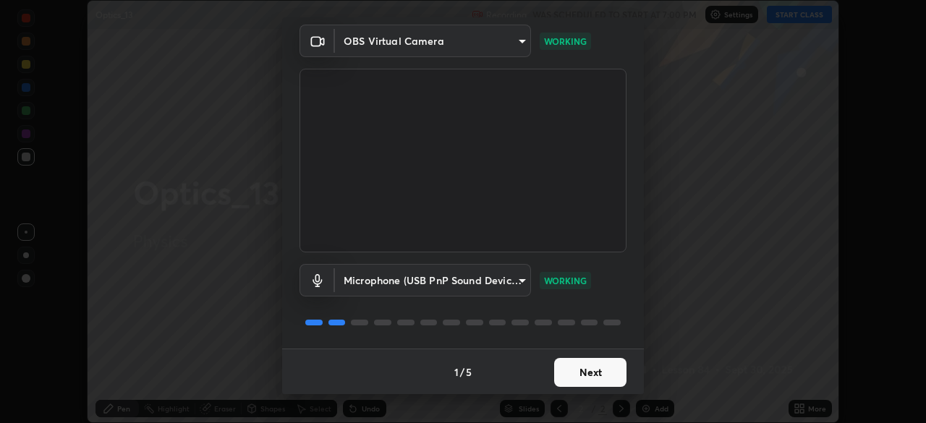
click at [595, 369] on button "Next" at bounding box center [590, 372] width 72 height 29
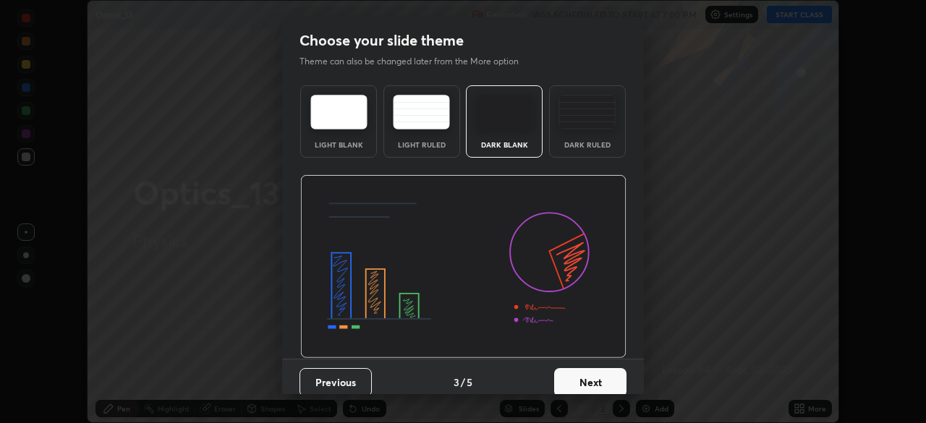
click at [579, 146] on div "Dark Ruled" at bounding box center [588, 144] width 58 height 7
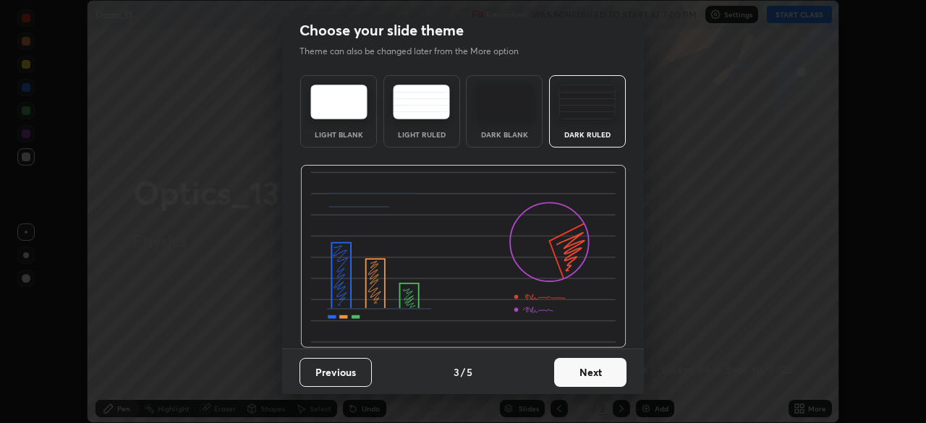
click at [590, 370] on button "Next" at bounding box center [590, 372] width 72 height 29
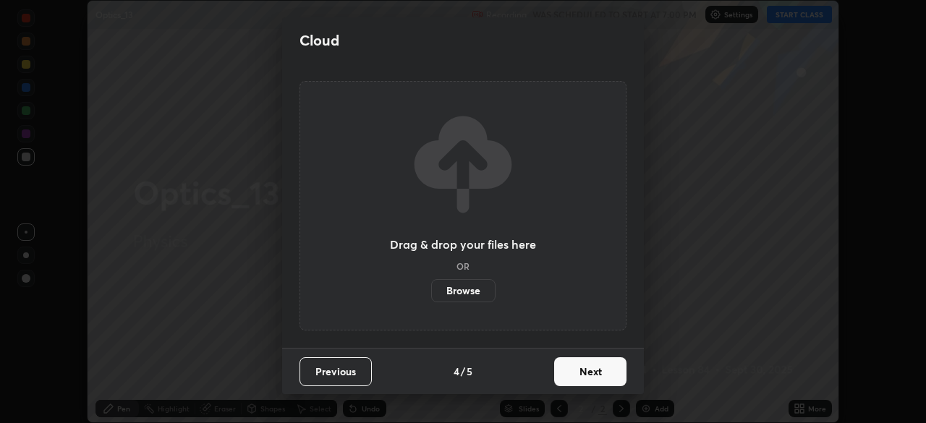
scroll to position [0, 0]
click at [590, 378] on button "Next" at bounding box center [590, 371] width 72 height 29
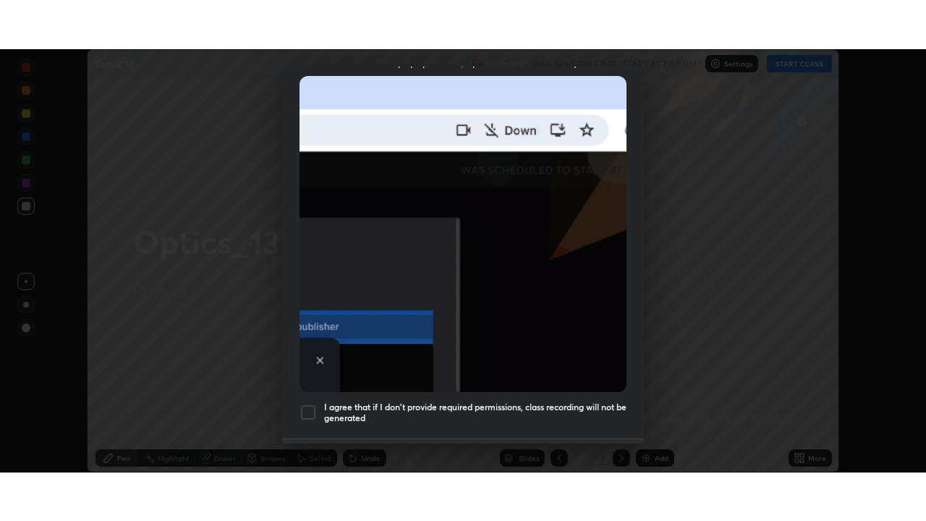
scroll to position [346, 0]
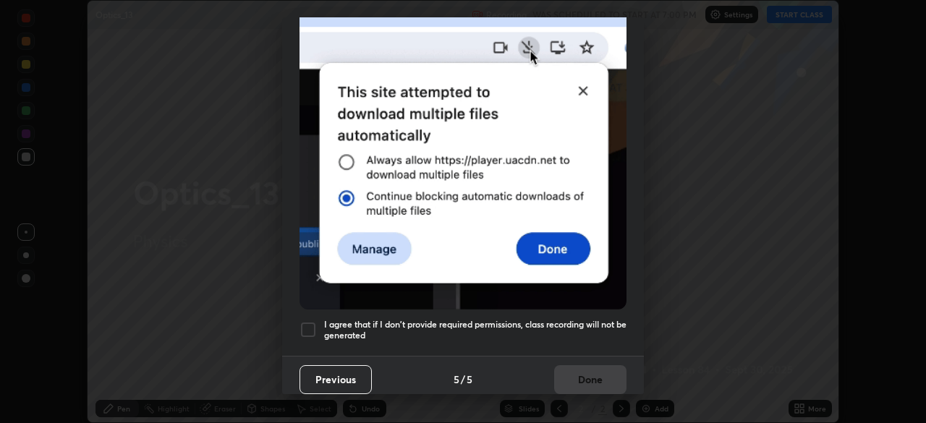
click at [480, 319] on h5 "I agree that if I don't provide required permissions, class recording will not …" at bounding box center [475, 330] width 302 height 22
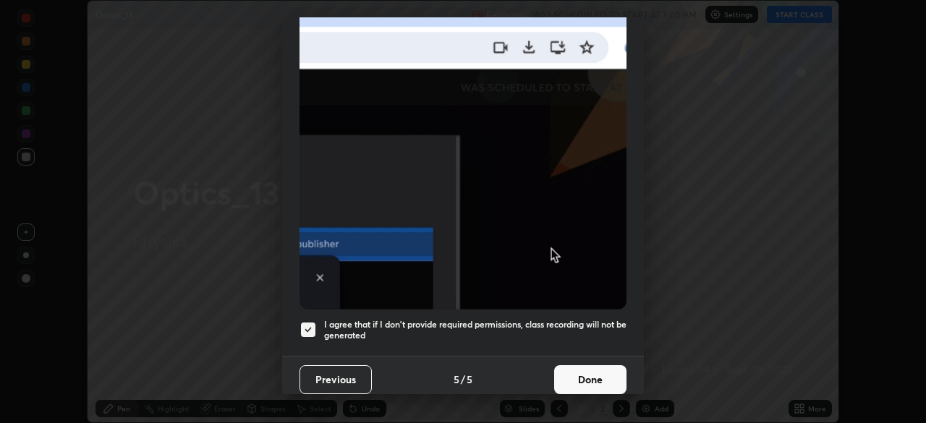
click at [572, 370] on button "Done" at bounding box center [590, 379] width 72 height 29
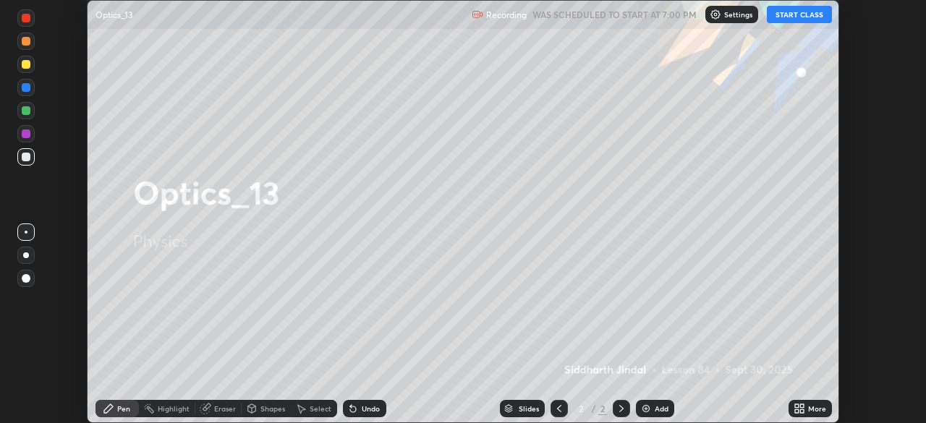
click at [804, 411] on icon at bounding box center [802, 411] width 4 height 4
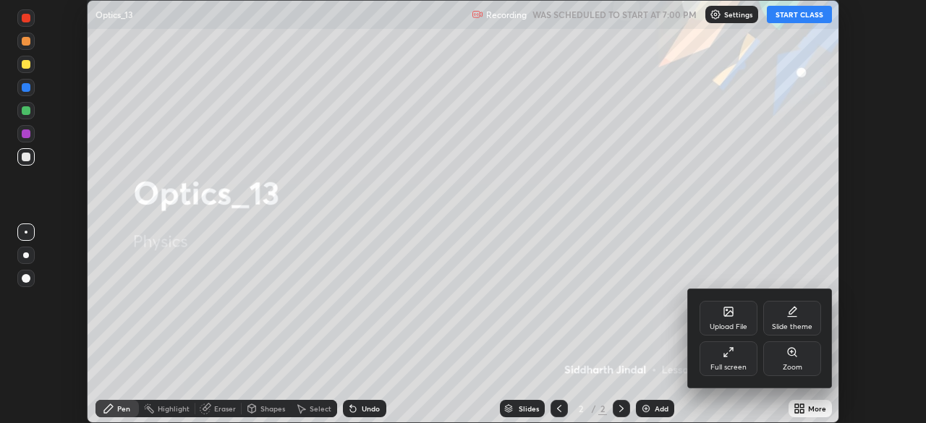
click at [726, 362] on div "Full screen" at bounding box center [729, 358] width 58 height 35
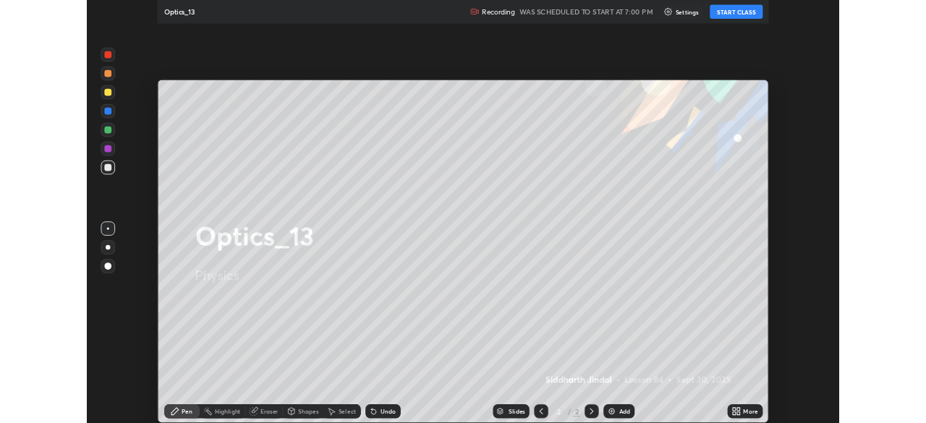
scroll to position [521, 926]
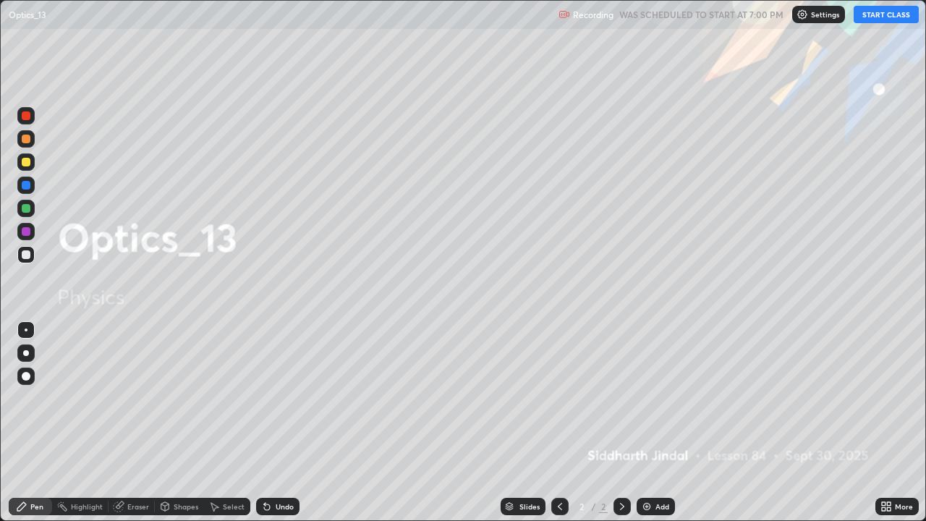
click at [880, 20] on button "START CLASS" at bounding box center [886, 14] width 65 height 17
click at [622, 423] on icon at bounding box center [622, 507] width 12 height 12
click at [647, 423] on img at bounding box center [647, 507] width 12 height 12
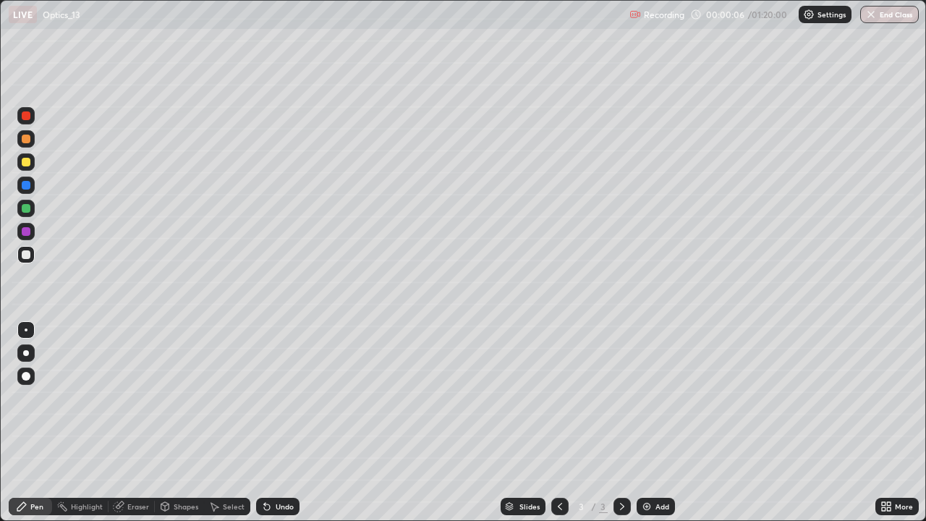
click at [27, 355] on div at bounding box center [26, 353] width 6 height 6
click at [266, 423] on icon at bounding box center [267, 507] width 12 height 12
click at [263, 423] on div "Undo" at bounding box center [277, 506] width 43 height 17
click at [265, 423] on div "Undo" at bounding box center [277, 506] width 43 height 17
click at [276, 423] on div "Undo" at bounding box center [285, 506] width 18 height 7
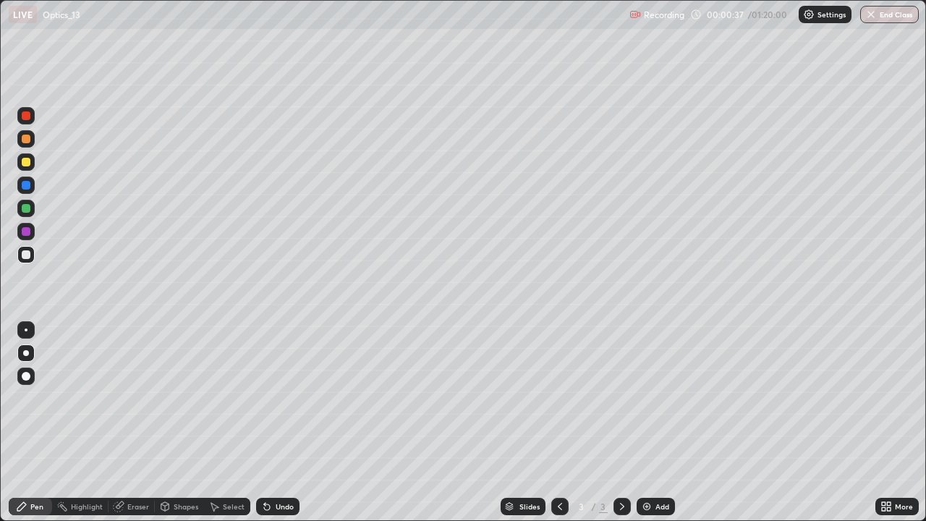
click at [179, 423] on div "Shapes" at bounding box center [186, 506] width 25 height 7
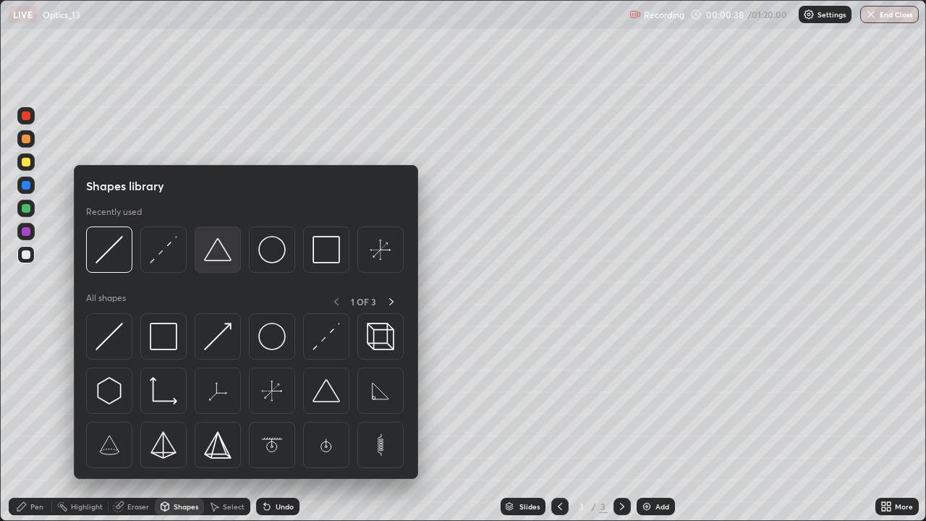
click at [220, 265] on div at bounding box center [218, 249] width 46 height 46
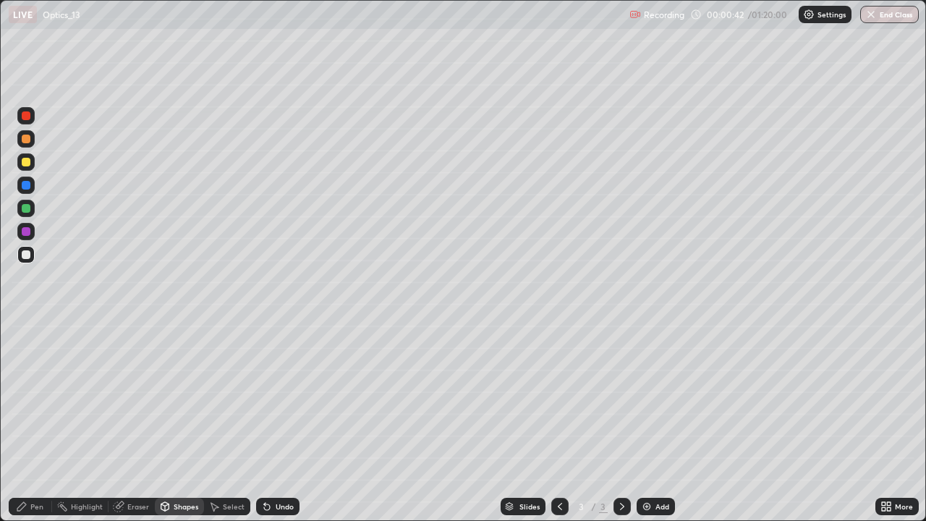
click at [30, 423] on div "Pen" at bounding box center [30, 506] width 43 height 17
click at [184, 423] on div "Shapes" at bounding box center [186, 506] width 25 height 7
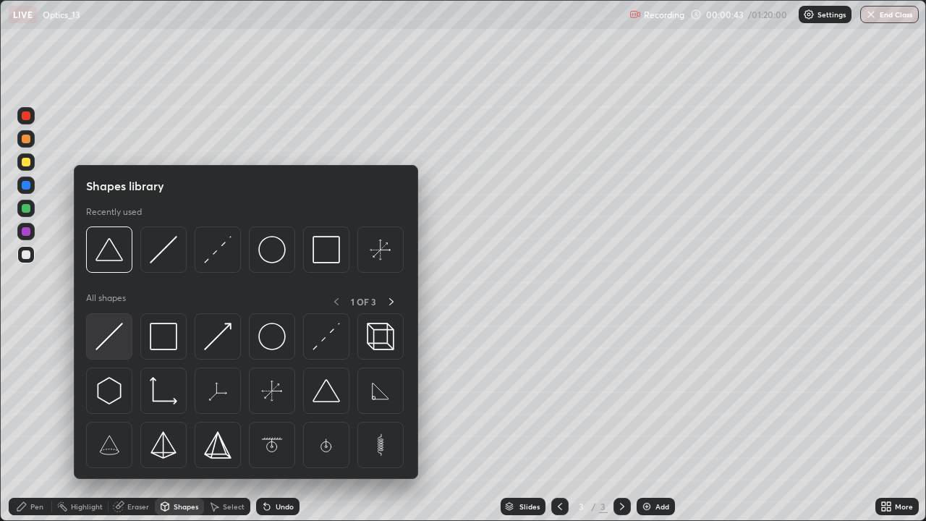
click at [106, 344] on img at bounding box center [108, 336] width 27 height 27
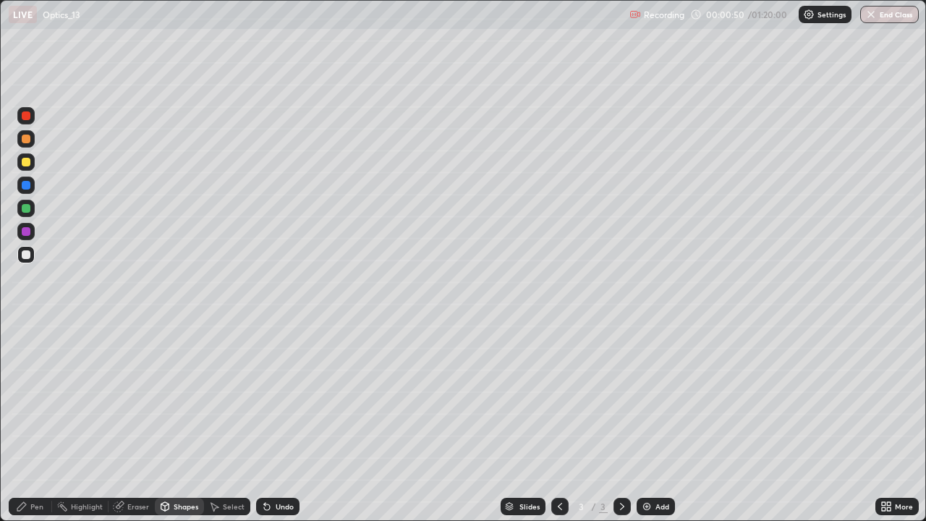
click at [27, 188] on div at bounding box center [26, 185] width 9 height 9
click at [177, 423] on div "Shapes" at bounding box center [186, 506] width 25 height 7
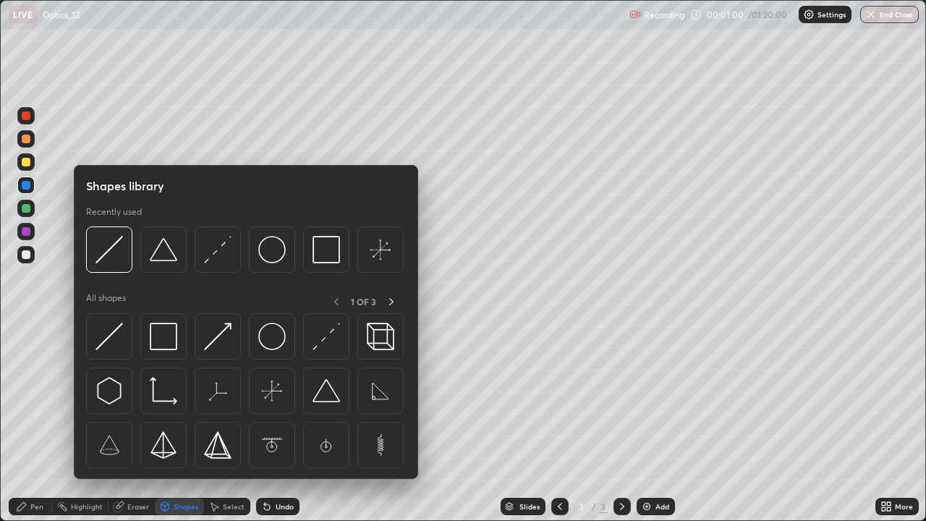
click at [28, 162] on div at bounding box center [26, 162] width 9 height 9
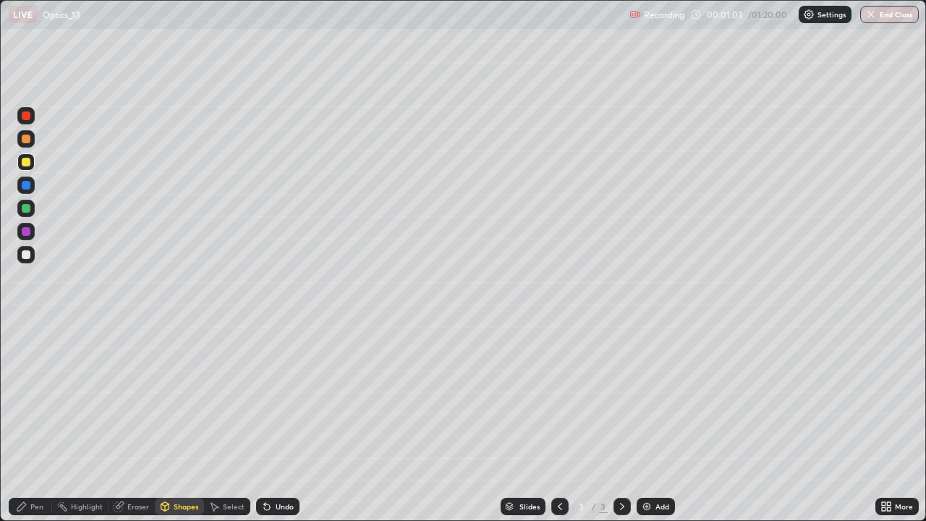
click at [271, 423] on div "Undo" at bounding box center [277, 506] width 43 height 17
click at [264, 423] on icon at bounding box center [264, 503] width 1 height 1
click at [28, 121] on div at bounding box center [25, 115] width 17 height 17
click at [177, 423] on div "Shapes" at bounding box center [186, 506] width 25 height 7
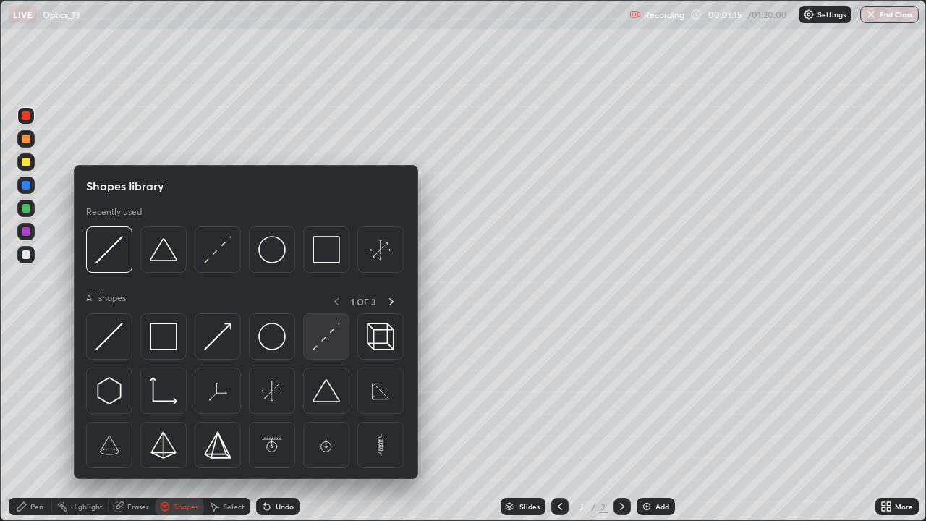
click at [321, 347] on img at bounding box center [326, 336] width 27 height 27
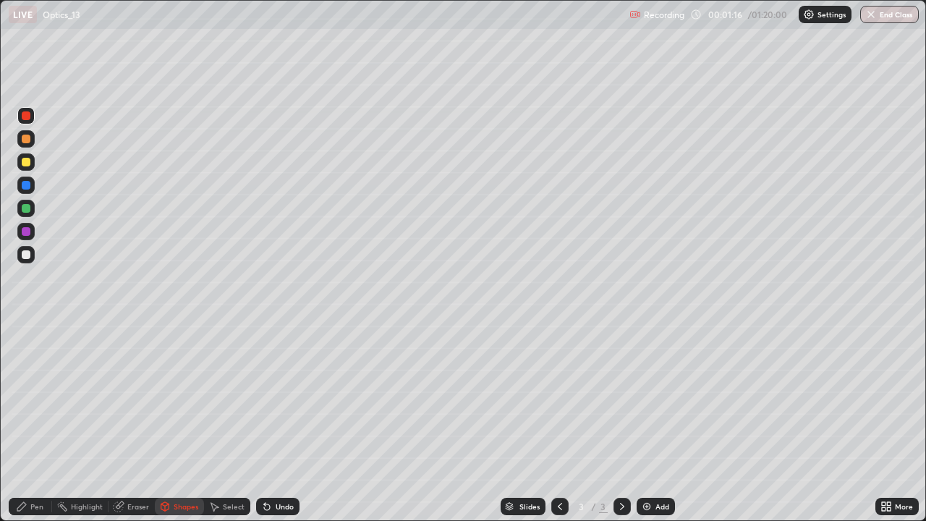
click at [20, 255] on div at bounding box center [25, 254] width 17 height 17
click at [40, 423] on div "Pen" at bounding box center [36, 506] width 13 height 7
click at [133, 423] on div "Eraser" at bounding box center [138, 506] width 22 height 7
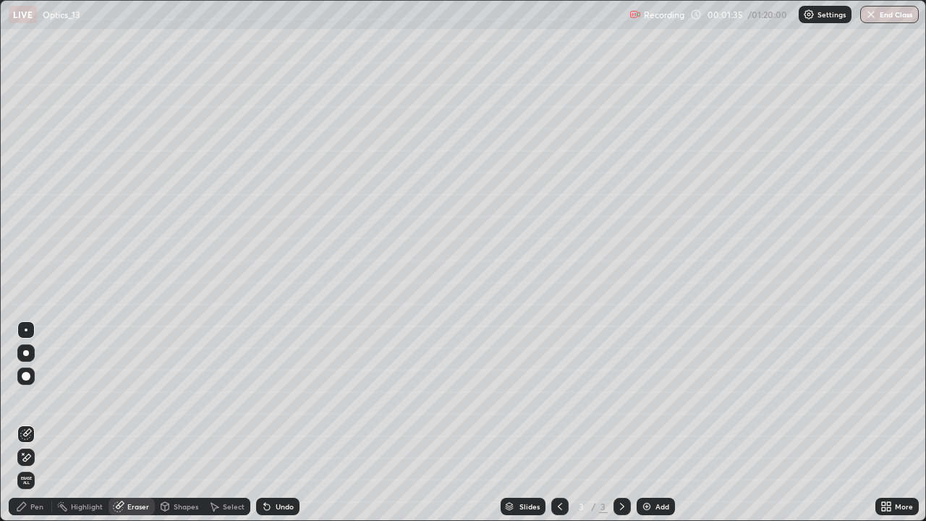
click at [29, 423] on icon at bounding box center [27, 457] width 8 height 7
click at [38, 423] on div "Pen" at bounding box center [36, 506] width 13 height 7
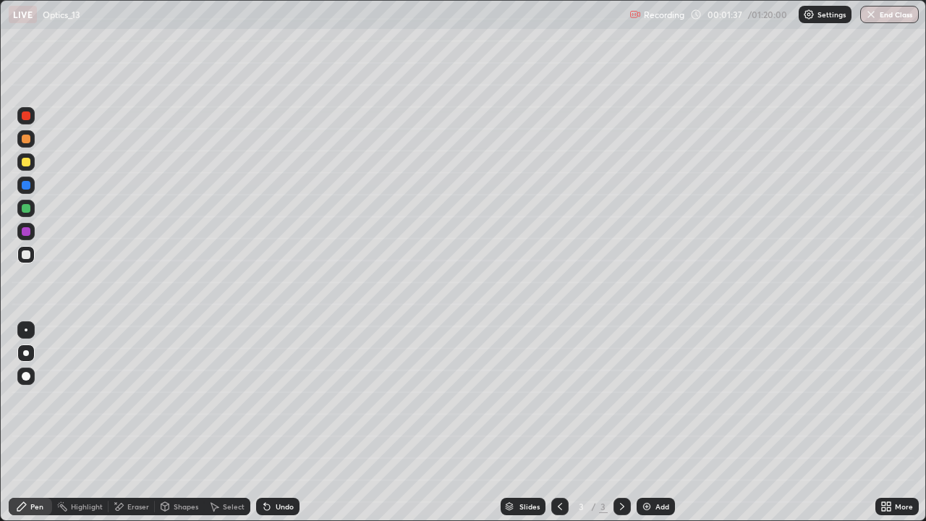
click at [32, 184] on div at bounding box center [25, 185] width 17 height 17
click at [174, 423] on div "Shapes" at bounding box center [186, 506] width 25 height 7
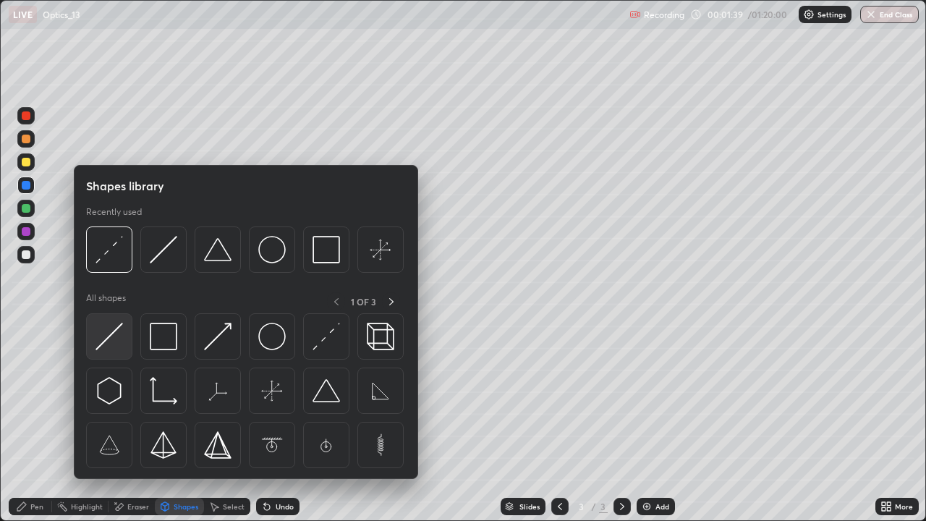
click at [116, 338] on img at bounding box center [108, 336] width 27 height 27
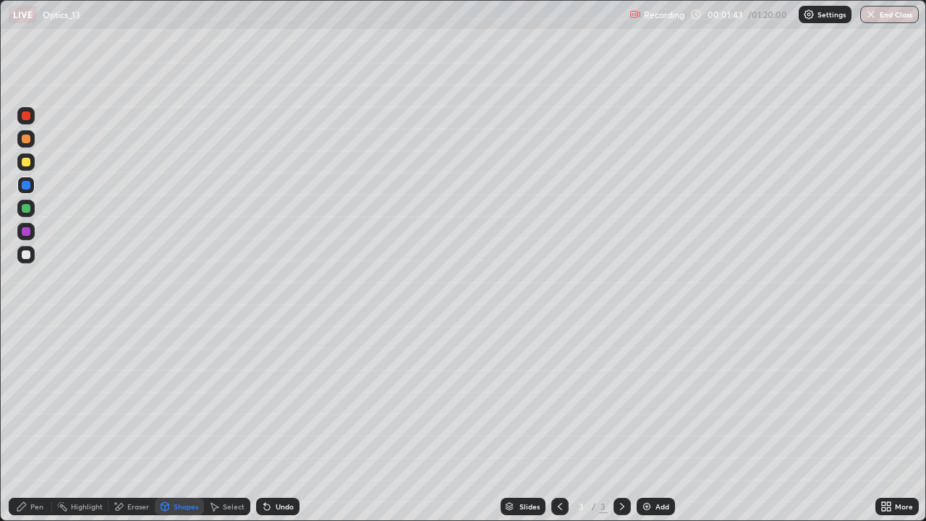
click at [41, 423] on div "Pen" at bounding box center [36, 506] width 13 height 7
click at [27, 253] on div at bounding box center [26, 254] width 9 height 9
click at [276, 423] on div "Undo" at bounding box center [285, 506] width 18 height 7
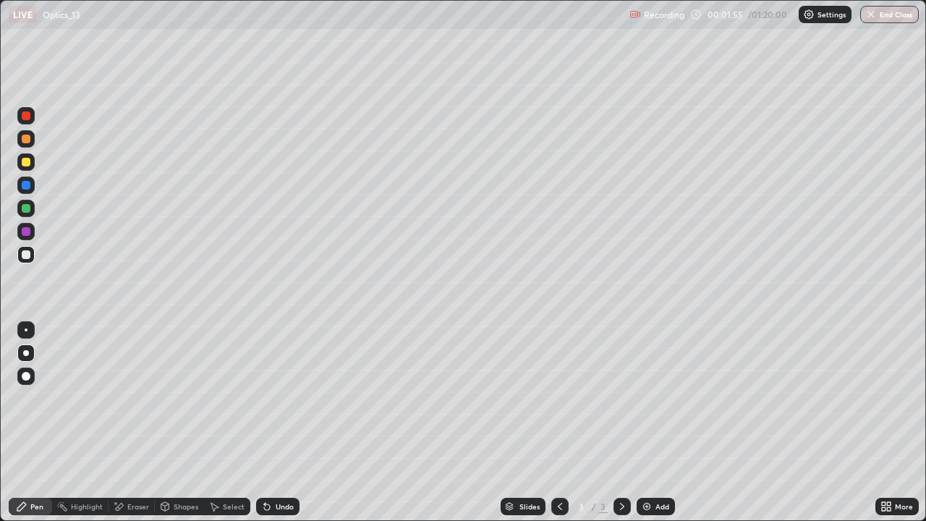
click at [276, 423] on div "Undo" at bounding box center [285, 506] width 18 height 7
click at [279, 423] on div "Undo" at bounding box center [277, 506] width 43 height 17
click at [276, 423] on div "Undo" at bounding box center [285, 506] width 18 height 7
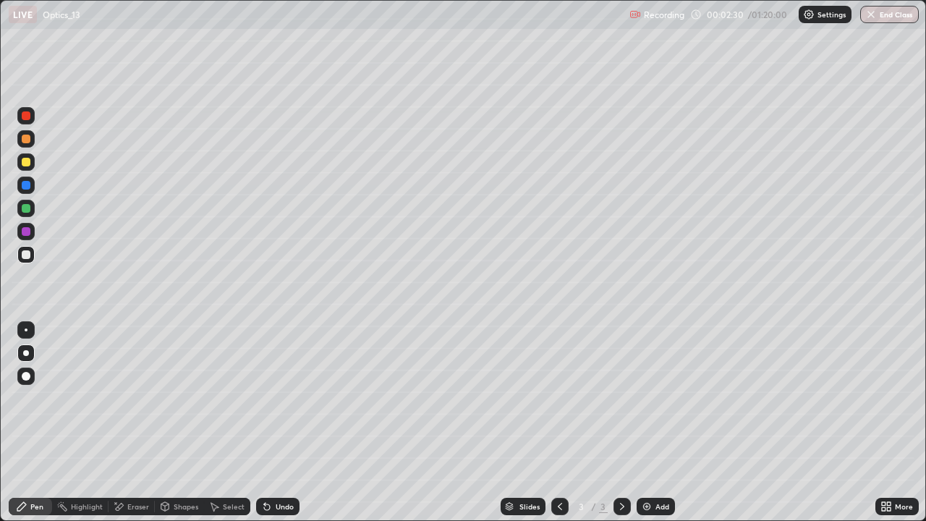
click at [276, 423] on div "Undo" at bounding box center [285, 506] width 18 height 7
click at [229, 423] on div "Select" at bounding box center [234, 506] width 22 height 7
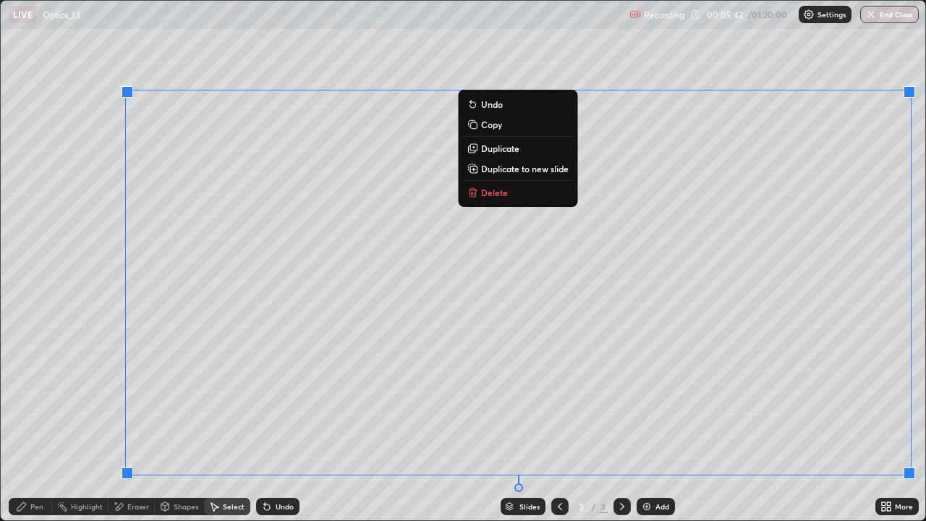
click at [520, 169] on p "Duplicate to new slide" at bounding box center [525, 169] width 88 height 12
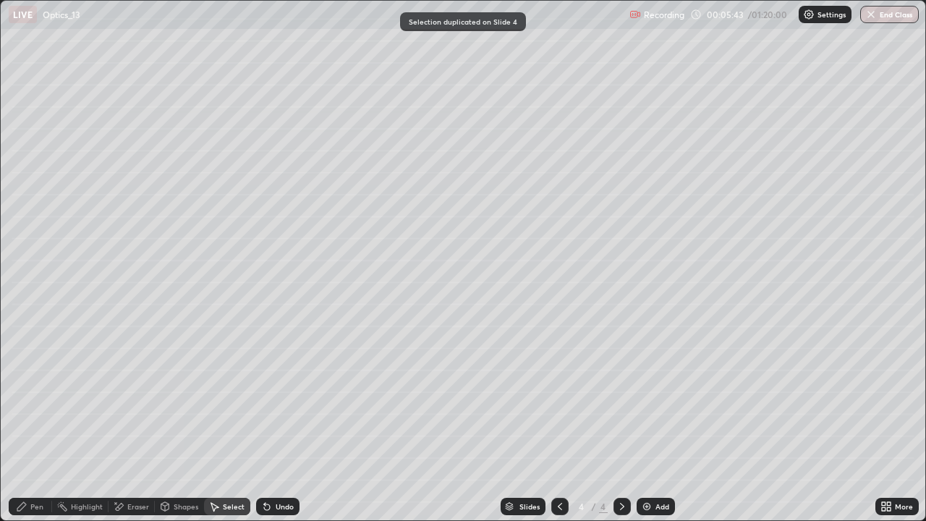
click at [33, 423] on div "Pen" at bounding box center [36, 506] width 13 height 7
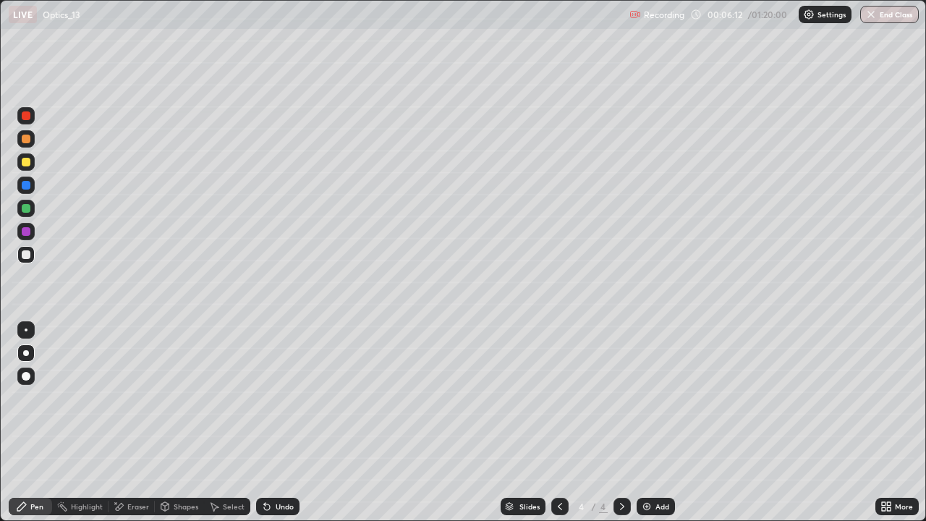
click at [270, 423] on icon at bounding box center [267, 507] width 12 height 12
click at [267, 423] on icon at bounding box center [267, 507] width 12 height 12
click at [272, 423] on div "Undo" at bounding box center [277, 506] width 43 height 17
click at [269, 423] on icon at bounding box center [267, 507] width 12 height 12
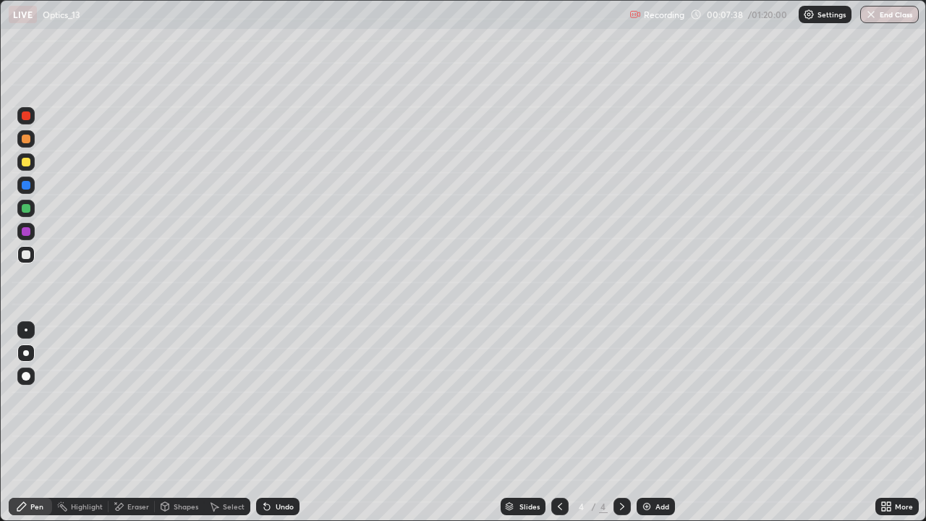
click at [237, 423] on div "Select" at bounding box center [234, 506] width 22 height 7
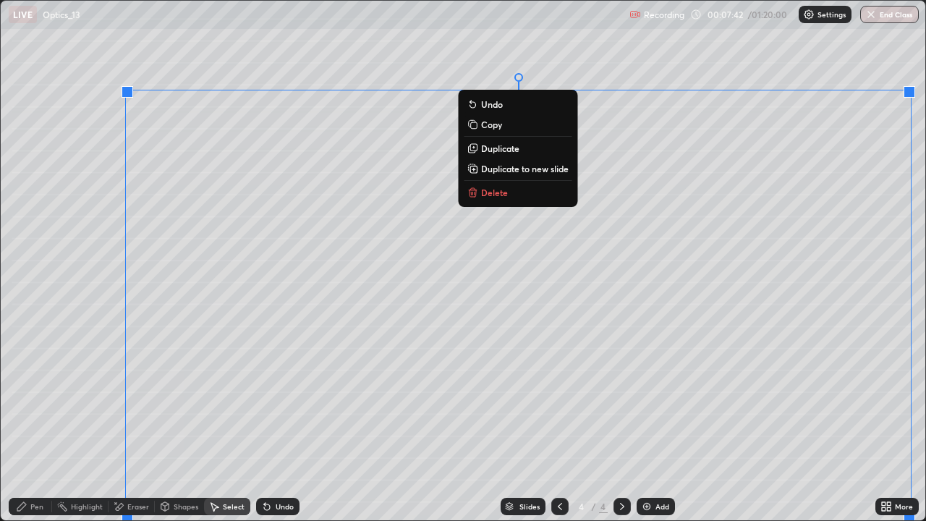
click at [496, 190] on p "Delete" at bounding box center [494, 193] width 27 height 12
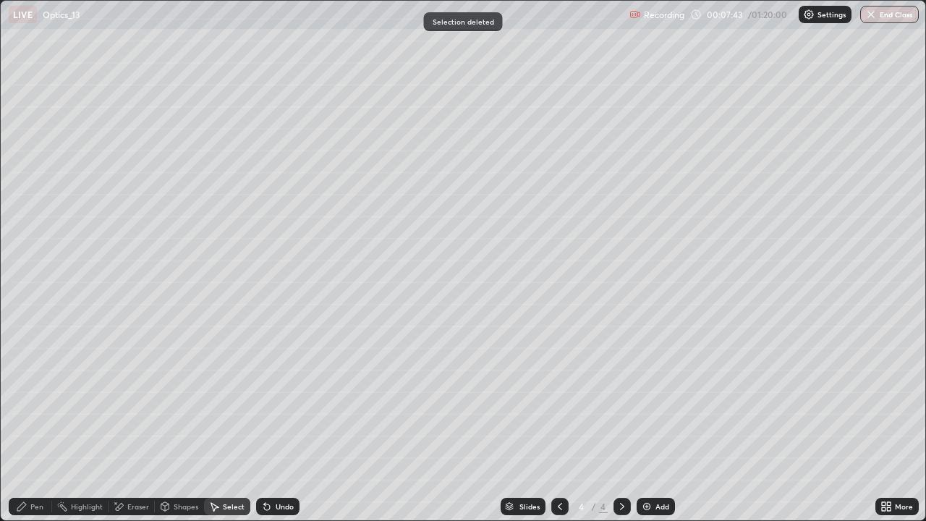
click at [25, 423] on icon at bounding box center [22, 507] width 12 height 12
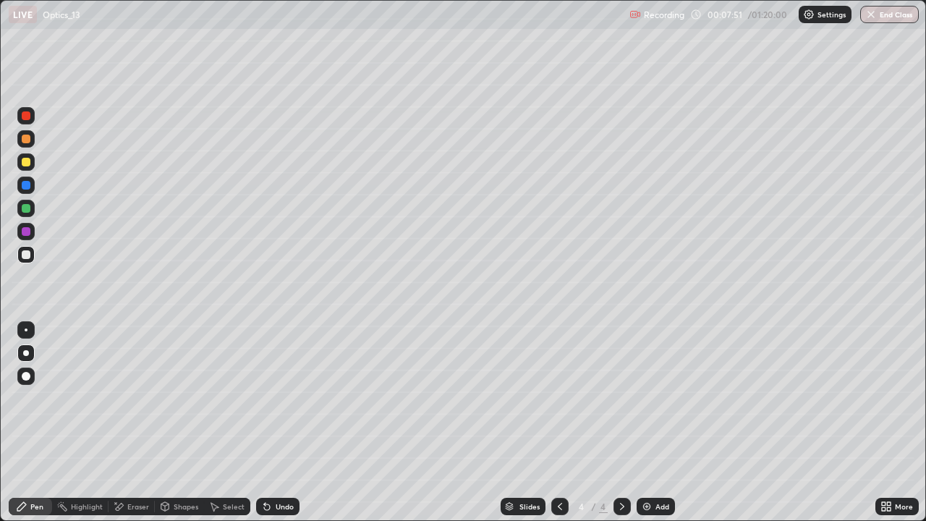
click at [285, 423] on div "Undo" at bounding box center [285, 506] width 18 height 7
click at [282, 423] on div "Undo" at bounding box center [285, 506] width 18 height 7
click at [285, 423] on div "Undo" at bounding box center [285, 506] width 18 height 7
click at [284, 423] on div "Undo" at bounding box center [285, 506] width 18 height 7
click at [285, 423] on div "Undo" at bounding box center [277, 506] width 43 height 17
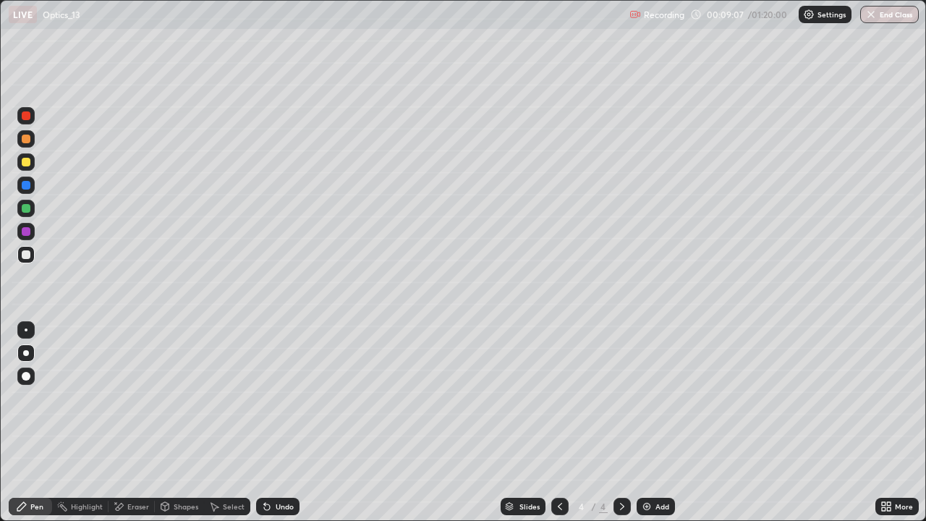
click at [281, 423] on div "Undo" at bounding box center [277, 506] width 43 height 17
click at [279, 423] on div "Undo" at bounding box center [277, 506] width 43 height 17
click at [282, 423] on div "Undo" at bounding box center [285, 506] width 18 height 7
click at [619, 423] on icon at bounding box center [622, 507] width 12 height 12
click at [645, 423] on div "Add" at bounding box center [656, 506] width 38 height 17
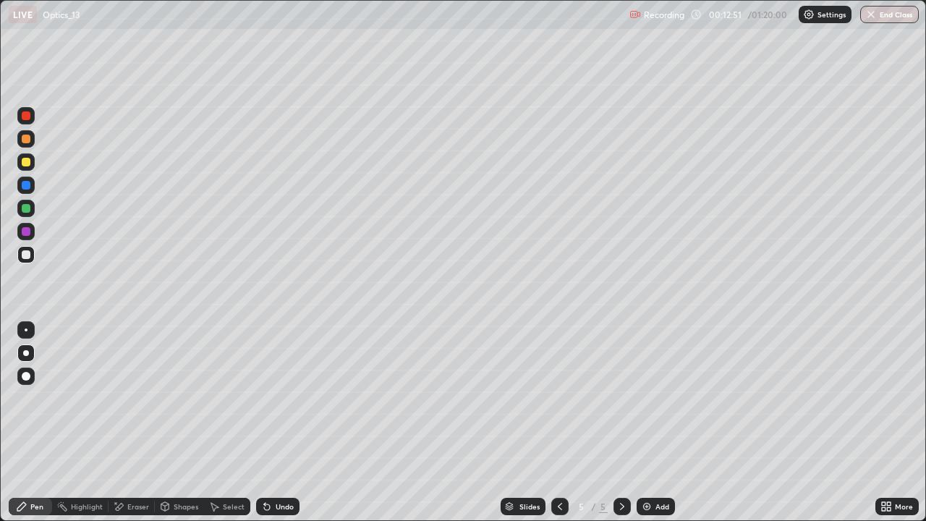
click at [26, 255] on div at bounding box center [26, 254] width 9 height 9
click at [232, 423] on div "Select" at bounding box center [234, 506] width 22 height 7
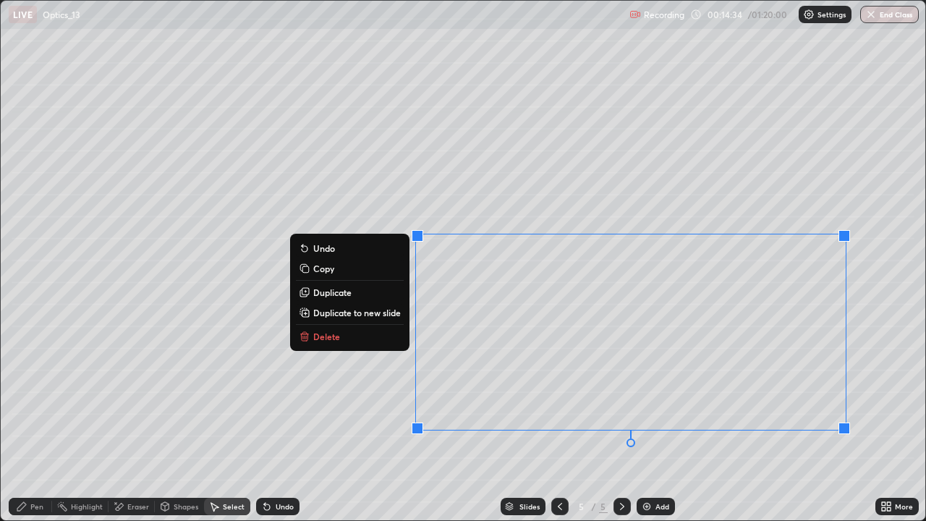
click at [351, 333] on button "Delete" at bounding box center [350, 336] width 108 height 17
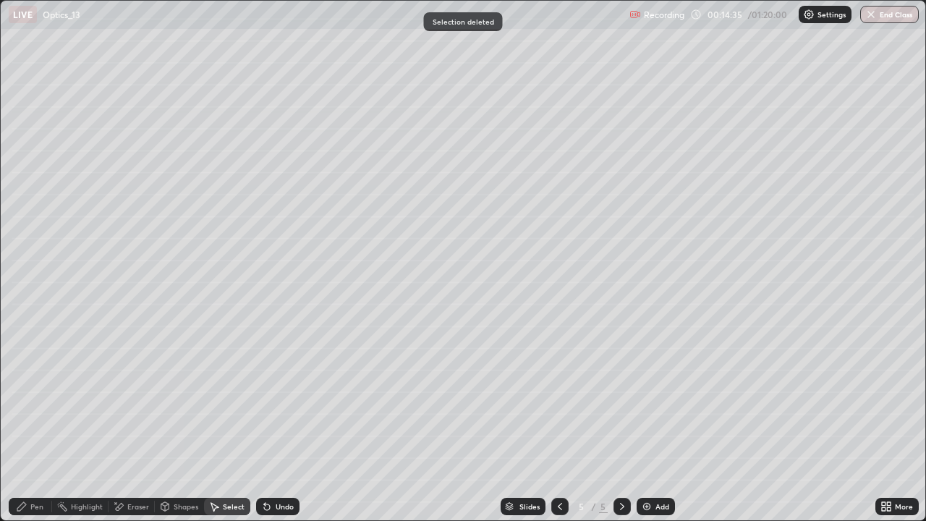
click at [41, 423] on div "Pen" at bounding box center [36, 506] width 13 height 7
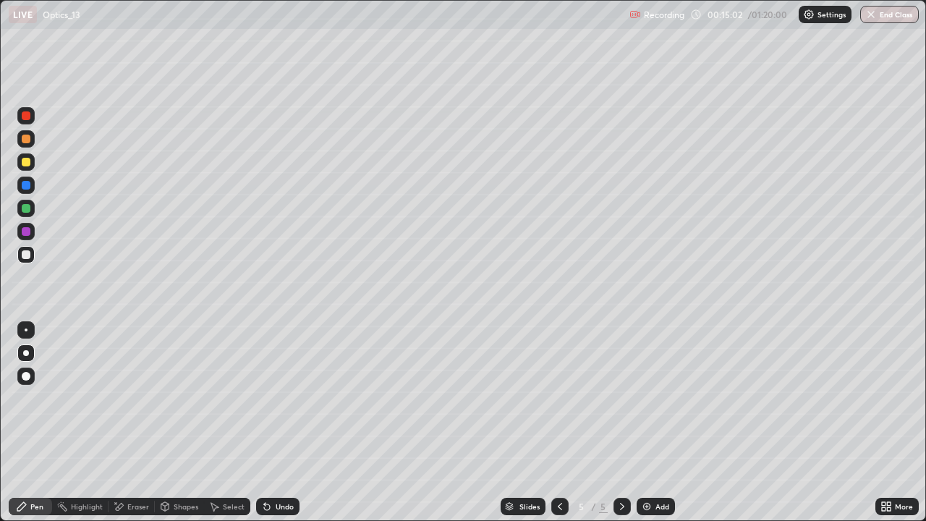
click at [29, 119] on div at bounding box center [26, 115] width 9 height 9
click at [32, 185] on div at bounding box center [25, 185] width 17 height 17
click at [32, 253] on div at bounding box center [25, 254] width 17 height 17
click at [133, 423] on div "Eraser" at bounding box center [138, 506] width 22 height 7
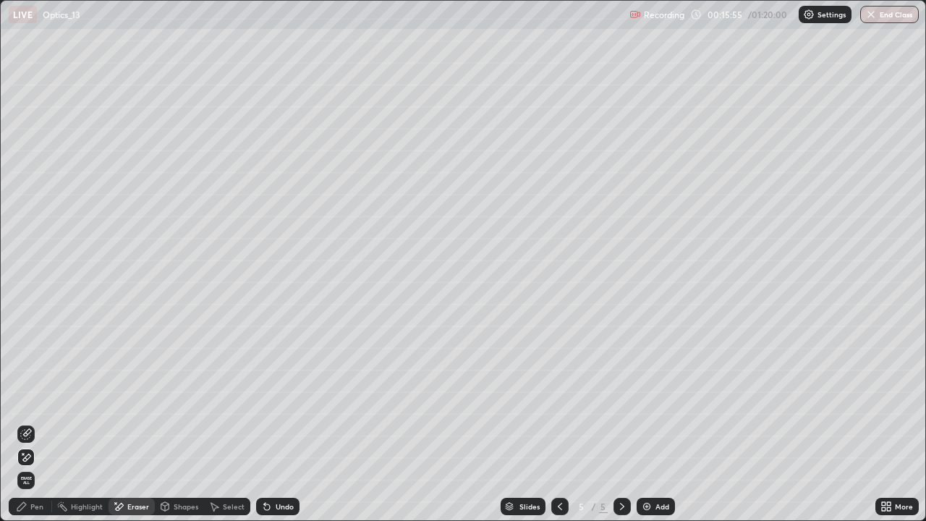
click at [223, 423] on div "Select" at bounding box center [234, 506] width 22 height 7
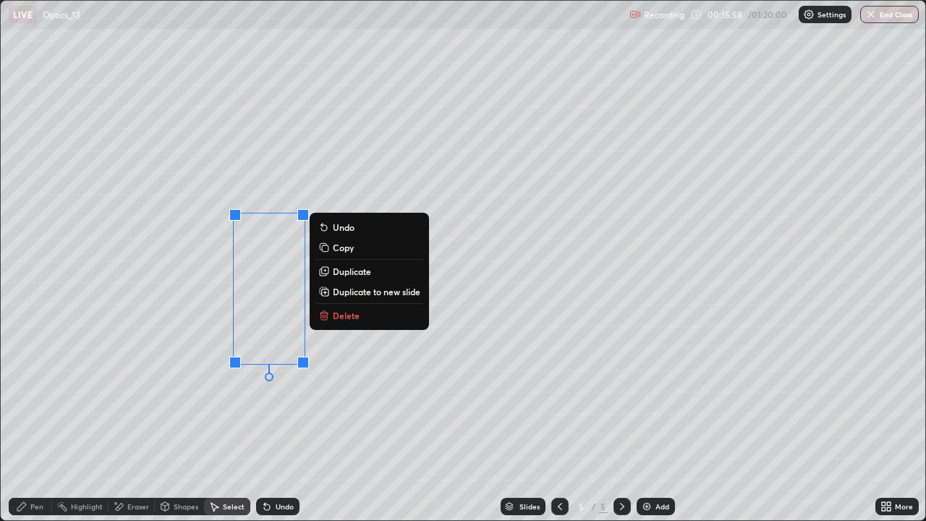
click at [352, 271] on p "Duplicate" at bounding box center [352, 272] width 38 height 12
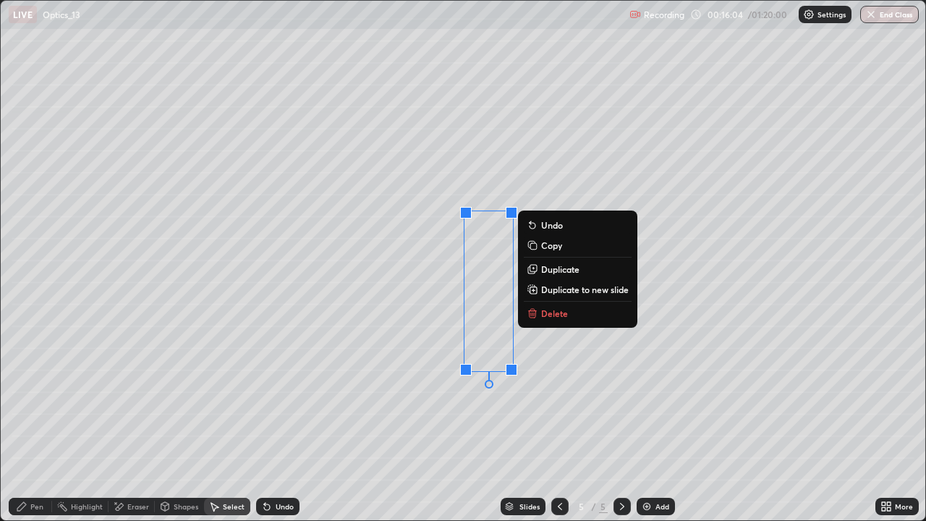
click at [543, 318] on button "Delete" at bounding box center [578, 313] width 108 height 17
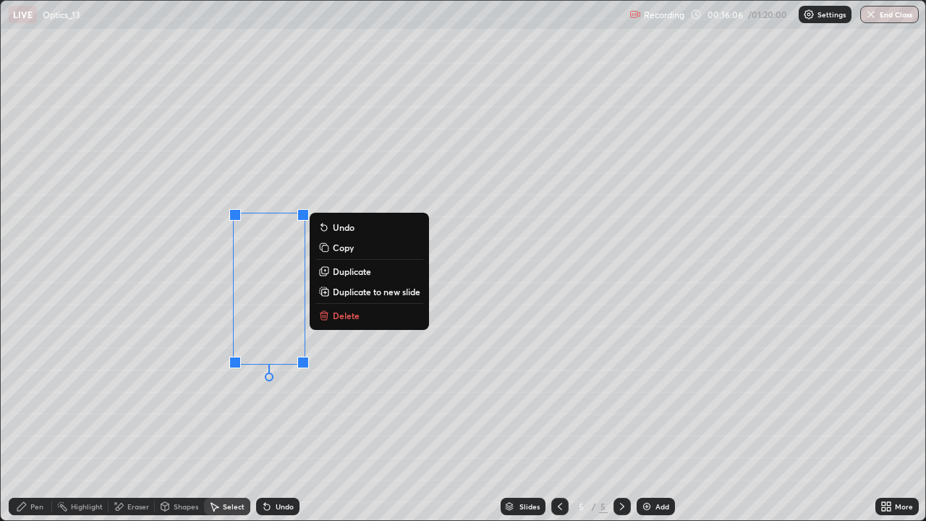
click at [361, 269] on p "Duplicate" at bounding box center [352, 272] width 38 height 12
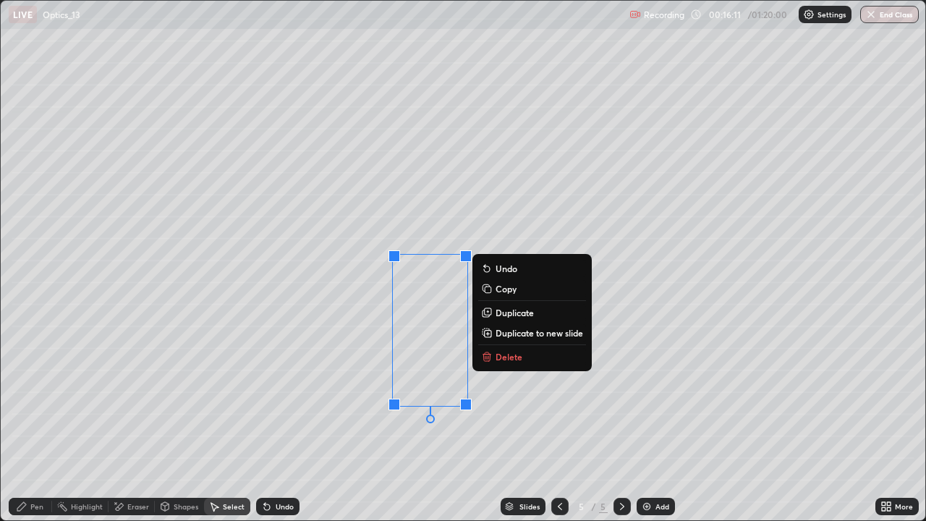
click at [543, 415] on div "0 ° Undo Copy Duplicate Duplicate to new slide Delete" at bounding box center [463, 261] width 925 height 520
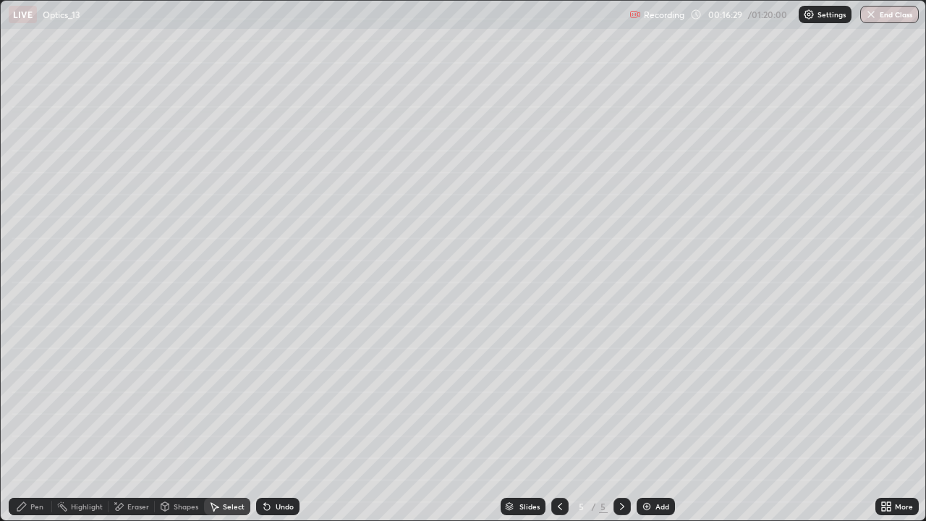
click at [33, 423] on div "Pen" at bounding box center [36, 506] width 13 height 7
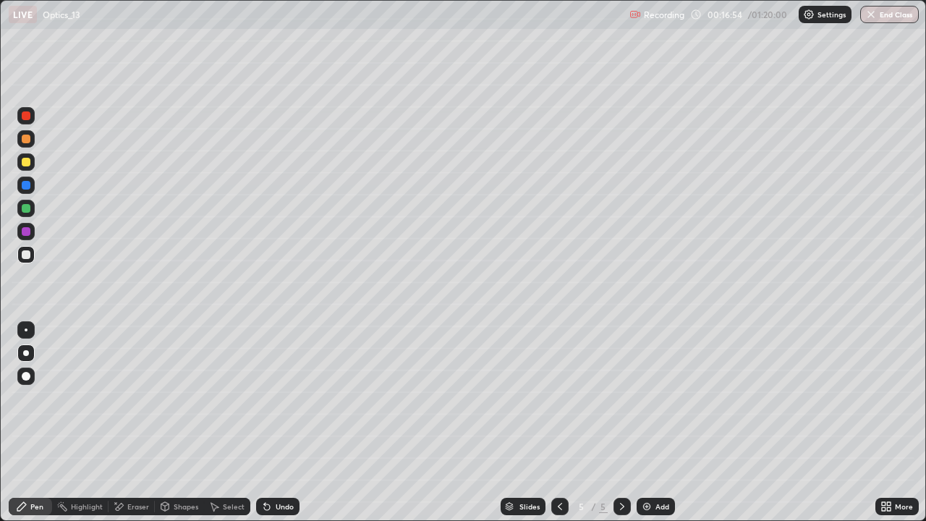
click at [142, 423] on div "Eraser" at bounding box center [138, 506] width 22 height 7
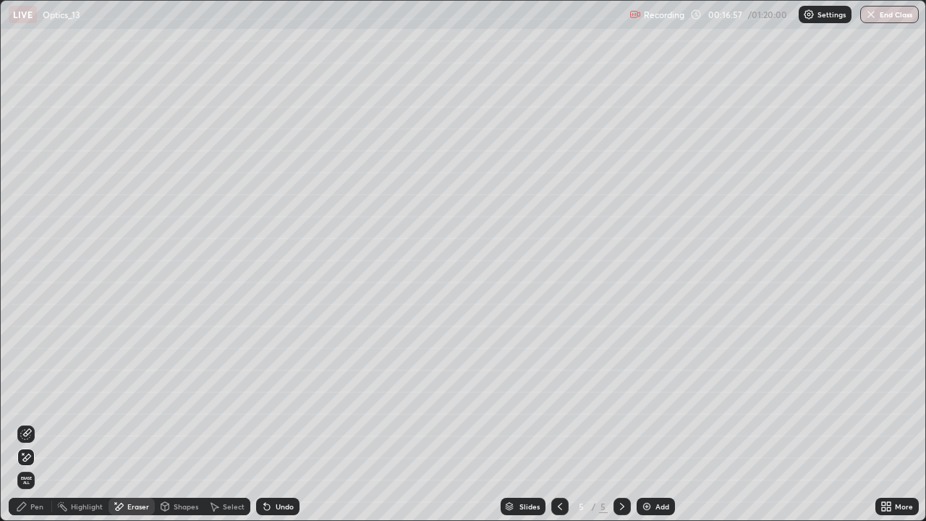
click at [35, 423] on div "Pen" at bounding box center [36, 506] width 13 height 7
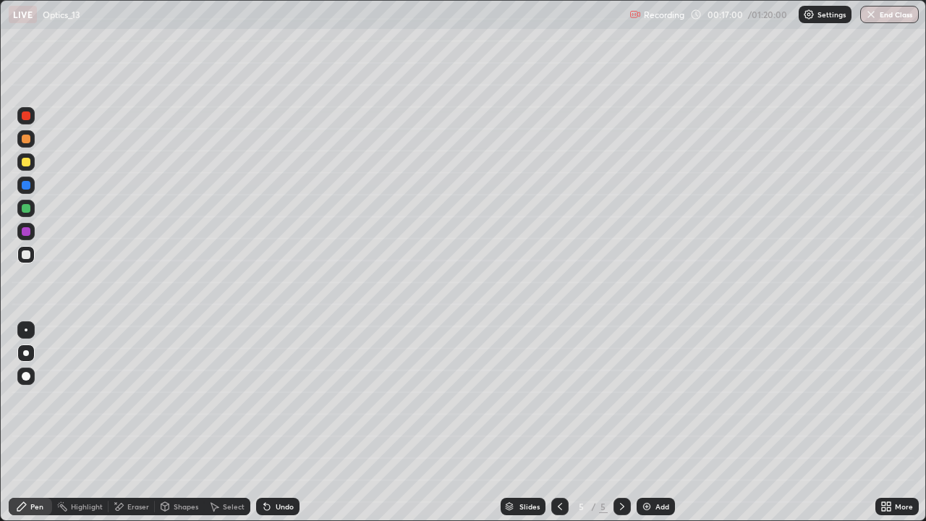
click at [280, 423] on div "Undo" at bounding box center [285, 506] width 18 height 7
click at [229, 423] on div "Select" at bounding box center [234, 506] width 22 height 7
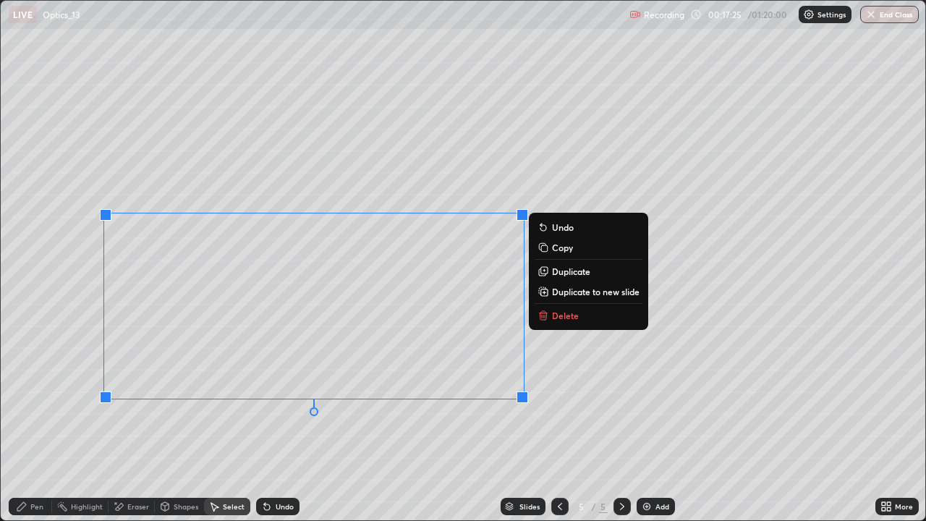
click at [545, 315] on icon at bounding box center [545, 316] width 0 height 3
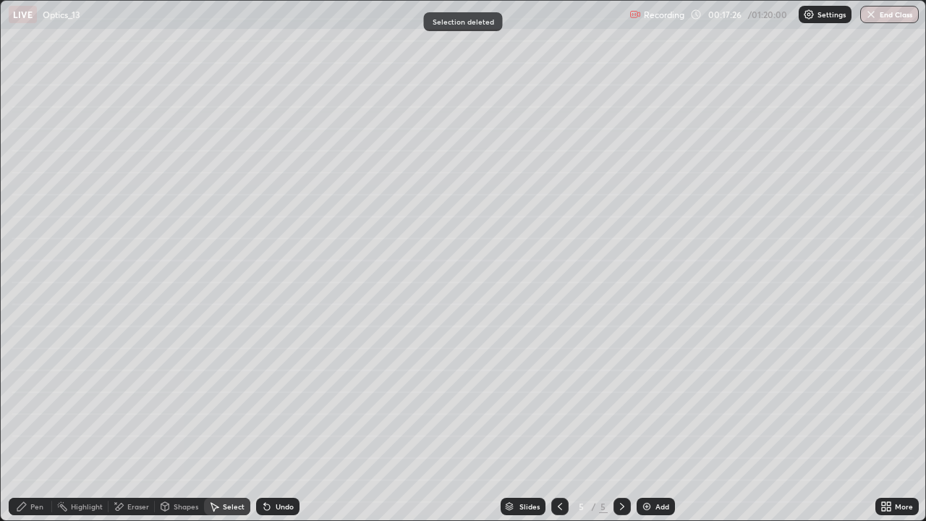
click at [33, 423] on div "Pen" at bounding box center [36, 506] width 13 height 7
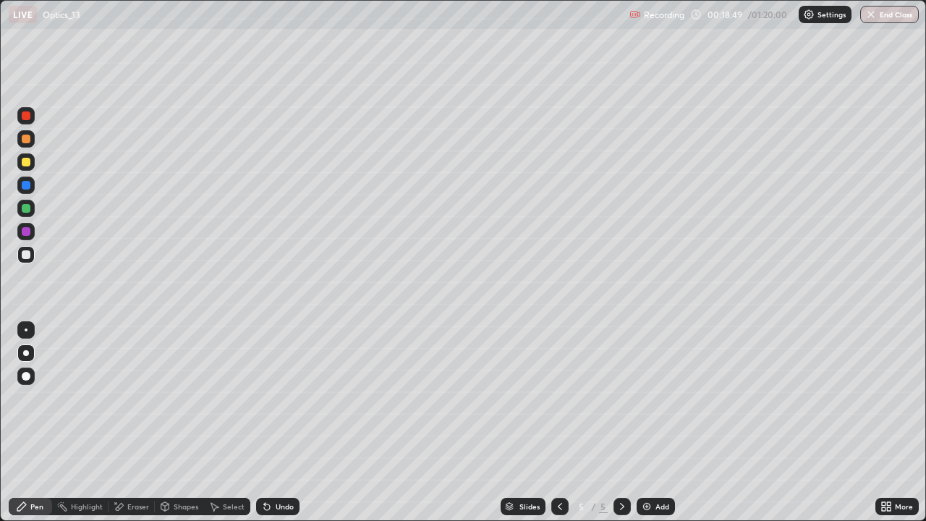
click at [283, 423] on div "Undo" at bounding box center [285, 506] width 18 height 7
click at [279, 423] on div "Undo" at bounding box center [285, 506] width 18 height 7
click at [283, 423] on div "Undo" at bounding box center [285, 506] width 18 height 7
click at [621, 423] on icon at bounding box center [622, 507] width 12 height 12
click at [643, 423] on div "Add" at bounding box center [656, 506] width 38 height 17
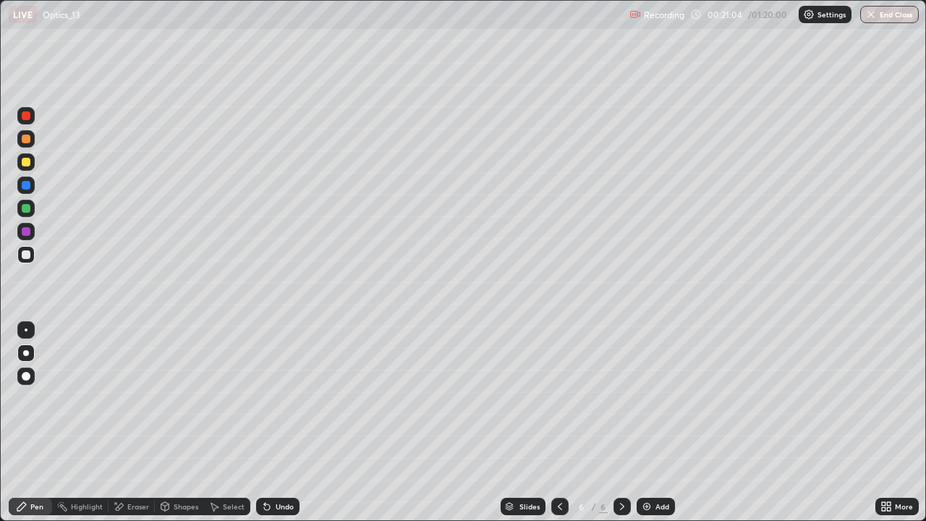
click at [278, 423] on div "Undo" at bounding box center [277, 506] width 43 height 17
click at [276, 423] on div "Undo" at bounding box center [285, 506] width 18 height 7
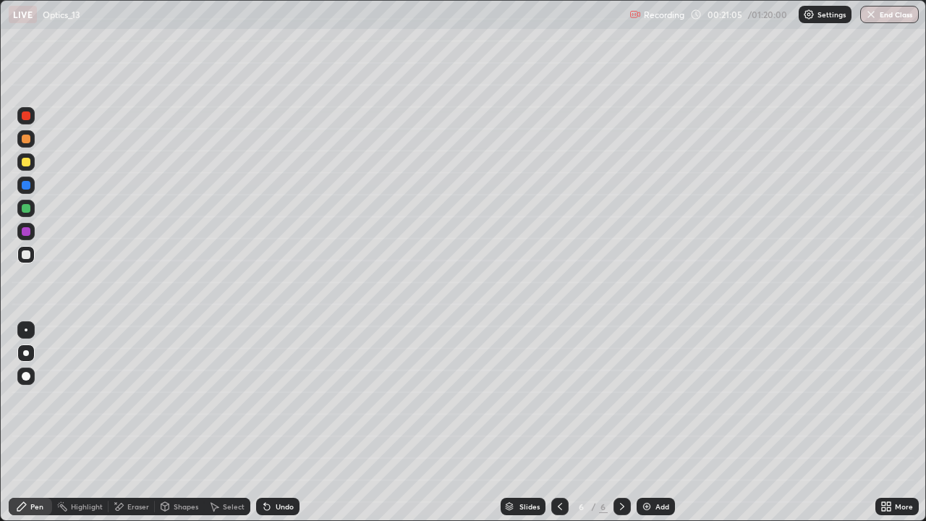
click at [276, 423] on div "Undo" at bounding box center [285, 506] width 18 height 7
click at [275, 423] on div "Undo" at bounding box center [277, 506] width 43 height 17
click at [133, 423] on div "Eraser" at bounding box center [138, 506] width 22 height 7
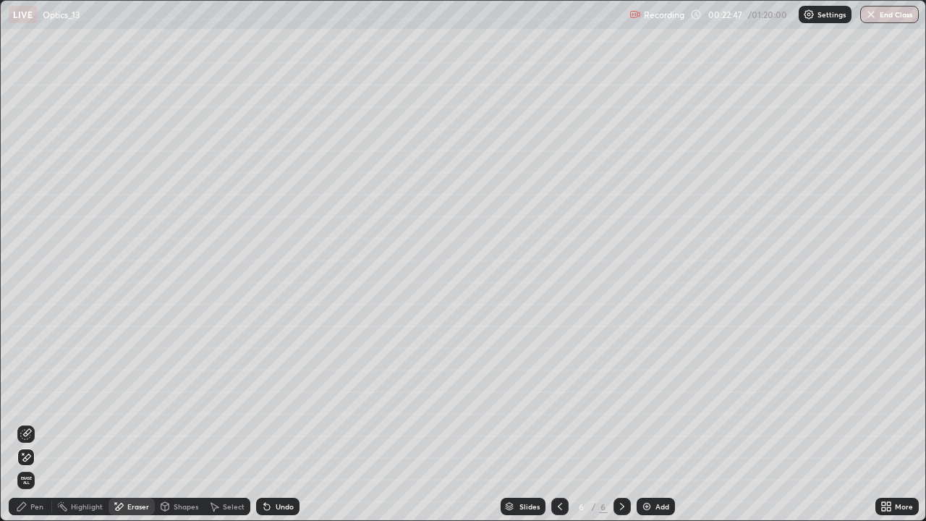
click at [33, 423] on div "Pen" at bounding box center [36, 506] width 13 height 7
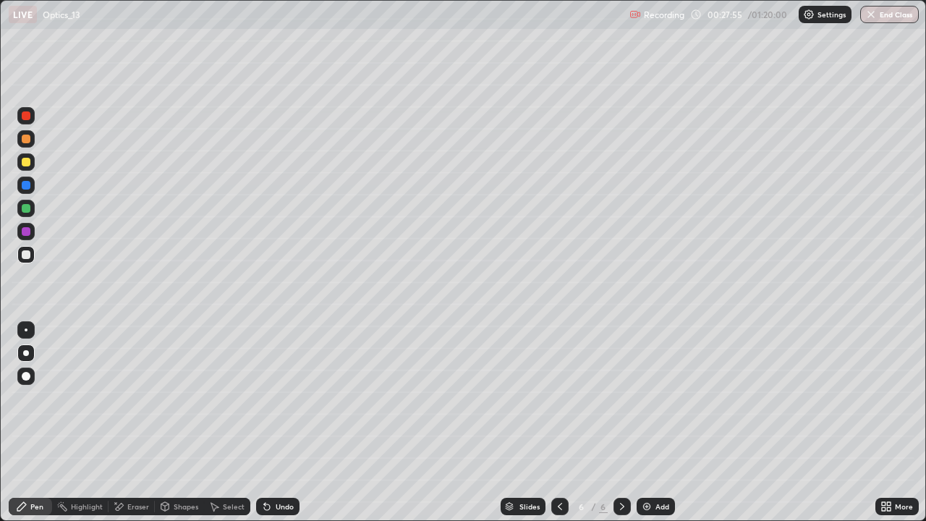
click at [31, 161] on div at bounding box center [25, 161] width 17 height 17
click at [557, 423] on icon at bounding box center [560, 507] width 12 height 12
click at [560, 423] on icon at bounding box center [560, 507] width 12 height 12
click at [621, 423] on icon at bounding box center [622, 507] width 12 height 12
click at [619, 423] on icon at bounding box center [622, 507] width 12 height 12
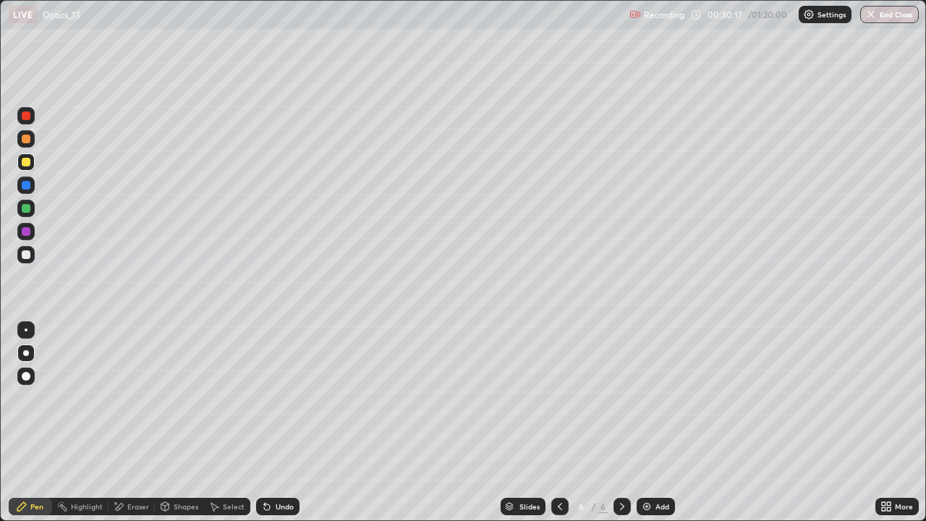
click at [655, 423] on div "Add" at bounding box center [656, 506] width 38 height 17
click at [32, 256] on div at bounding box center [25, 254] width 17 height 17
click at [272, 423] on div "Undo" at bounding box center [277, 506] width 43 height 17
click at [278, 423] on div "Undo" at bounding box center [277, 506] width 43 height 17
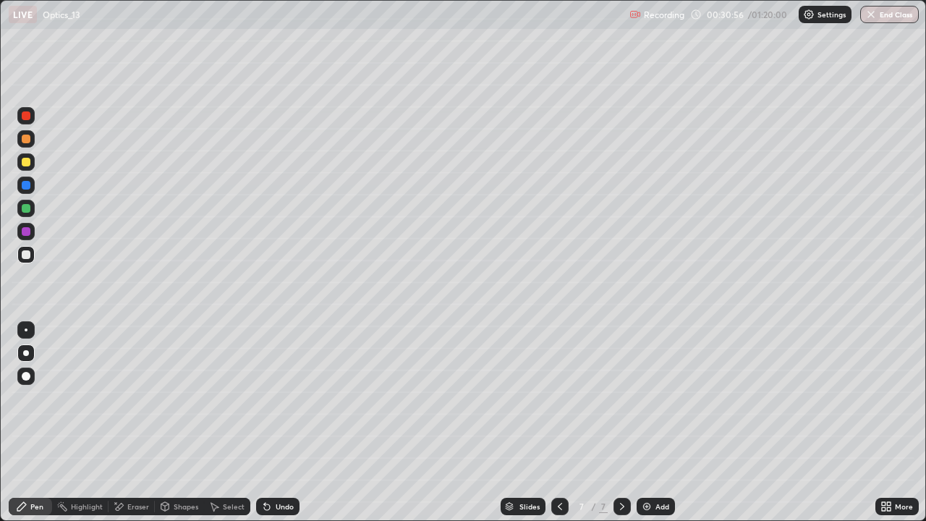
click at [177, 423] on div "Shapes" at bounding box center [179, 506] width 49 height 17
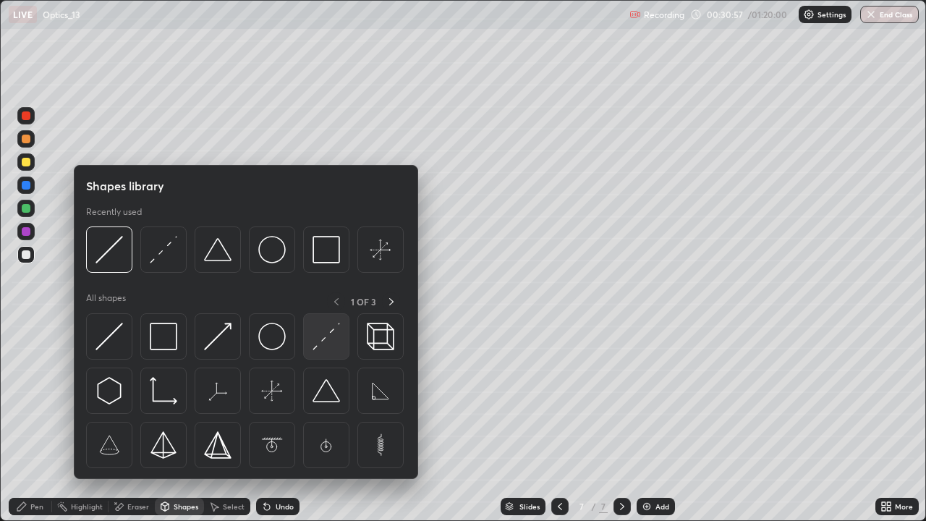
click at [327, 344] on img at bounding box center [326, 336] width 27 height 27
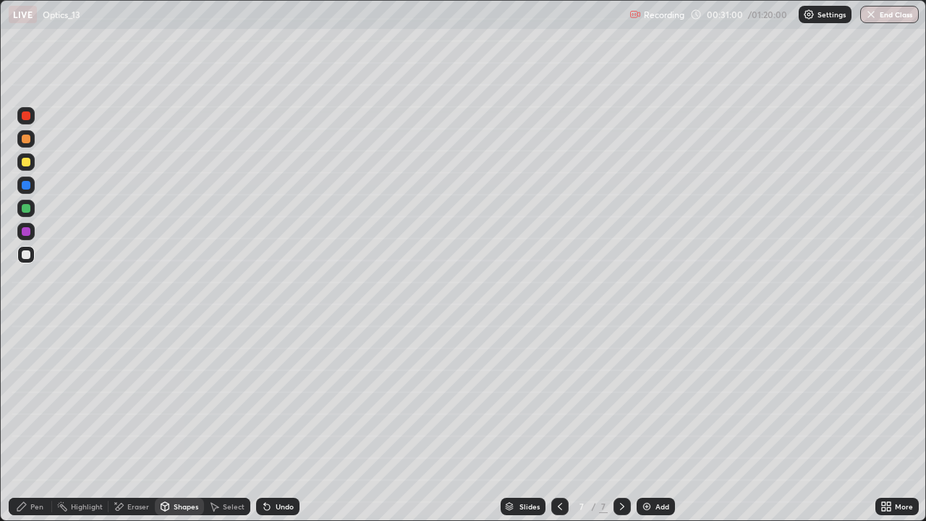
click at [29, 116] on div at bounding box center [26, 115] width 9 height 9
click at [276, 423] on div "Undo" at bounding box center [277, 506] width 43 height 17
click at [181, 423] on div "Shapes" at bounding box center [186, 506] width 25 height 7
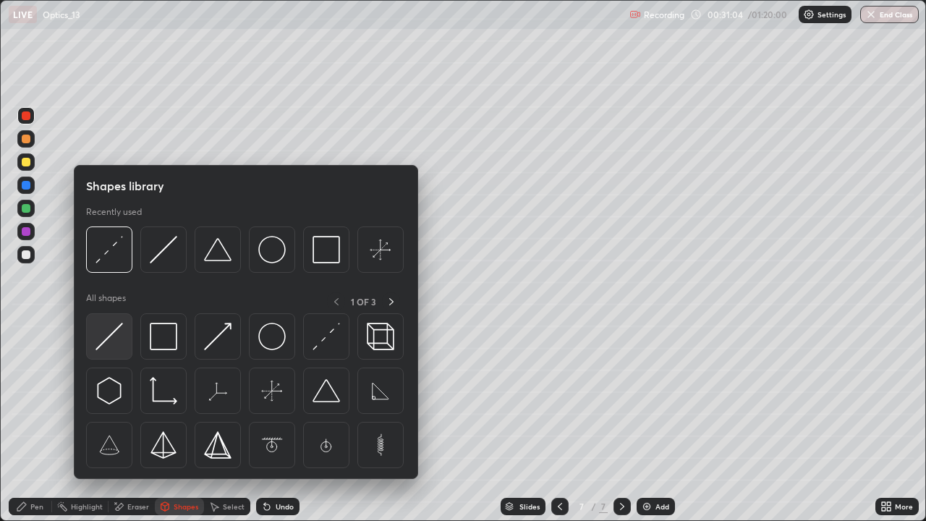
click at [110, 346] on img at bounding box center [108, 336] width 27 height 27
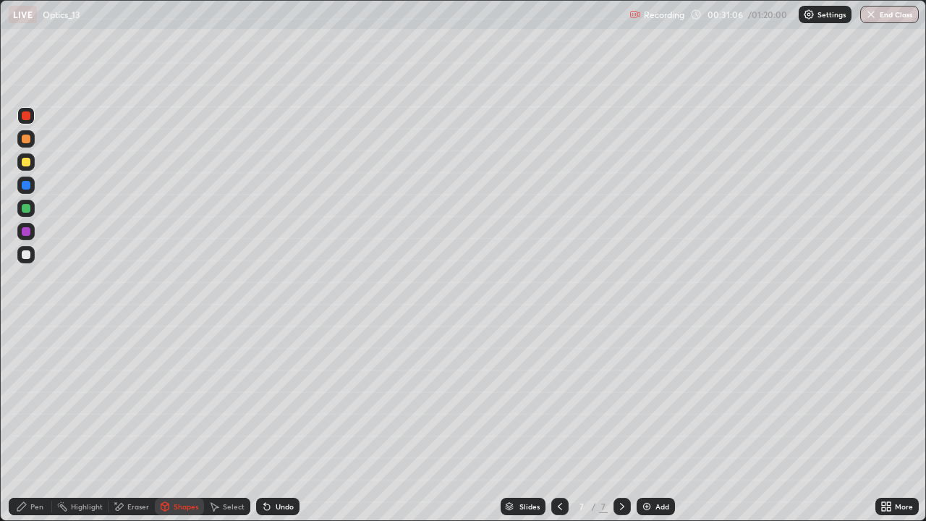
click at [29, 185] on div at bounding box center [26, 185] width 9 height 9
click at [25, 258] on div at bounding box center [26, 254] width 9 height 9
click at [276, 423] on div "Undo" at bounding box center [285, 506] width 18 height 7
click at [25, 423] on icon at bounding box center [21, 506] width 9 height 9
click at [276, 423] on div "Undo" at bounding box center [285, 506] width 18 height 7
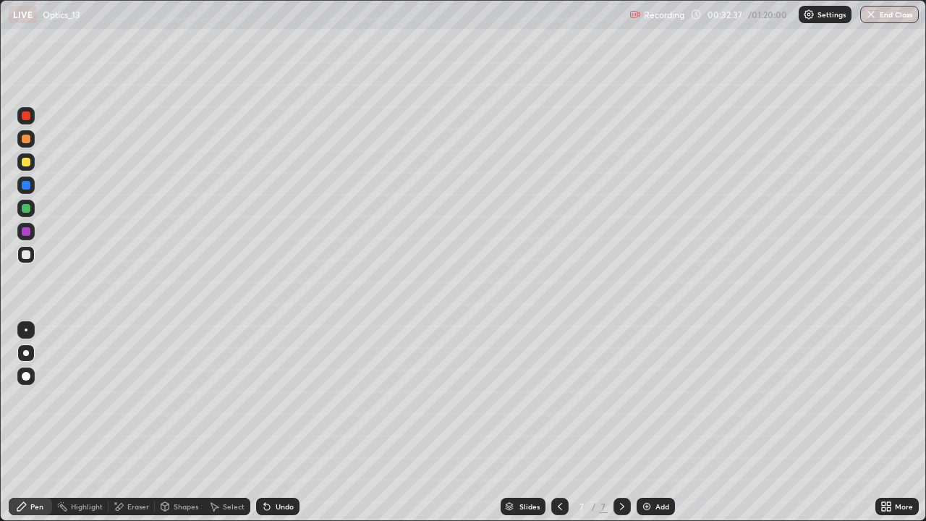
click at [281, 423] on div "Undo" at bounding box center [285, 506] width 18 height 7
click at [279, 423] on div "Undo" at bounding box center [285, 506] width 18 height 7
click at [276, 423] on div "Undo" at bounding box center [285, 506] width 18 height 7
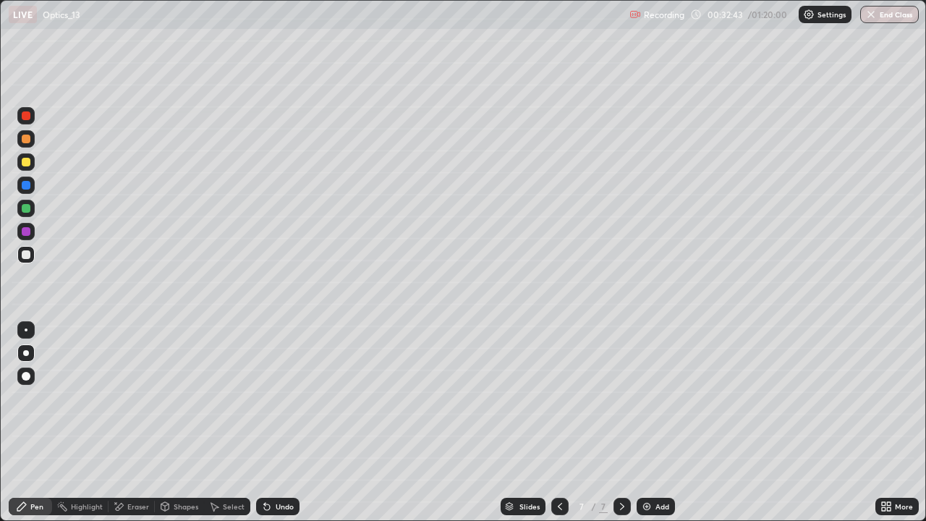
click at [276, 423] on div "Undo" at bounding box center [285, 506] width 18 height 7
click at [272, 423] on div "Undo" at bounding box center [277, 506] width 43 height 17
click at [619, 423] on icon at bounding box center [622, 507] width 12 height 12
click at [644, 423] on img at bounding box center [647, 507] width 12 height 12
click at [286, 423] on div "Undo" at bounding box center [285, 506] width 18 height 7
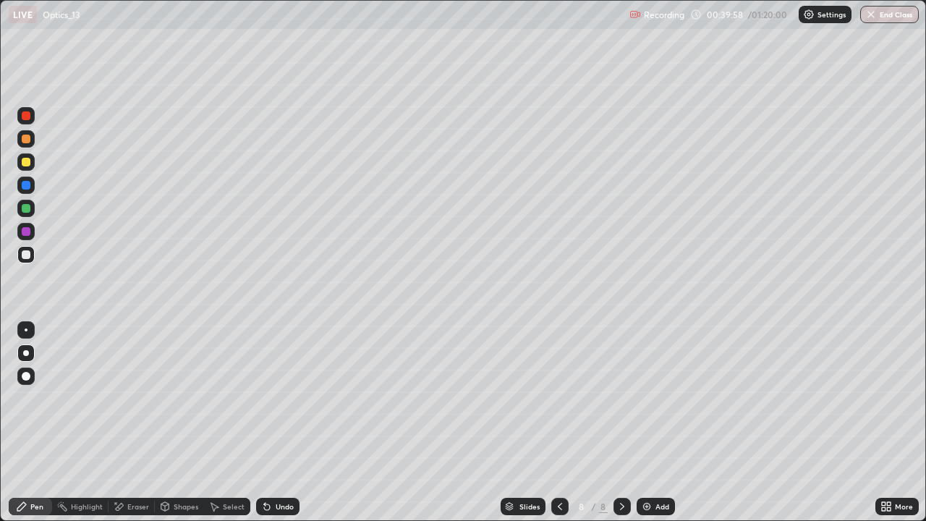
click at [281, 423] on div "Undo" at bounding box center [285, 506] width 18 height 7
click at [285, 423] on div "Undo" at bounding box center [285, 506] width 18 height 7
click at [282, 423] on div "Undo" at bounding box center [285, 506] width 18 height 7
click at [281, 423] on div "Undo" at bounding box center [285, 506] width 18 height 7
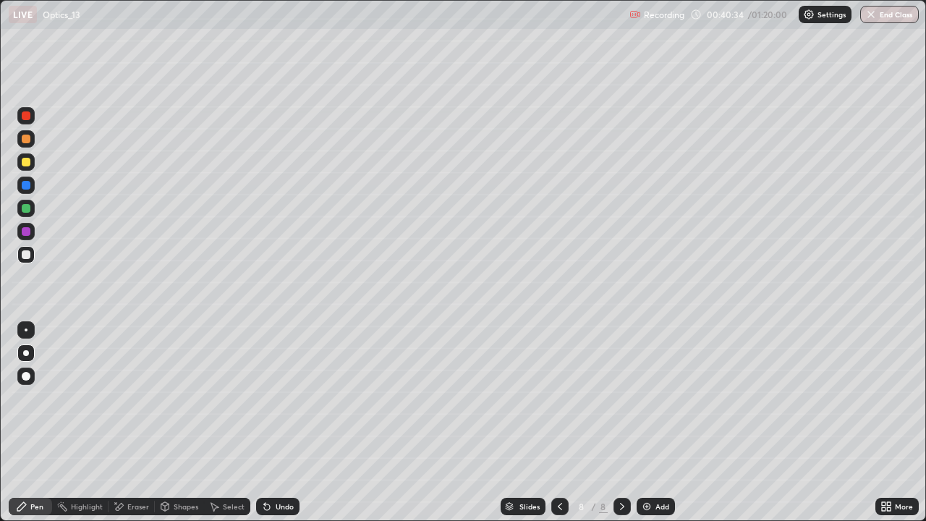
click at [287, 423] on div "Undo" at bounding box center [285, 506] width 18 height 7
click at [621, 423] on icon at bounding box center [622, 507] width 12 height 12
click at [653, 423] on div "Add" at bounding box center [656, 506] width 38 height 17
click at [272, 423] on div "Undo" at bounding box center [277, 506] width 43 height 17
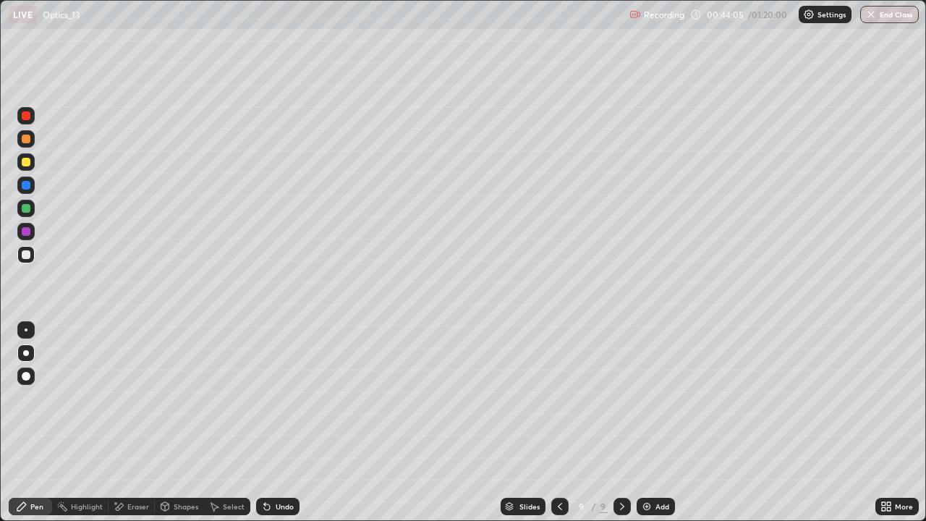
click at [25, 184] on div at bounding box center [26, 185] width 9 height 9
click at [25, 116] on div at bounding box center [26, 115] width 9 height 9
click at [279, 423] on div "Undo" at bounding box center [285, 506] width 18 height 7
click at [32, 250] on div at bounding box center [25, 254] width 17 height 17
click at [229, 423] on div "Select" at bounding box center [234, 506] width 22 height 7
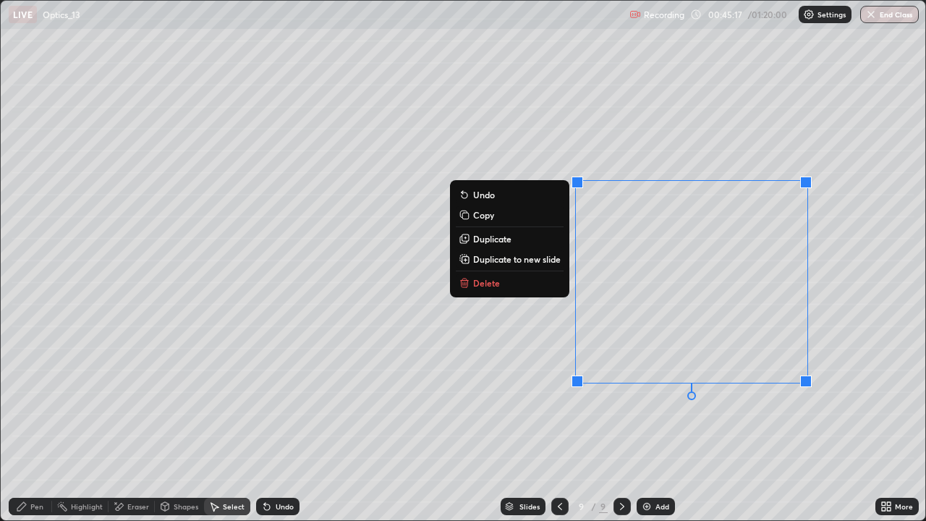
click at [543, 286] on button "Delete" at bounding box center [510, 282] width 108 height 17
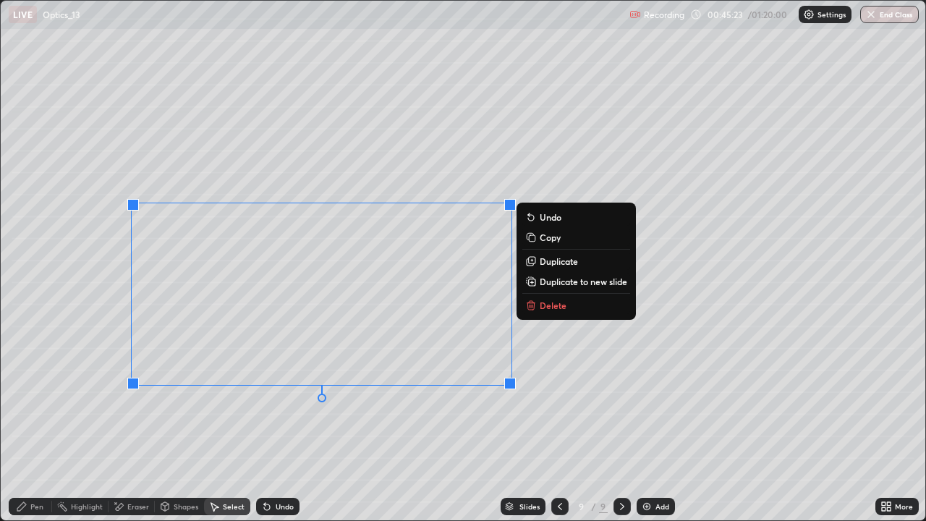
click at [557, 305] on p "Delete" at bounding box center [553, 306] width 27 height 12
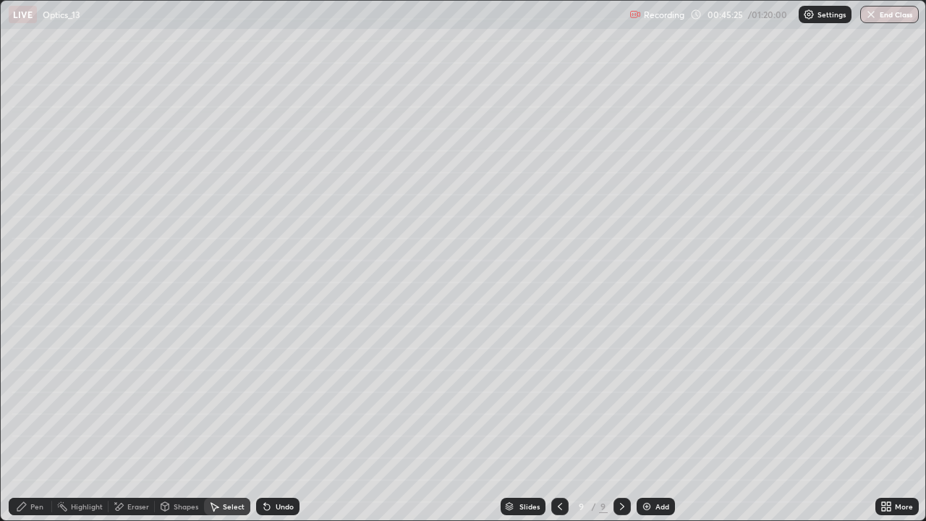
click at [33, 423] on div "Pen" at bounding box center [30, 506] width 43 height 17
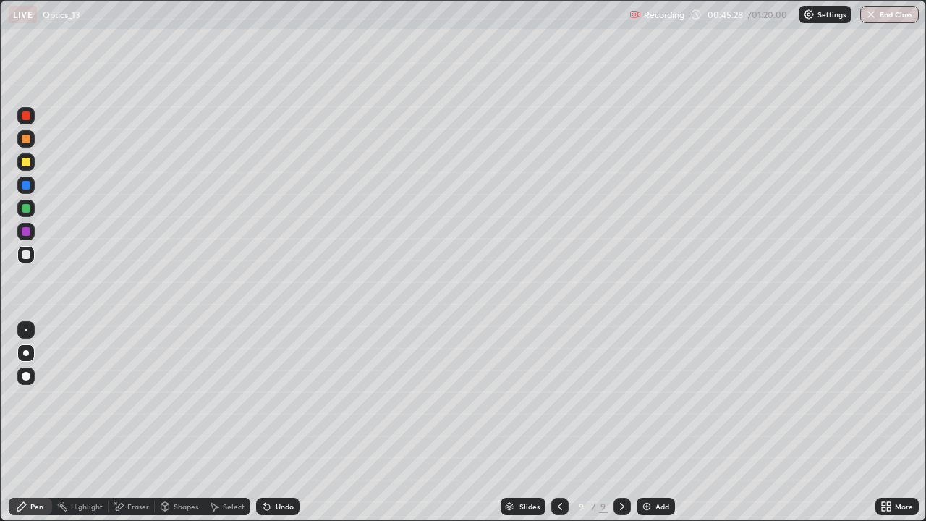
click at [182, 423] on div "Shapes" at bounding box center [179, 506] width 49 height 17
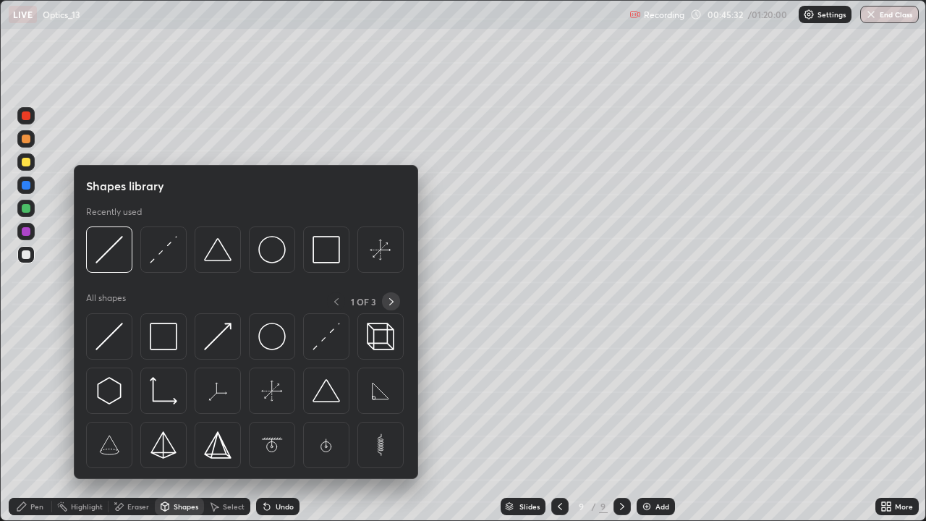
click at [394, 298] on icon at bounding box center [392, 302] width 12 height 12
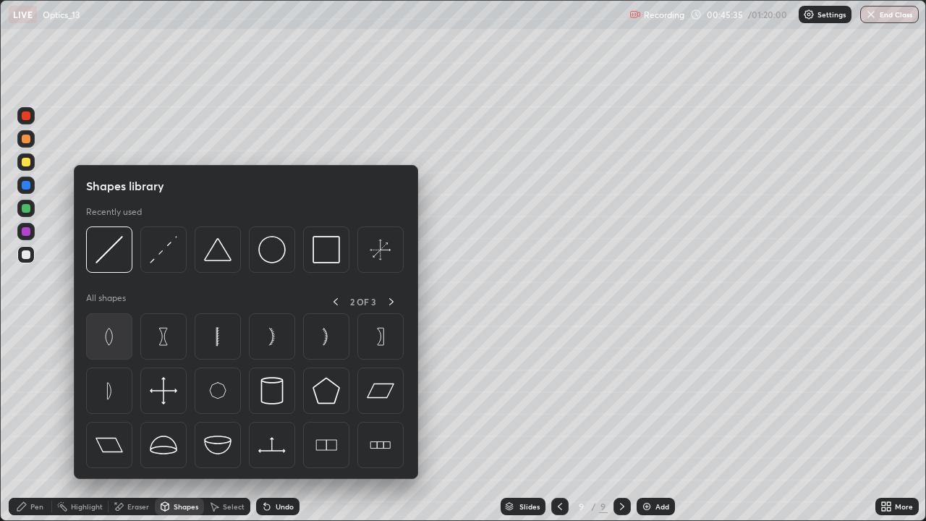
click at [111, 346] on img at bounding box center [108, 336] width 27 height 27
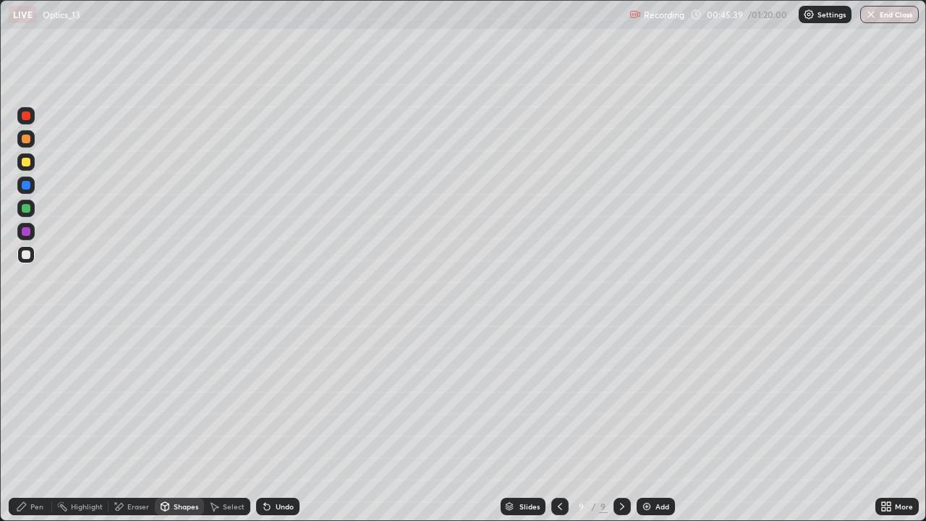
click at [184, 423] on div "Shapes" at bounding box center [186, 506] width 25 height 7
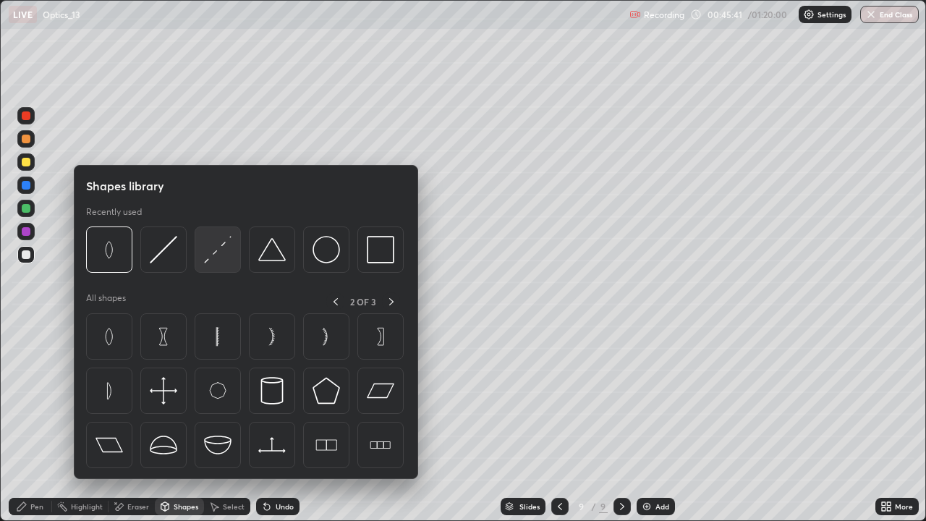
click at [217, 257] on img at bounding box center [217, 249] width 27 height 27
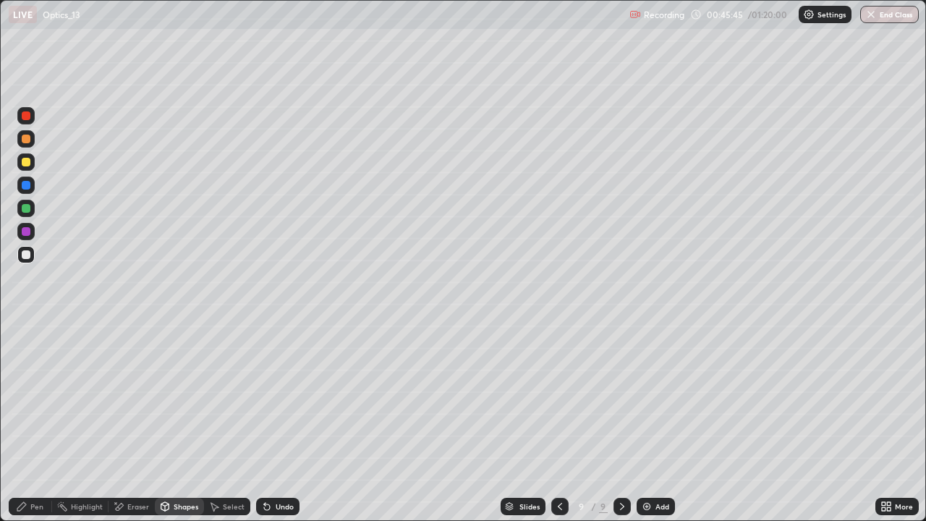
click at [174, 423] on div "Shapes" at bounding box center [186, 506] width 25 height 7
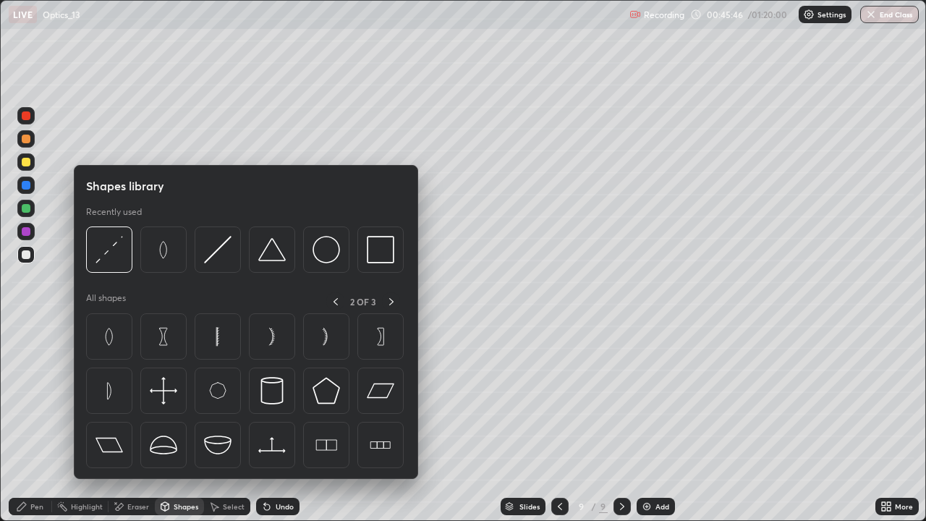
click at [216, 258] on img at bounding box center [217, 249] width 27 height 27
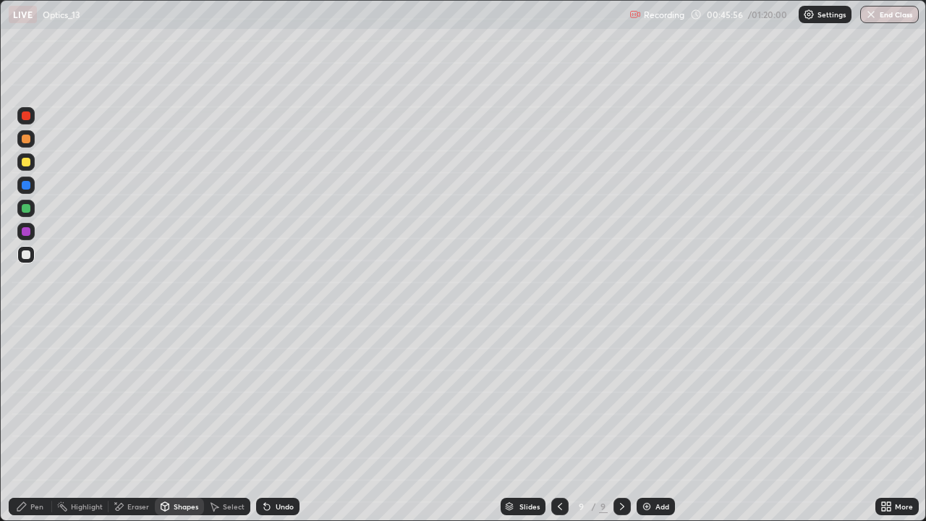
click at [26, 185] on div at bounding box center [26, 185] width 9 height 9
click at [26, 116] on div at bounding box center [26, 115] width 9 height 9
click at [276, 423] on div "Undo" at bounding box center [285, 506] width 18 height 7
click at [30, 423] on div "Pen" at bounding box center [30, 506] width 43 height 17
click at [25, 255] on div at bounding box center [26, 254] width 9 height 9
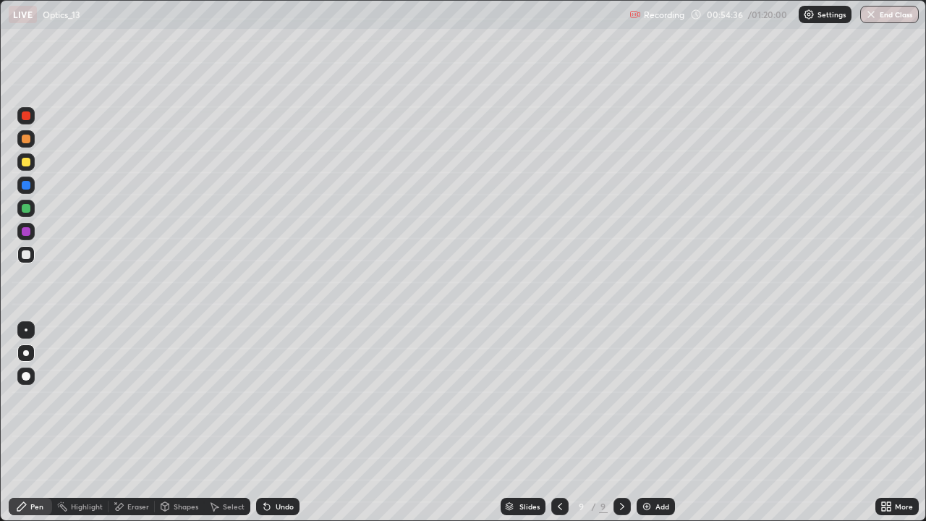
click at [621, 423] on icon at bounding box center [622, 506] width 4 height 7
click at [621, 423] on icon at bounding box center [622, 507] width 12 height 12
click at [560, 423] on icon at bounding box center [560, 507] width 12 height 12
click at [559, 423] on icon at bounding box center [560, 507] width 12 height 12
click at [621, 423] on icon at bounding box center [622, 507] width 12 height 12
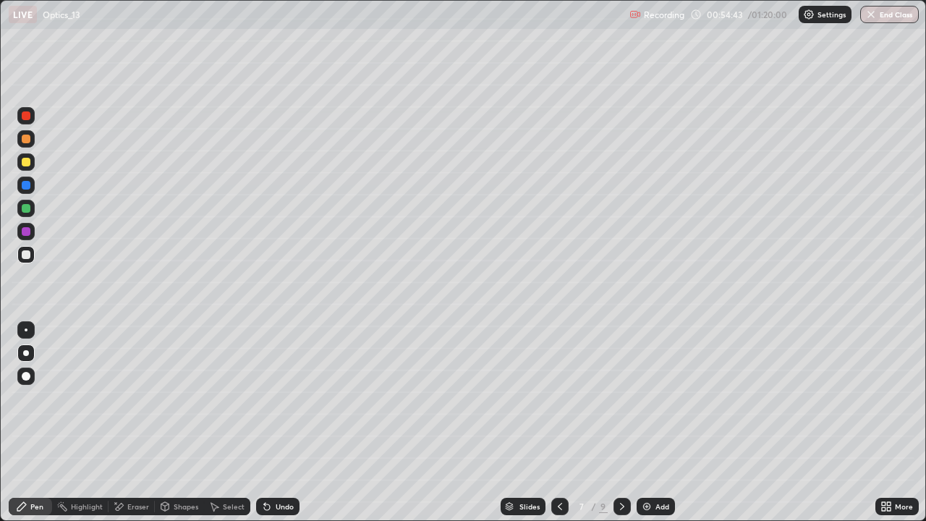
click at [627, 423] on icon at bounding box center [622, 507] width 12 height 12
click at [621, 423] on icon at bounding box center [622, 507] width 12 height 12
click at [559, 423] on icon at bounding box center [560, 507] width 12 height 12
click at [621, 423] on icon at bounding box center [622, 507] width 12 height 12
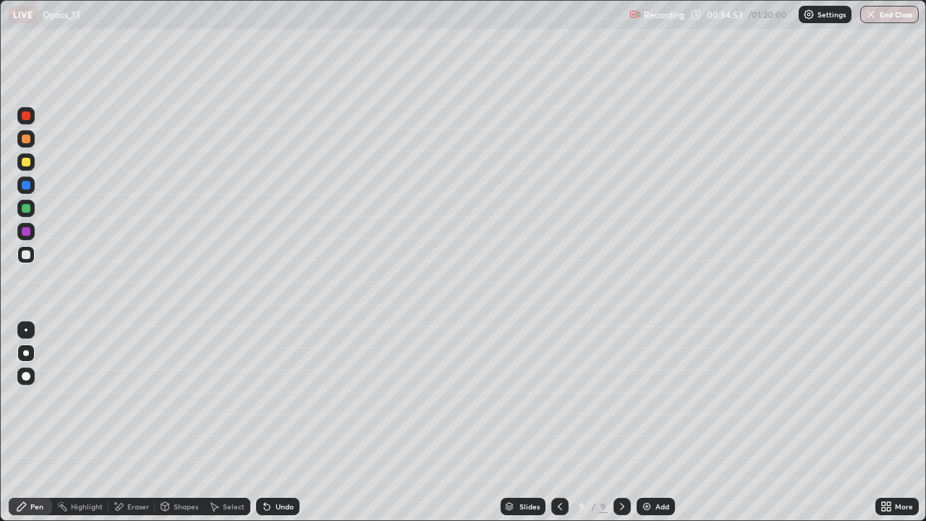
click at [621, 423] on icon at bounding box center [622, 507] width 12 height 12
click at [645, 423] on div "Add" at bounding box center [656, 506] width 38 height 17
click at [218, 423] on icon at bounding box center [214, 507] width 12 height 12
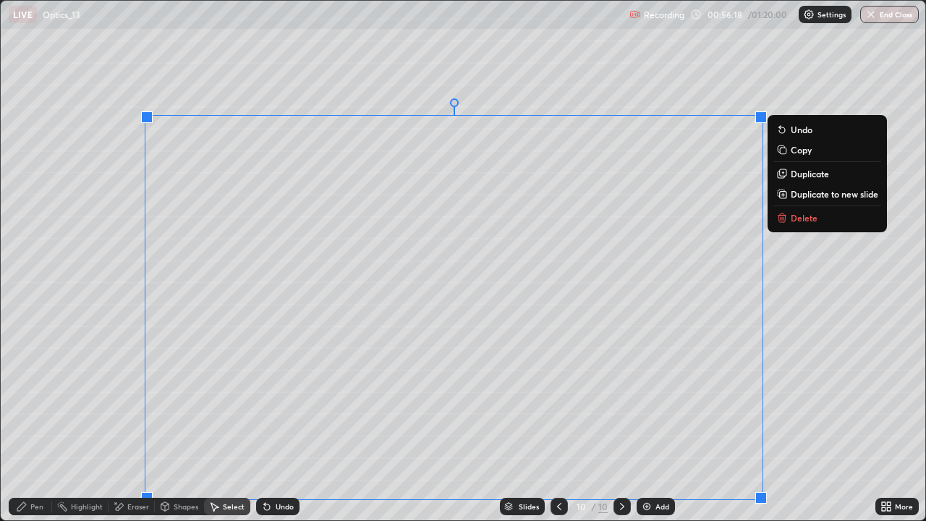
click at [803, 223] on p "Delete" at bounding box center [804, 218] width 27 height 12
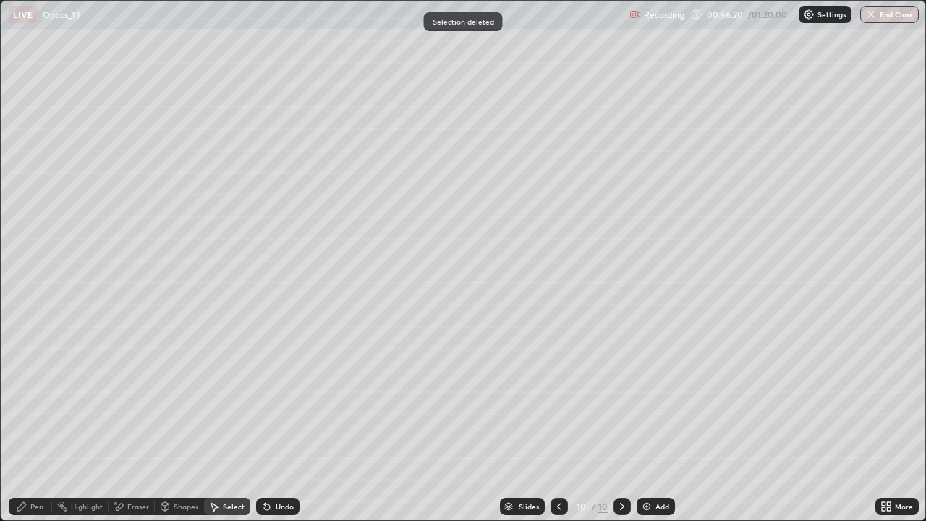
click at [34, 423] on div "Pen" at bounding box center [36, 506] width 13 height 7
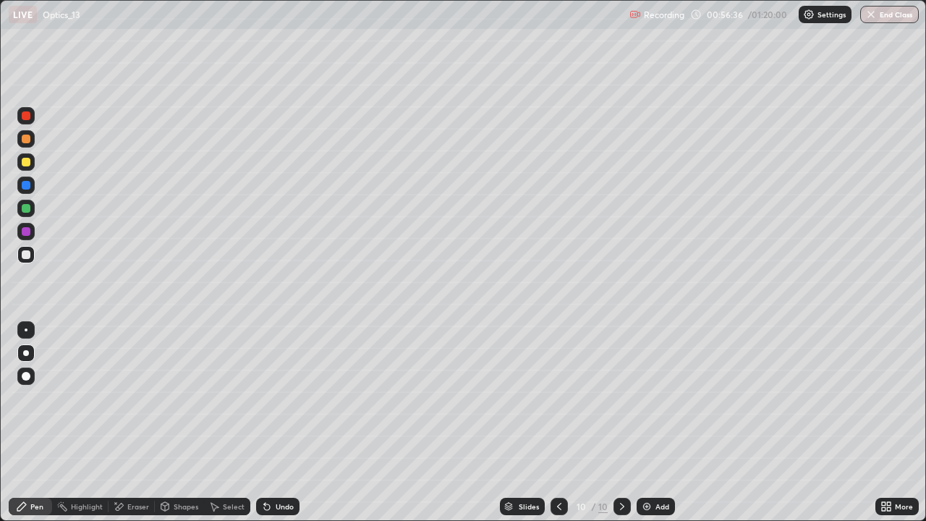
click at [184, 423] on div "Shapes" at bounding box center [186, 506] width 25 height 7
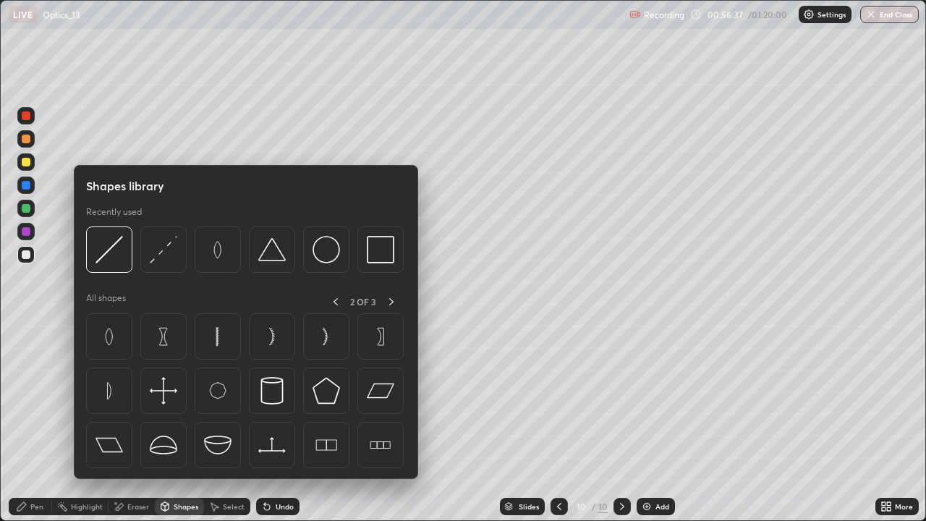
click at [26, 423] on icon at bounding box center [22, 507] width 12 height 12
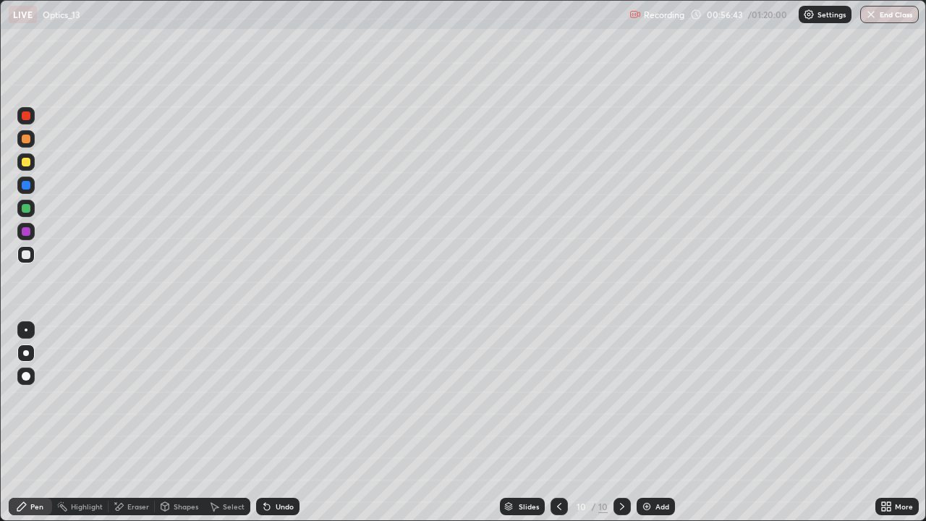
click at [177, 423] on div "Shapes" at bounding box center [186, 506] width 25 height 7
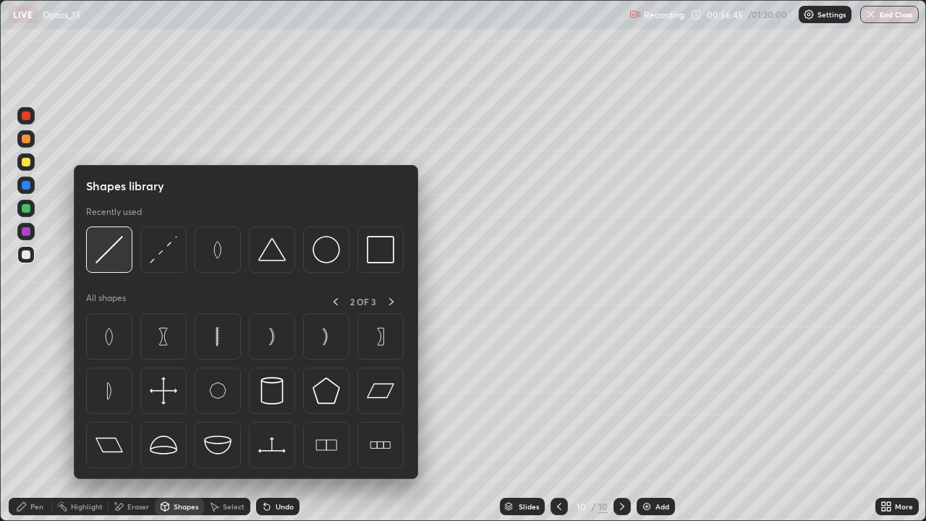
click at [112, 255] on img at bounding box center [108, 249] width 27 height 27
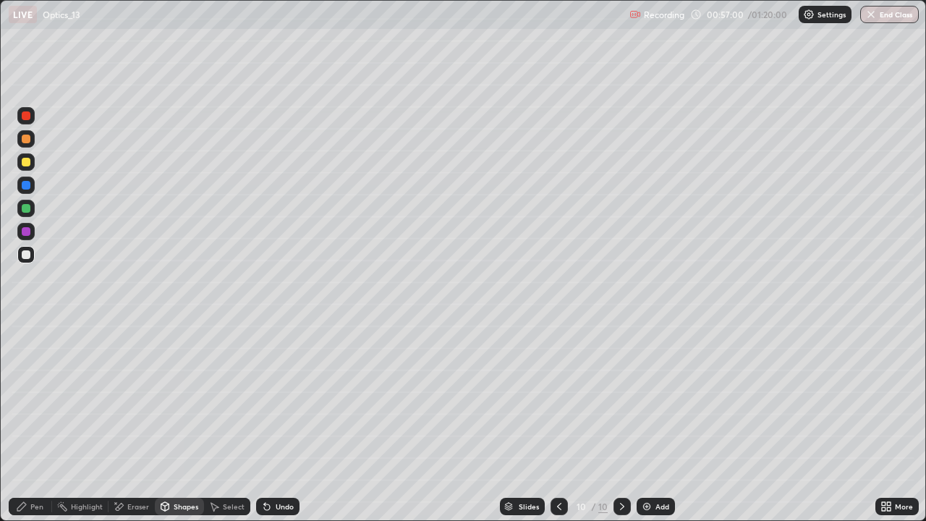
click at [185, 423] on div "Shapes" at bounding box center [186, 506] width 25 height 7
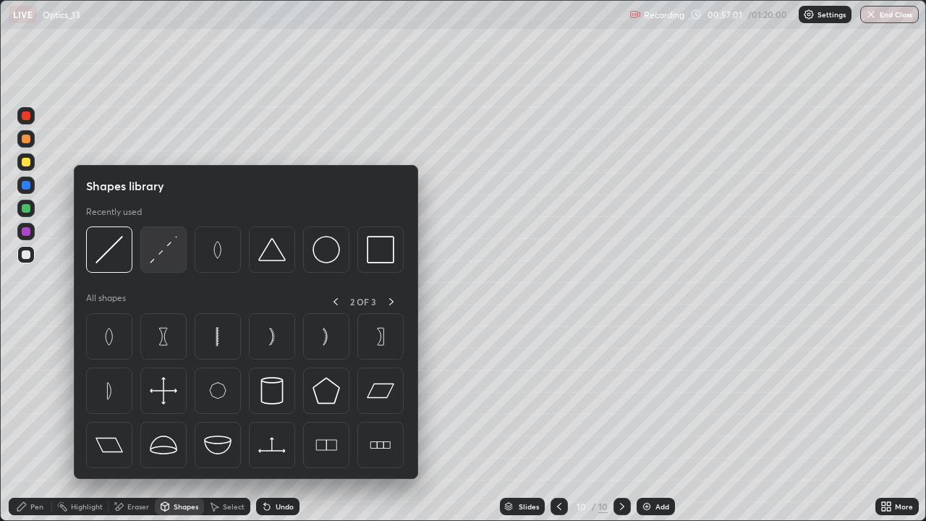
click at [162, 257] on img at bounding box center [163, 249] width 27 height 27
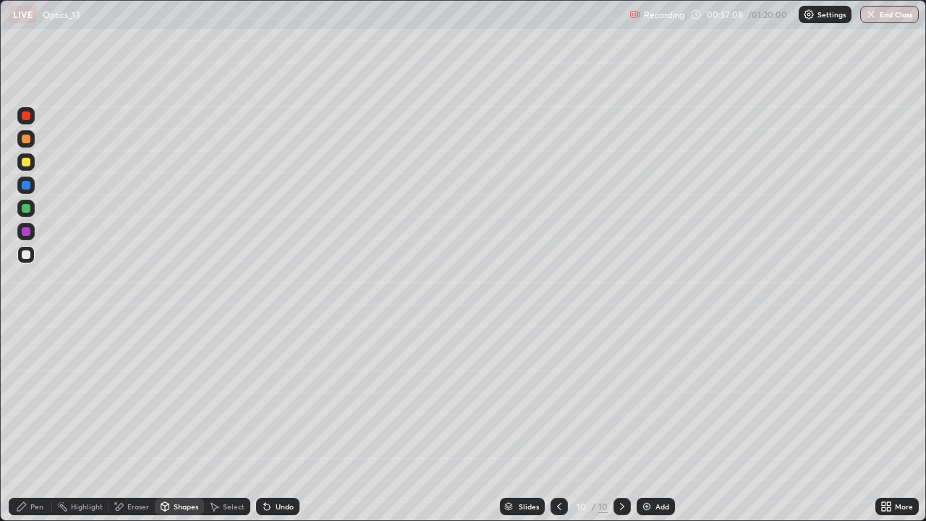
click at [33, 423] on div "Pen" at bounding box center [36, 506] width 13 height 7
click at [177, 423] on div "Shapes" at bounding box center [186, 506] width 25 height 7
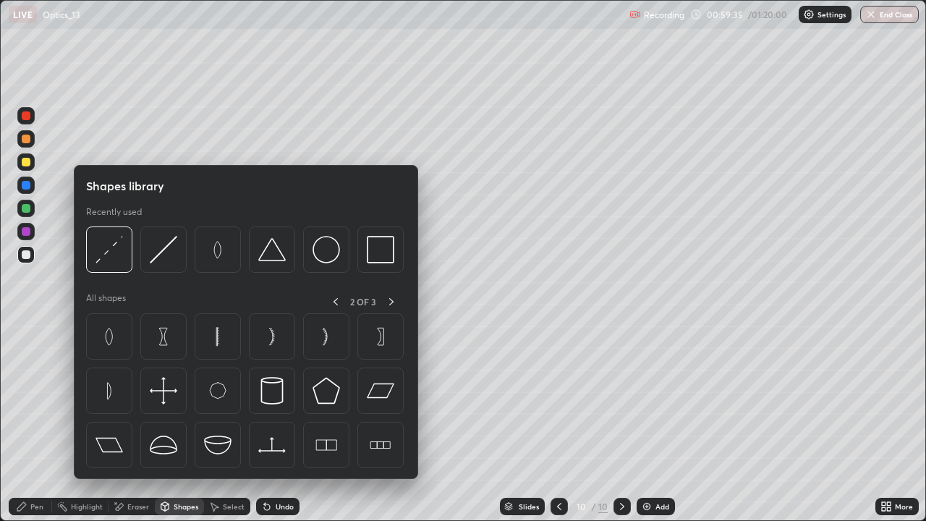
click at [174, 423] on div "Shapes" at bounding box center [186, 506] width 25 height 7
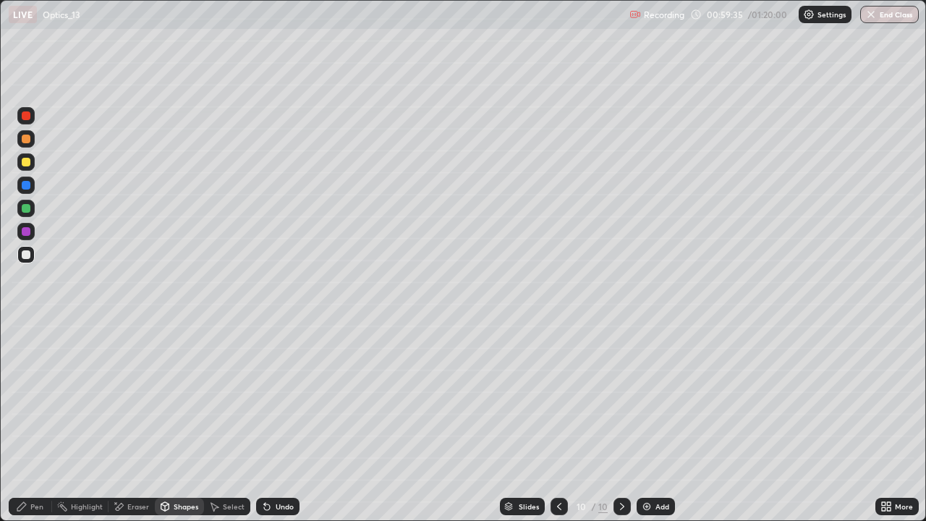
click at [33, 423] on div "Pen" at bounding box center [36, 506] width 13 height 7
click at [27, 158] on div at bounding box center [26, 162] width 9 height 9
click at [27, 159] on div at bounding box center [26, 162] width 9 height 9
click at [182, 423] on div "Shapes" at bounding box center [186, 506] width 25 height 7
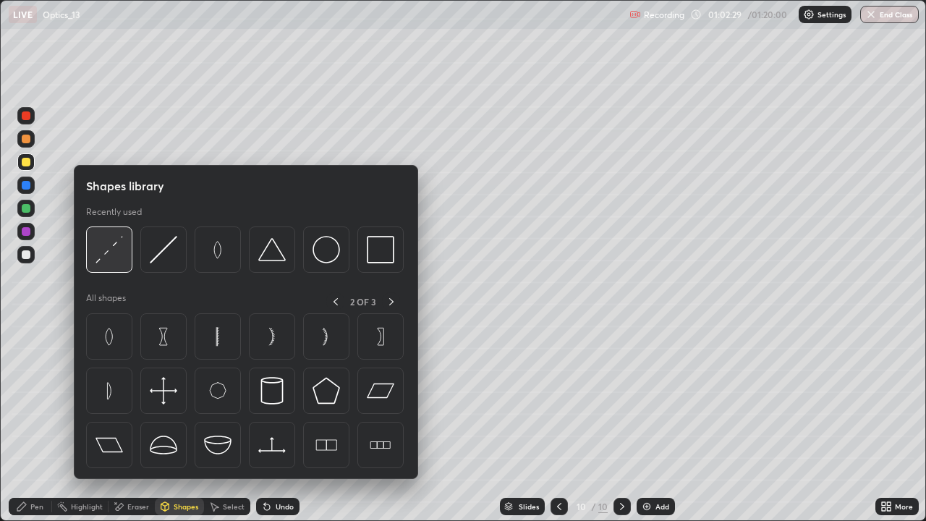
click at [111, 253] on img at bounding box center [108, 249] width 27 height 27
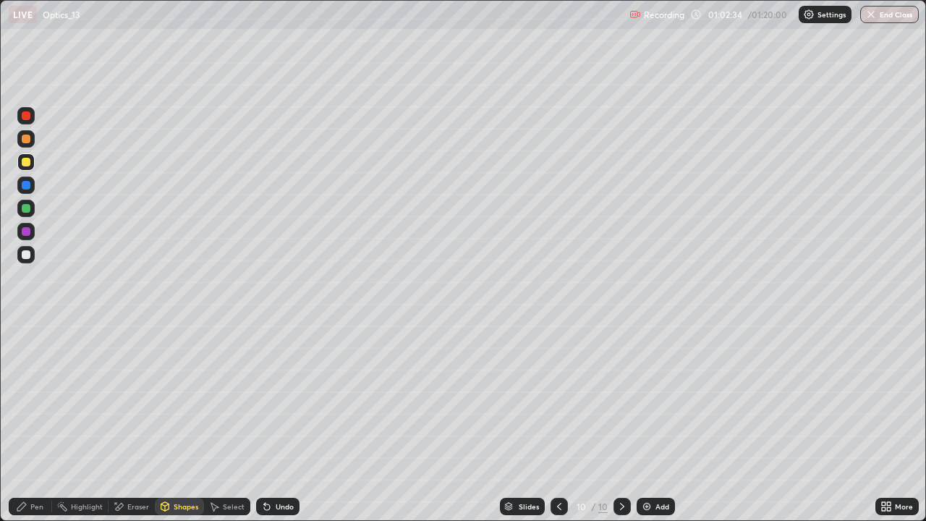
click at [30, 423] on div "Pen" at bounding box center [36, 506] width 13 height 7
click at [218, 423] on icon at bounding box center [214, 507] width 12 height 12
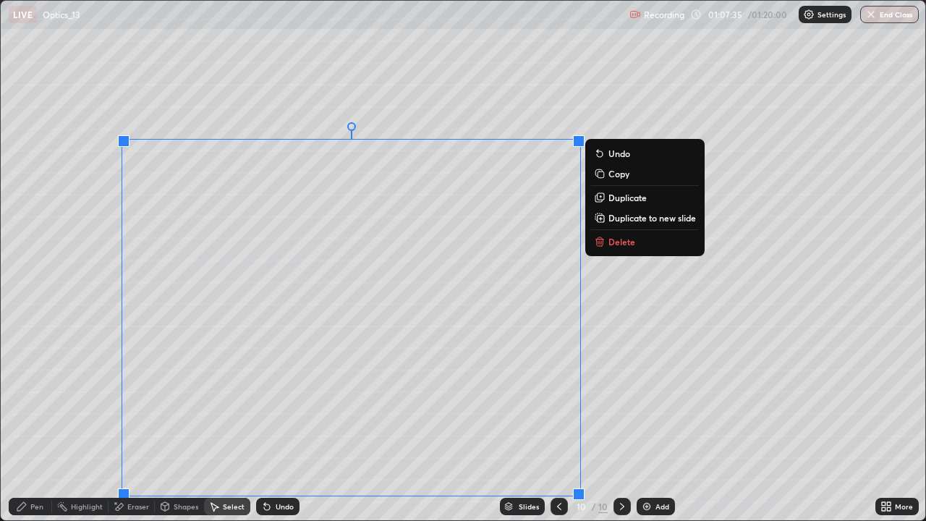
click at [663, 417] on div "0 ° Undo Copy Duplicate Duplicate to new slide Delete" at bounding box center [463, 261] width 925 height 520
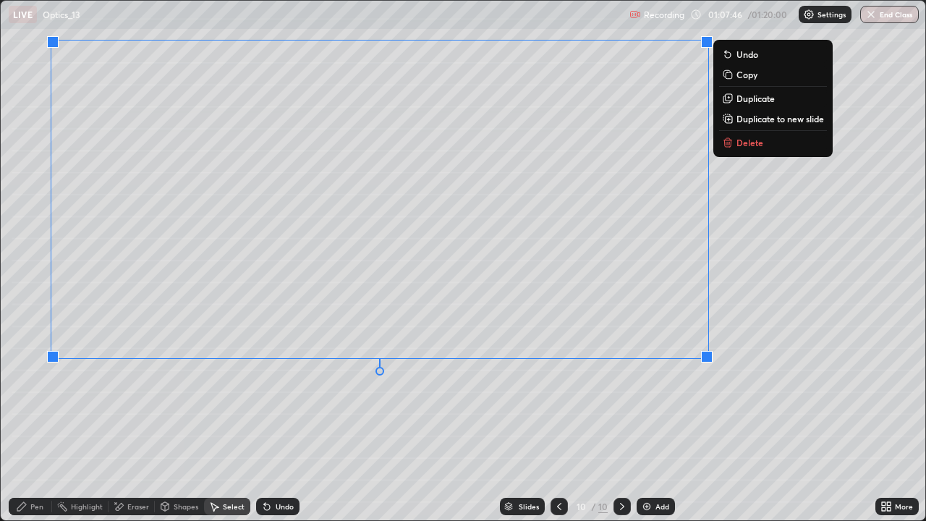
click at [676, 423] on div "0 ° Undo Copy Duplicate Duplicate to new slide Delete" at bounding box center [463, 261] width 925 height 520
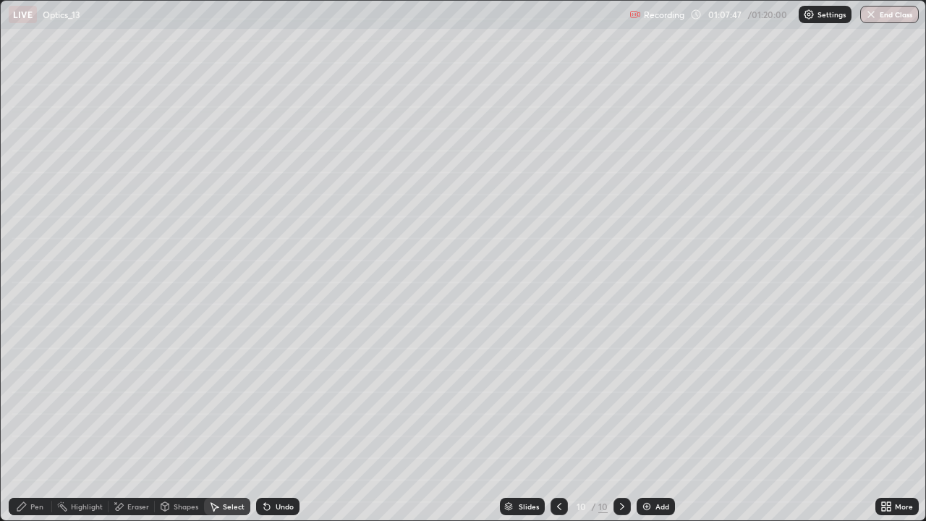
click at [135, 423] on div "Eraser" at bounding box center [138, 506] width 22 height 7
click at [226, 423] on div "Select" at bounding box center [234, 506] width 22 height 7
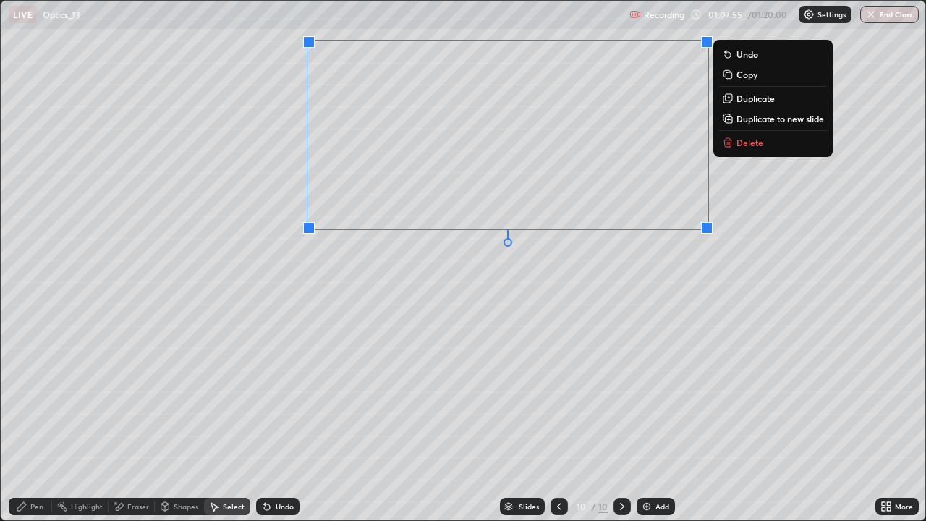
click at [721, 300] on div "0 ° Undo Copy Duplicate Duplicate to new slide Delete" at bounding box center [463, 261] width 925 height 520
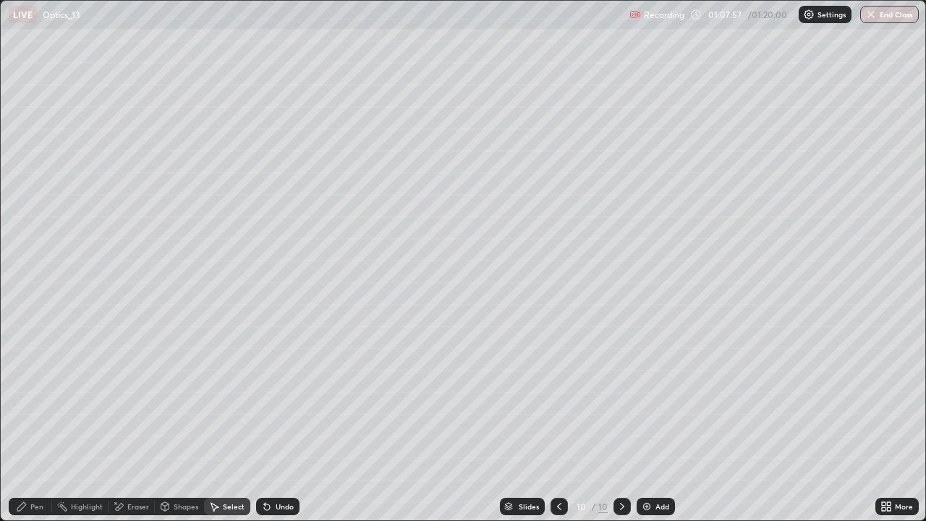
click at [43, 423] on div "Pen" at bounding box center [30, 506] width 43 height 17
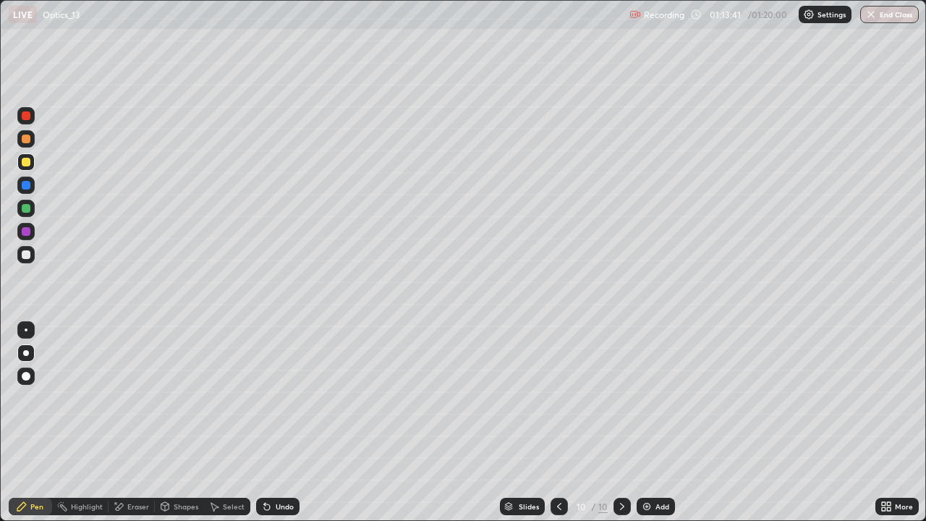
click at [901, 423] on div "More" at bounding box center [904, 506] width 18 height 7
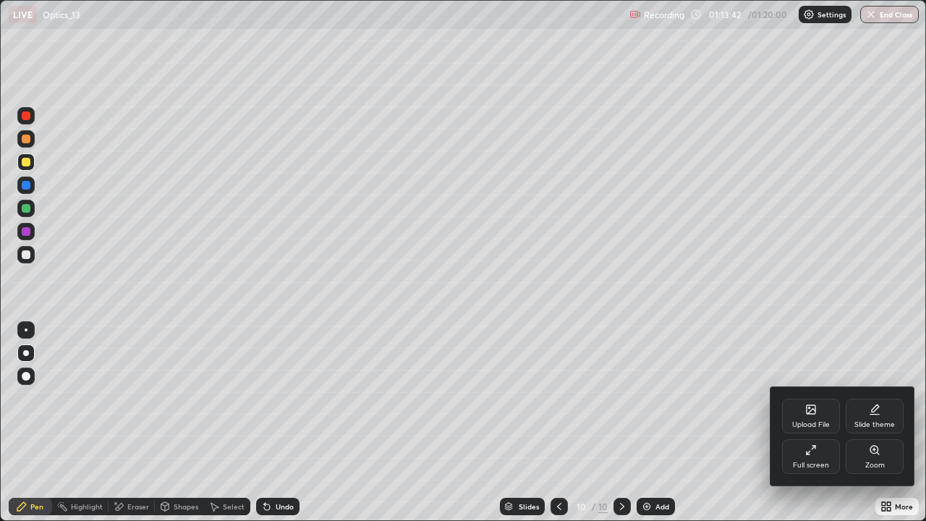
click at [820, 423] on div "Full screen" at bounding box center [811, 456] width 58 height 35
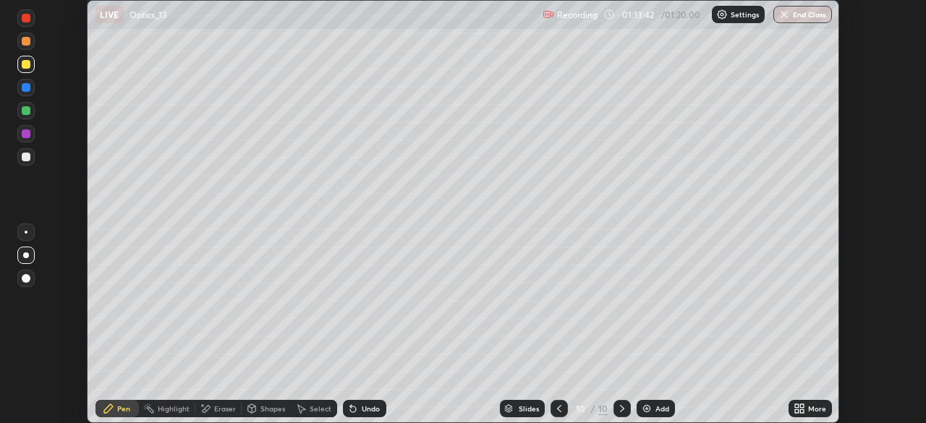
scroll to position [71924, 71422]
click at [802, 17] on button "End Class" at bounding box center [802, 14] width 59 height 17
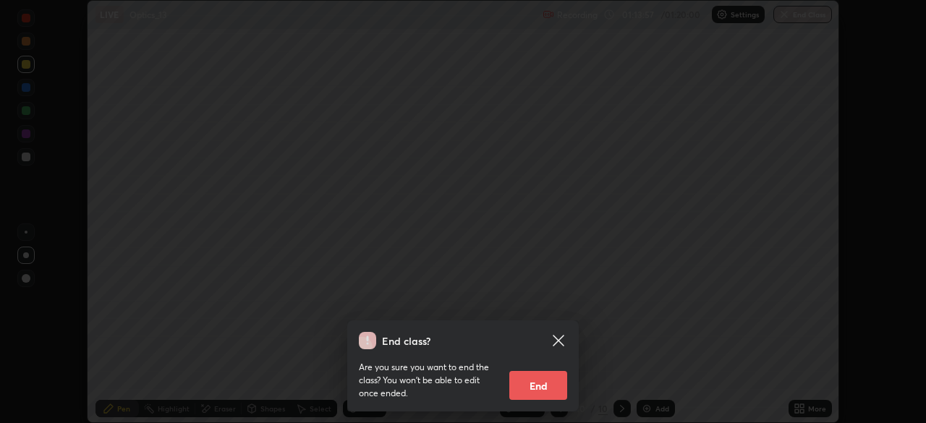
click at [541, 391] on button "End" at bounding box center [538, 385] width 58 height 29
